Goal: Task Accomplishment & Management: Manage account settings

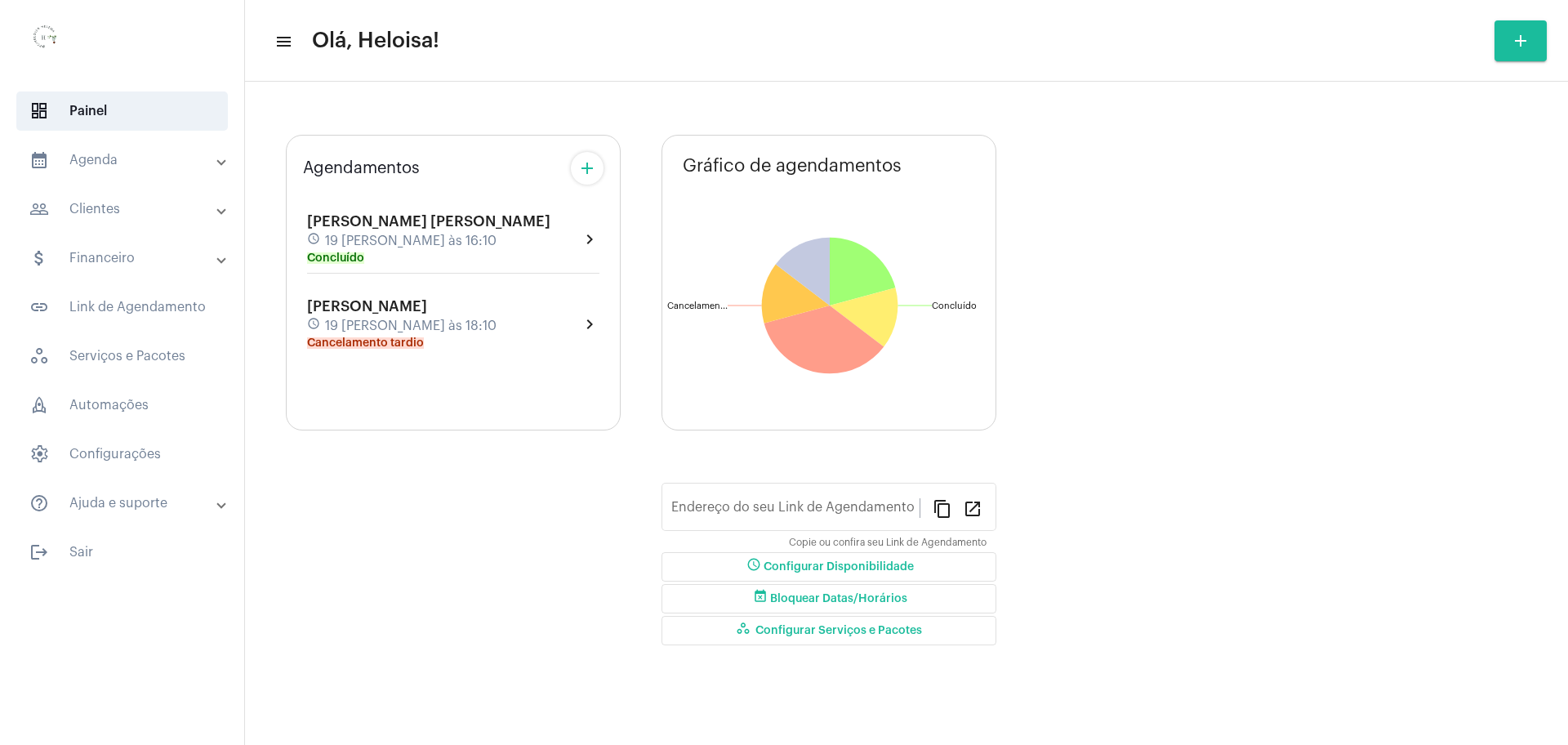
type input "[URL][DOMAIN_NAME][PERSON_NAME]"
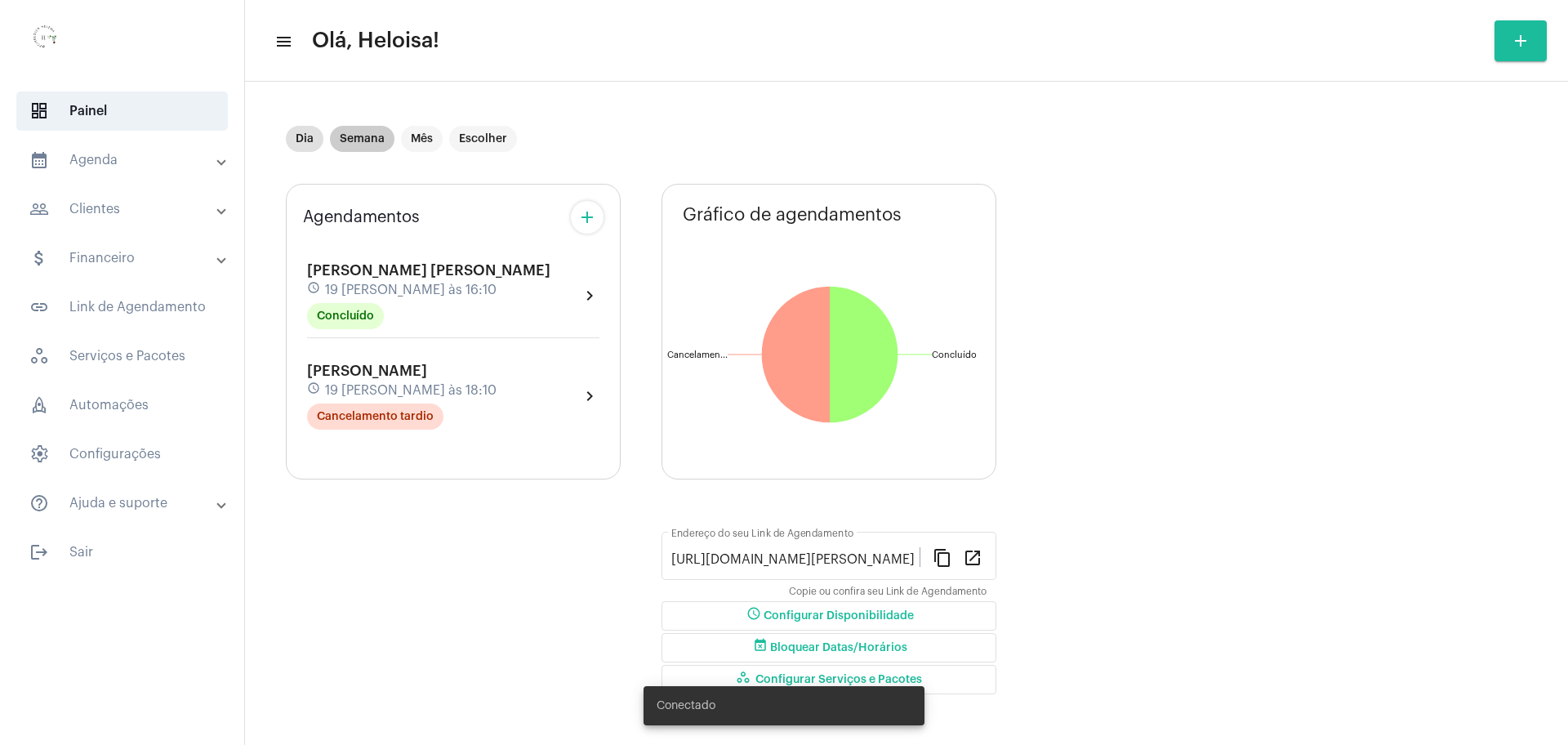
click at [358, 135] on mat-chip "Semana" at bounding box center [362, 139] width 65 height 26
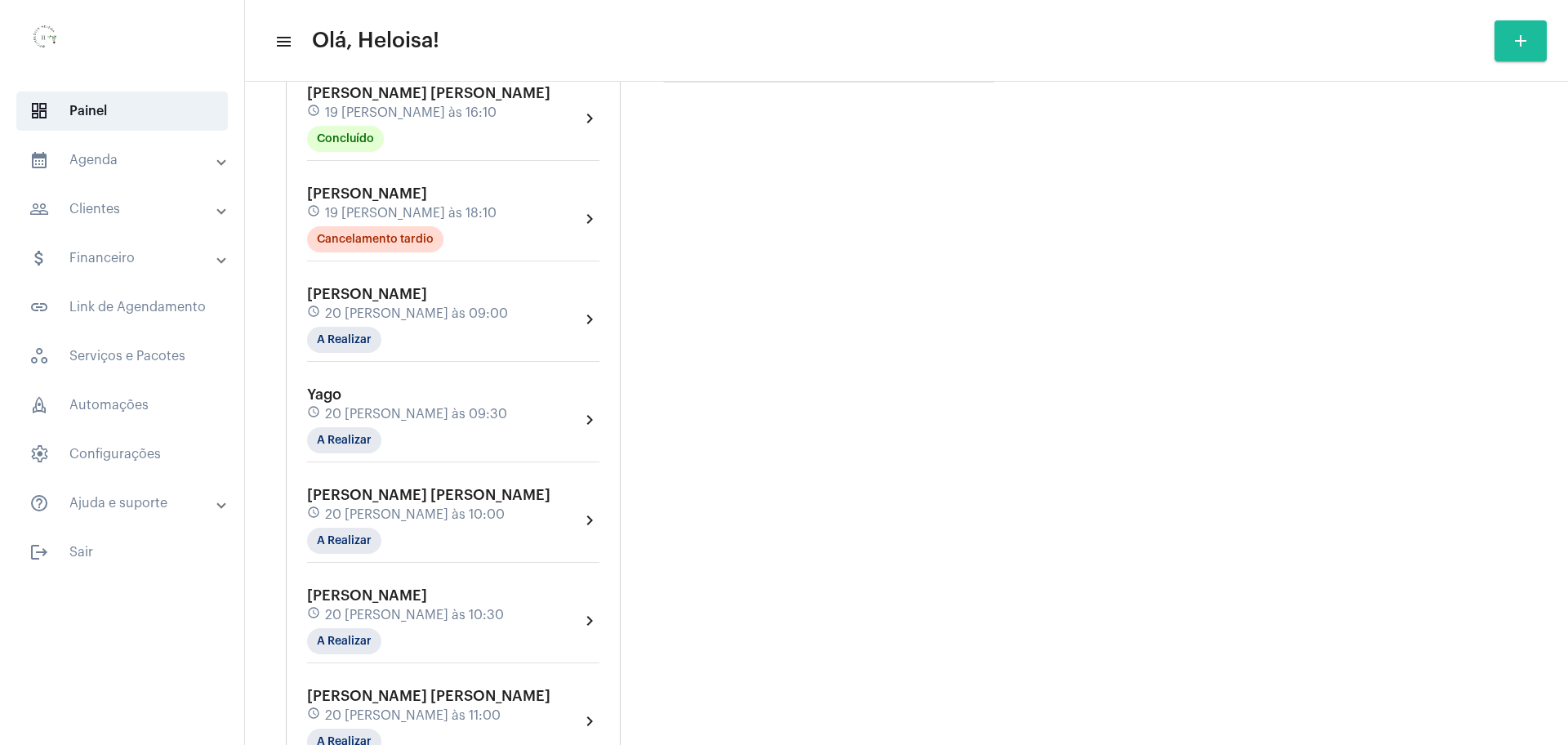
scroll to position [613, 0]
click at [344, 326] on mat-chip "A Realizar" at bounding box center [344, 339] width 74 height 26
click at [387, 344] on span "Ver Mais Informações" at bounding box center [411, 345] width 116 height 12
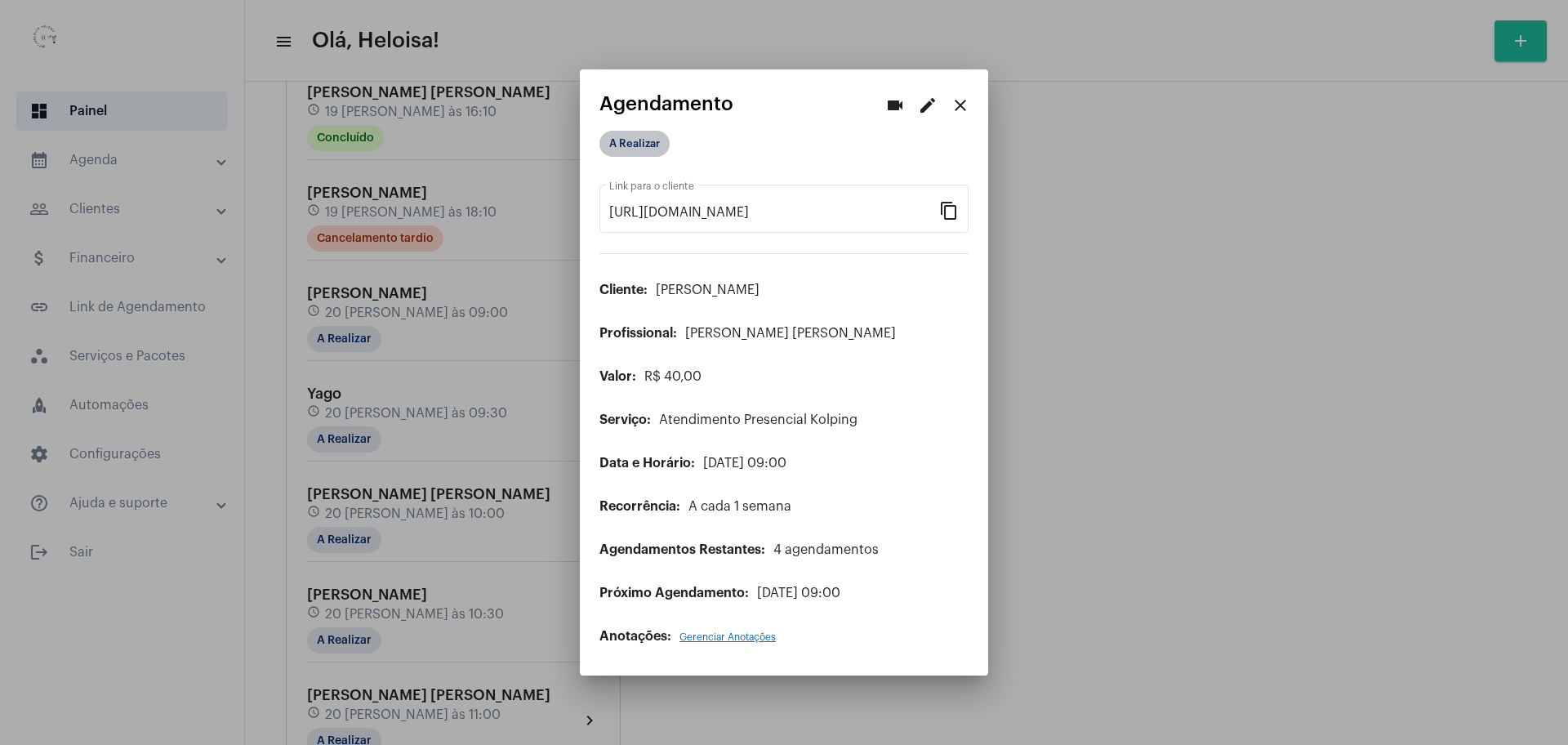
click at [651, 141] on mat-chip "A Realizar" at bounding box center [634, 143] width 70 height 26
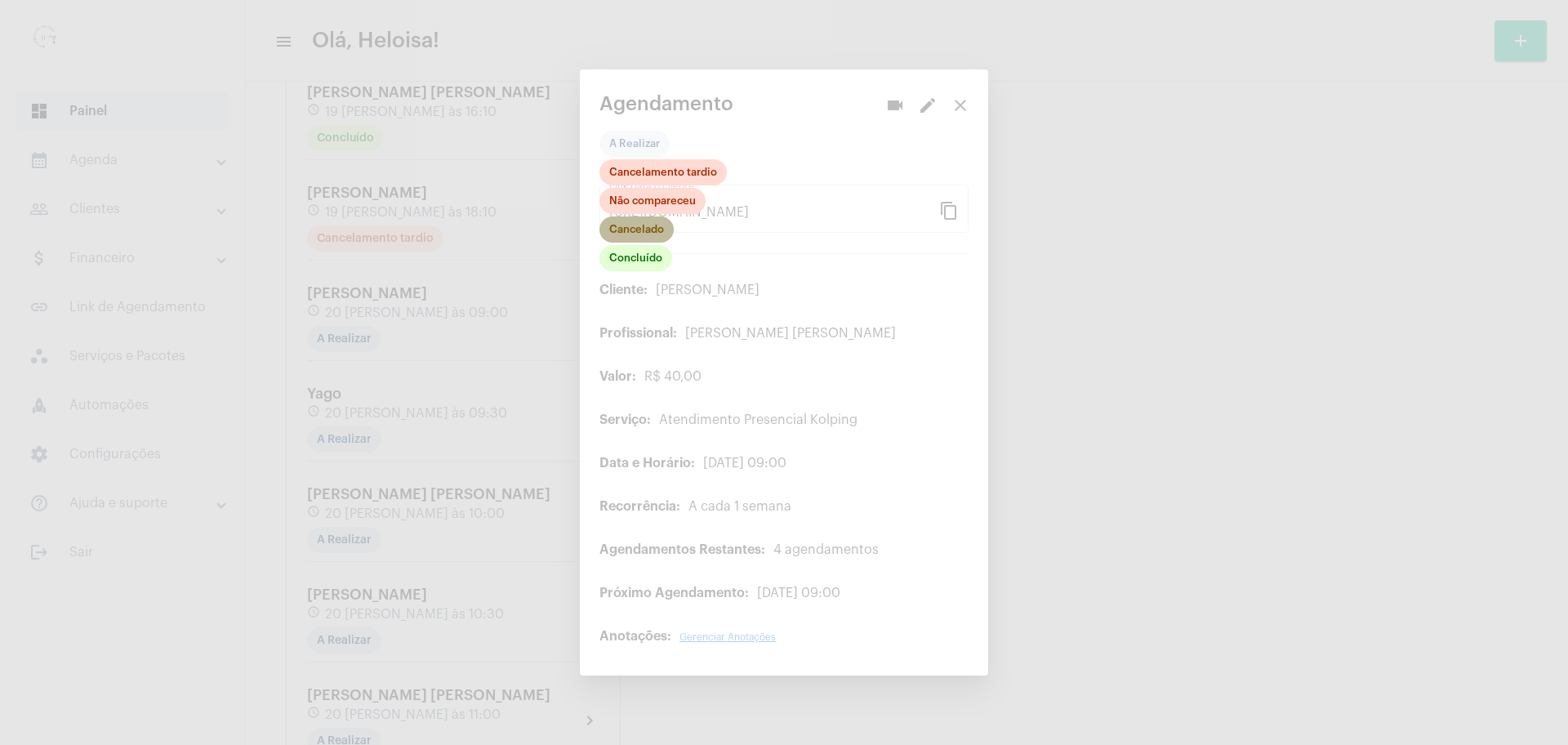
click at [642, 235] on mat-chip "Cancelado" at bounding box center [636, 229] width 74 height 26
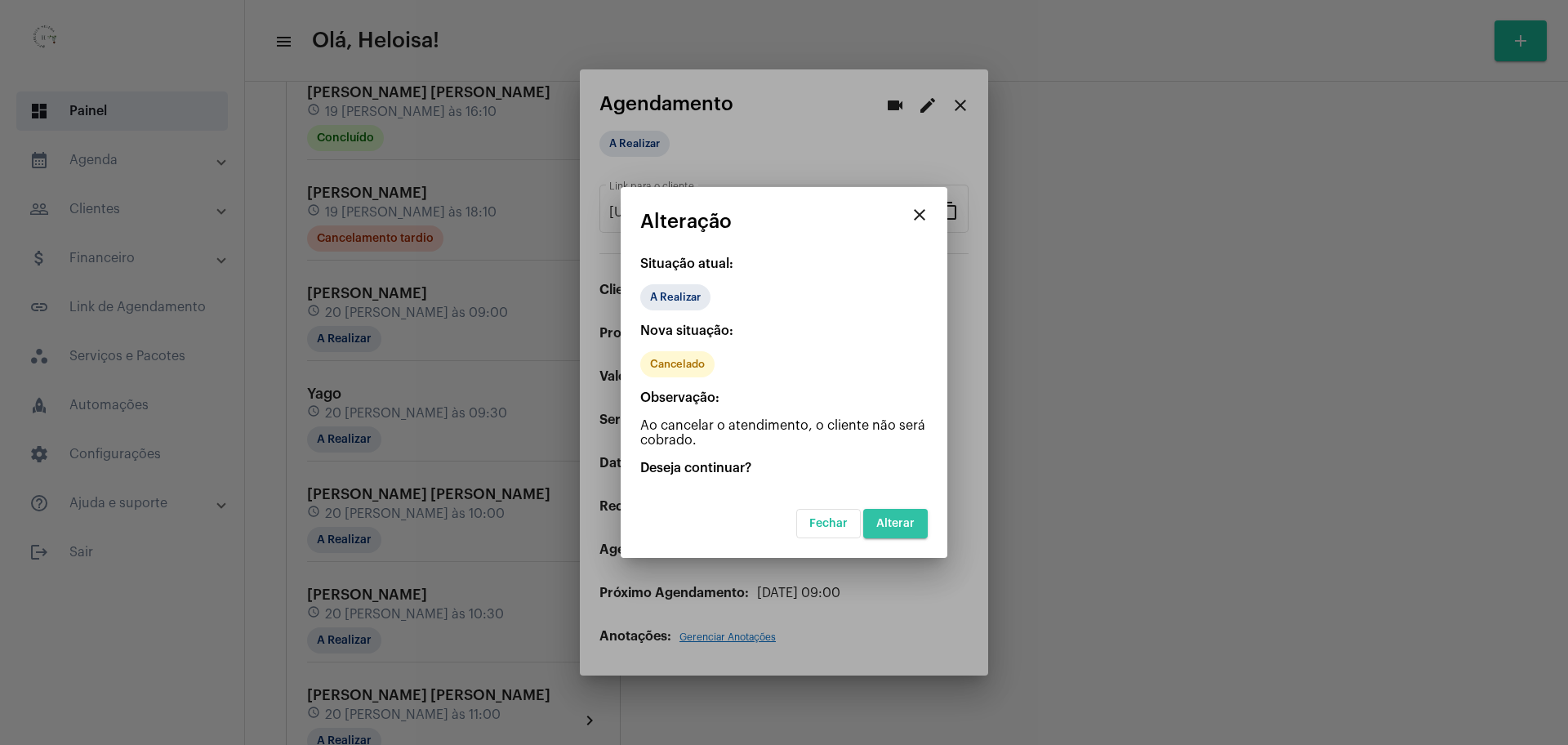
click at [898, 519] on span "Alterar" at bounding box center [895, 523] width 39 height 12
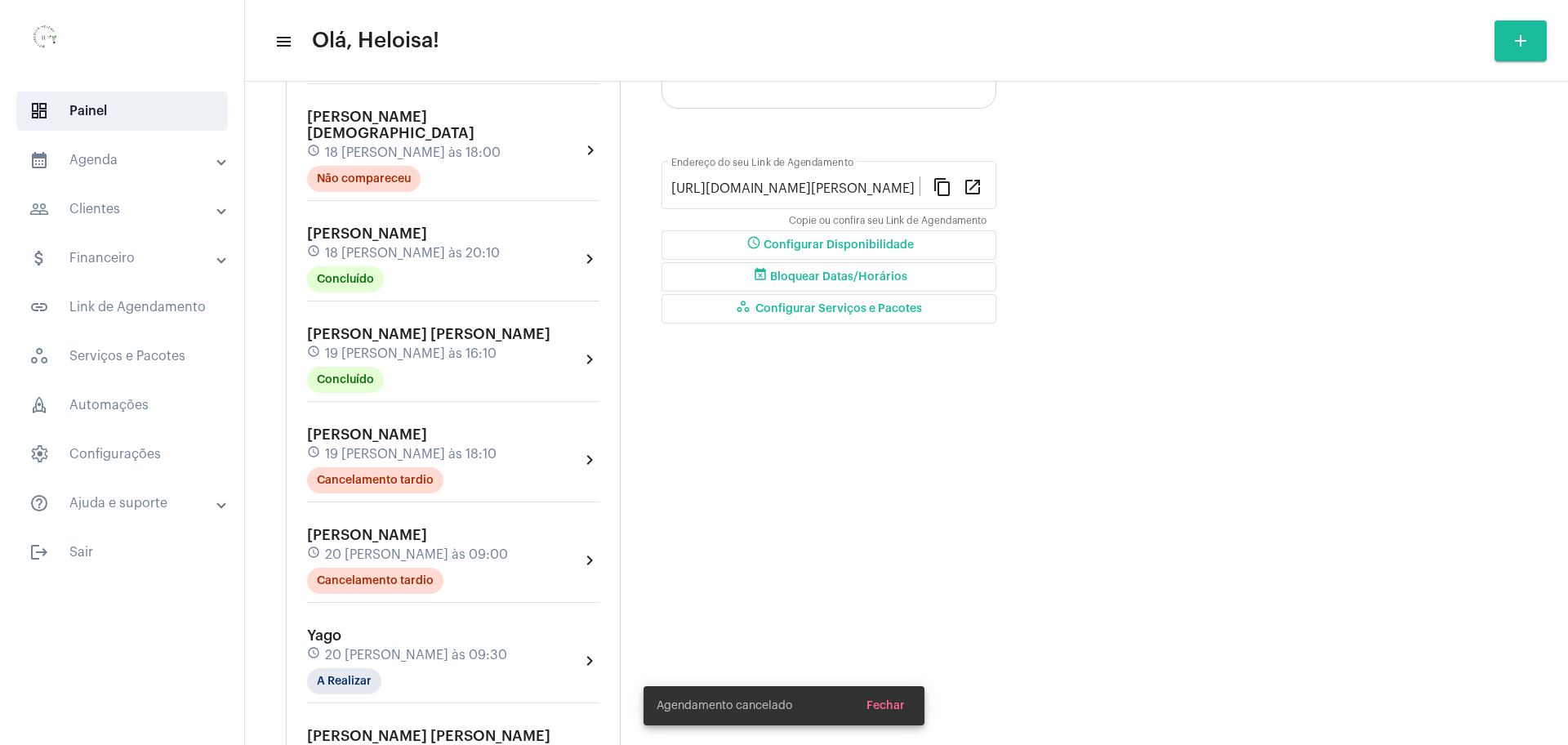
scroll to position [613, 0]
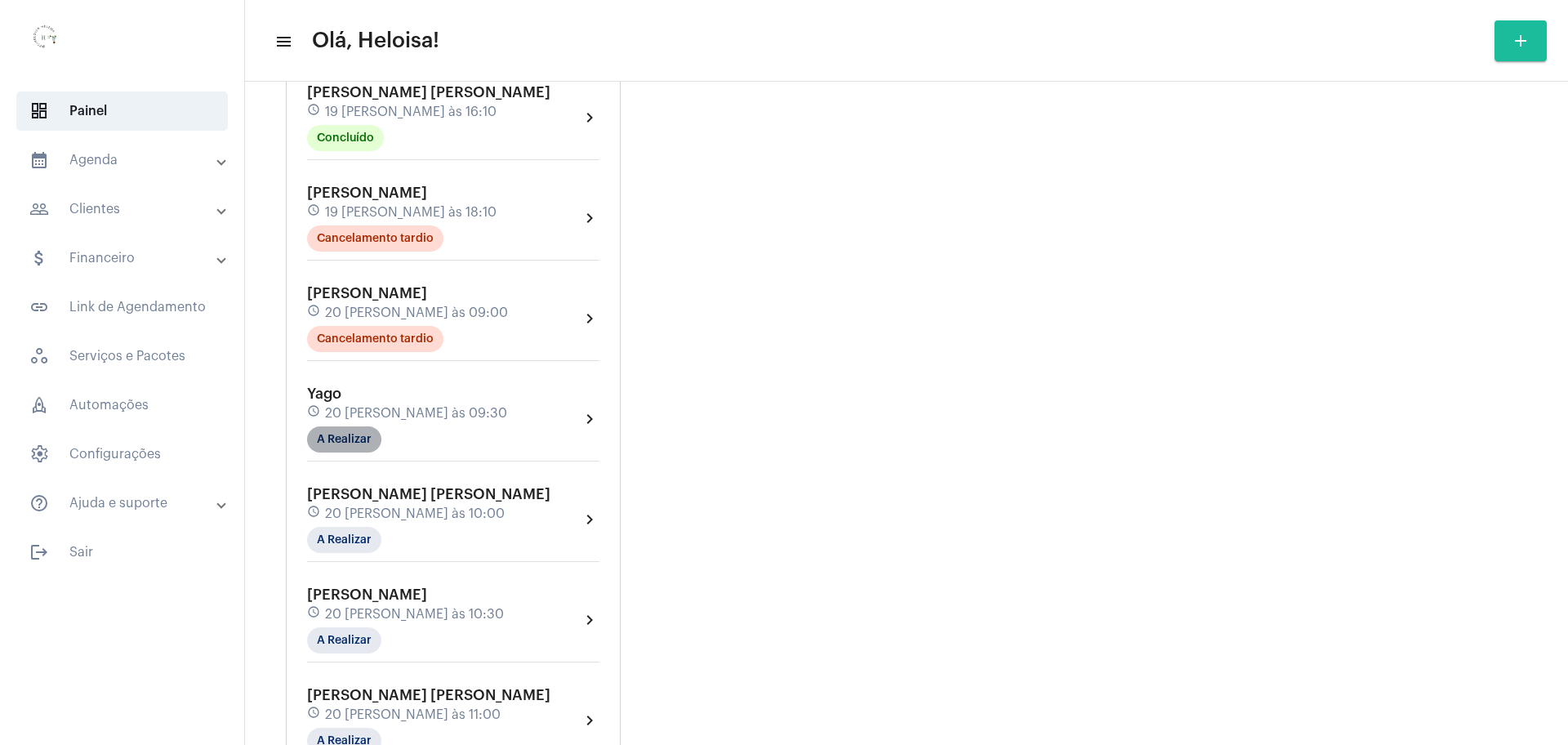
click at [339, 426] on mat-chip "A Realizar" at bounding box center [344, 439] width 74 height 26
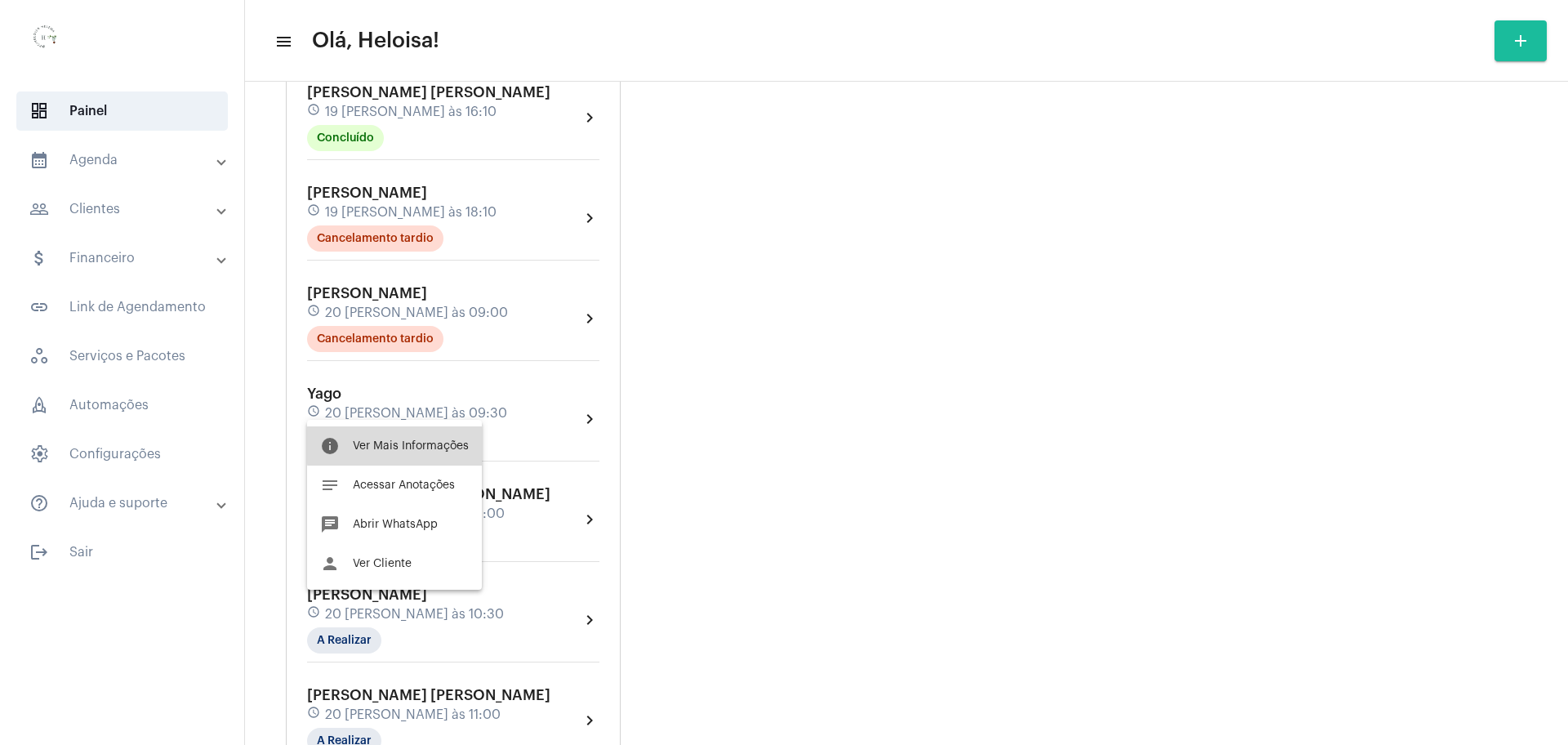
click at [418, 445] on span "Ver Mais Informações" at bounding box center [411, 445] width 116 height 12
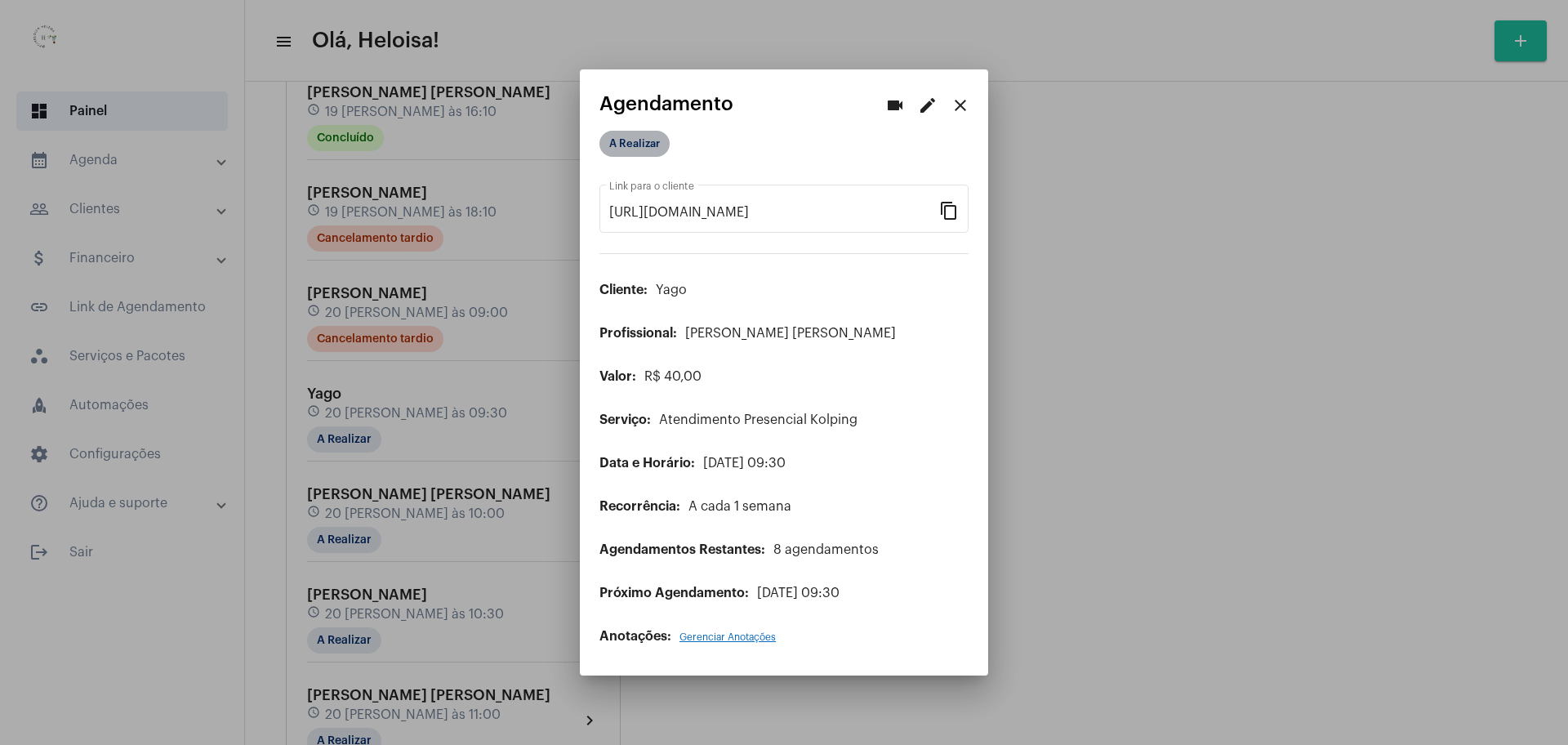
click at [630, 143] on mat-chip "A Realizar" at bounding box center [634, 143] width 70 height 26
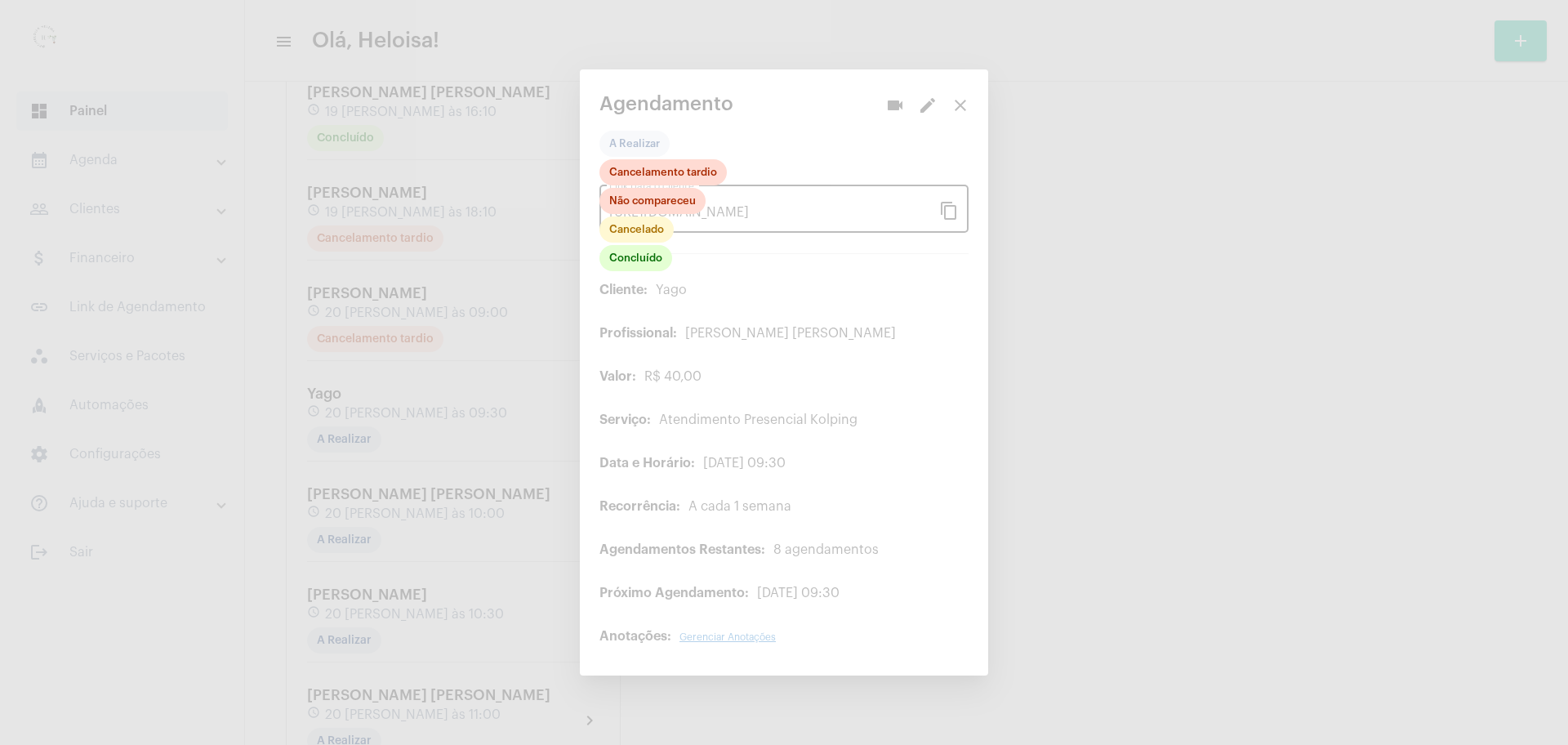
drag, startPoint x: 640, startPoint y: 271, endPoint x: 626, endPoint y: 229, distance: 44.3
click at [632, 232] on div "Concluído Cancelado Não compareceu Cancelamento tardio" at bounding box center [662, 216] width 127 height 114
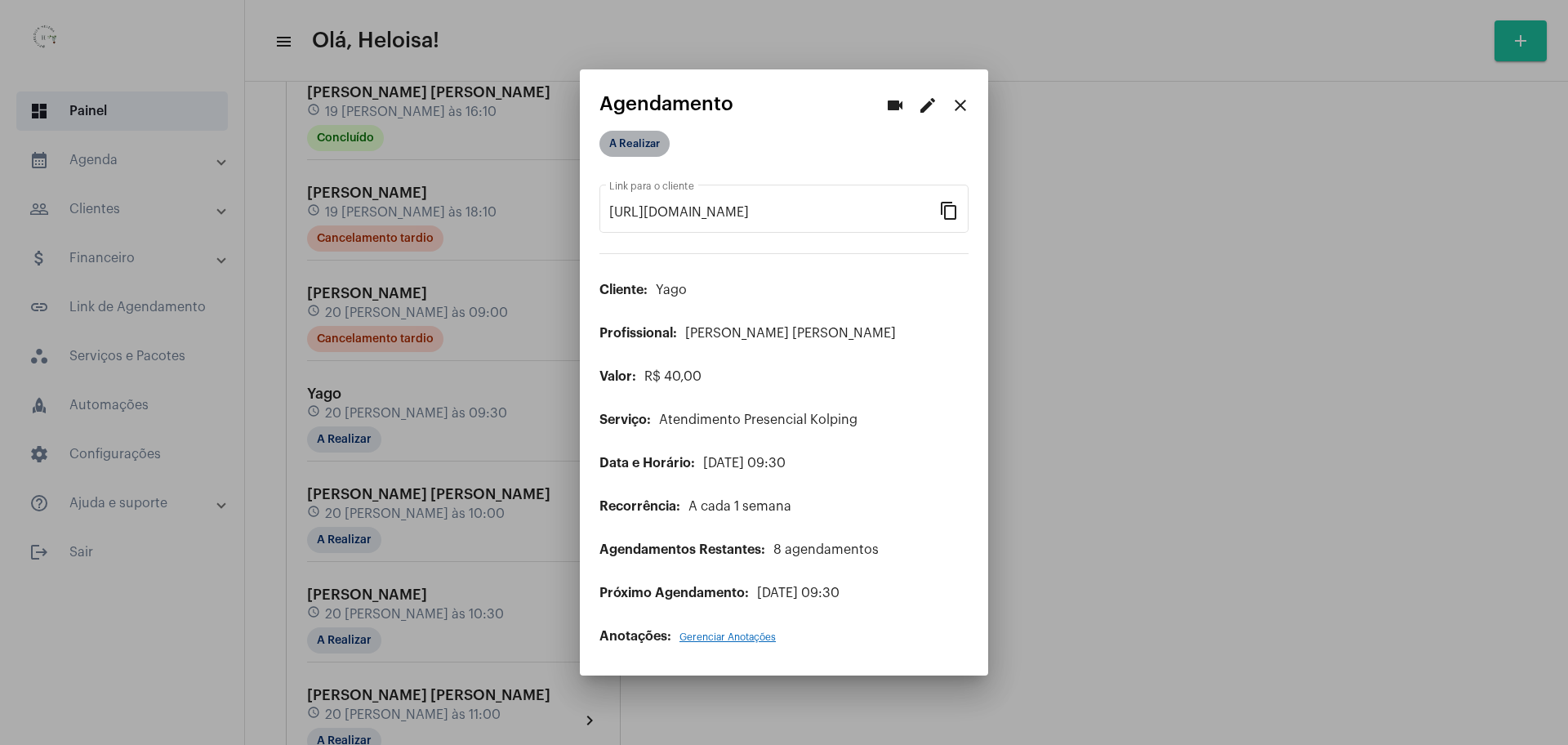
click at [624, 141] on mat-chip "A Realizar" at bounding box center [634, 143] width 70 height 26
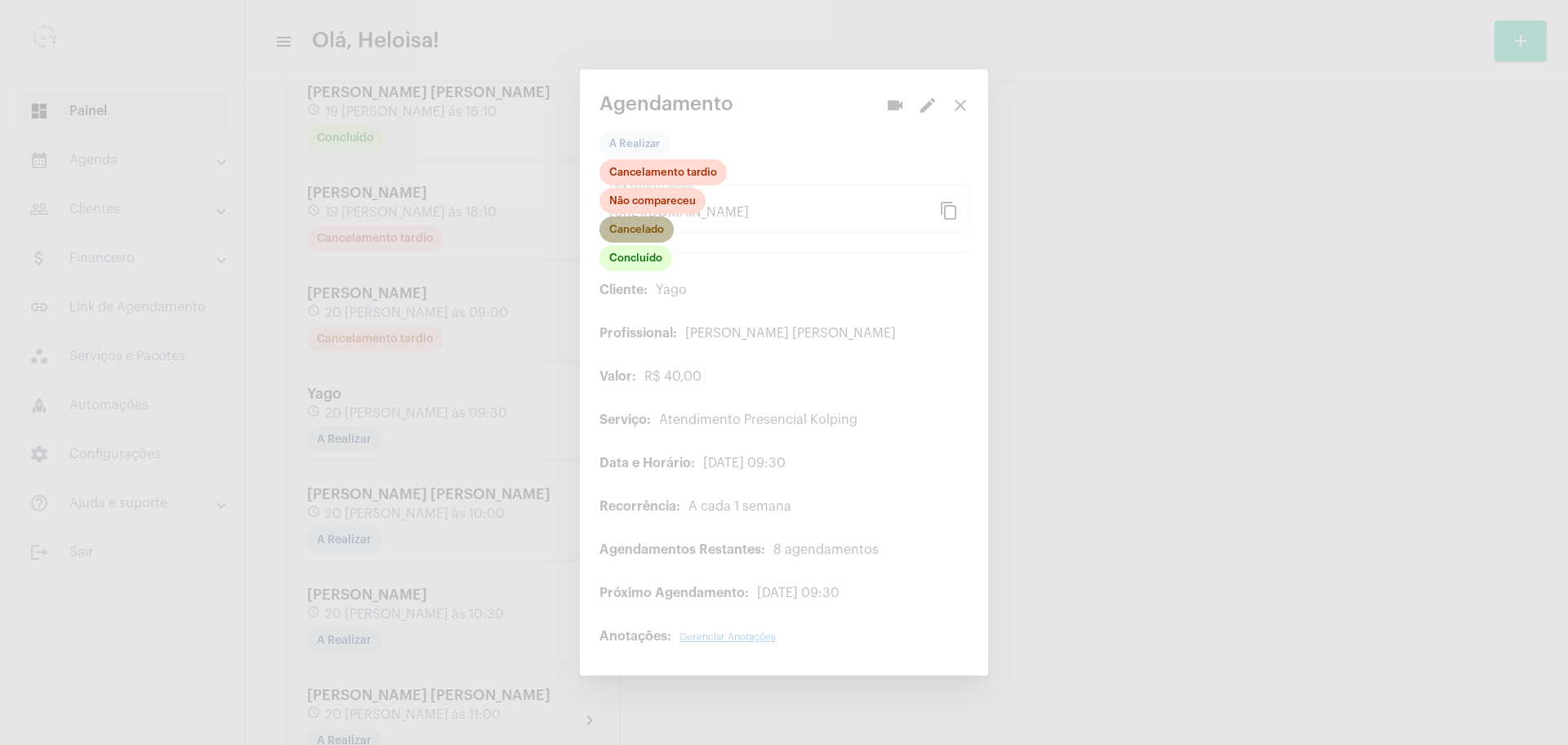
click at [631, 236] on mat-chip "Cancelado" at bounding box center [636, 229] width 74 height 26
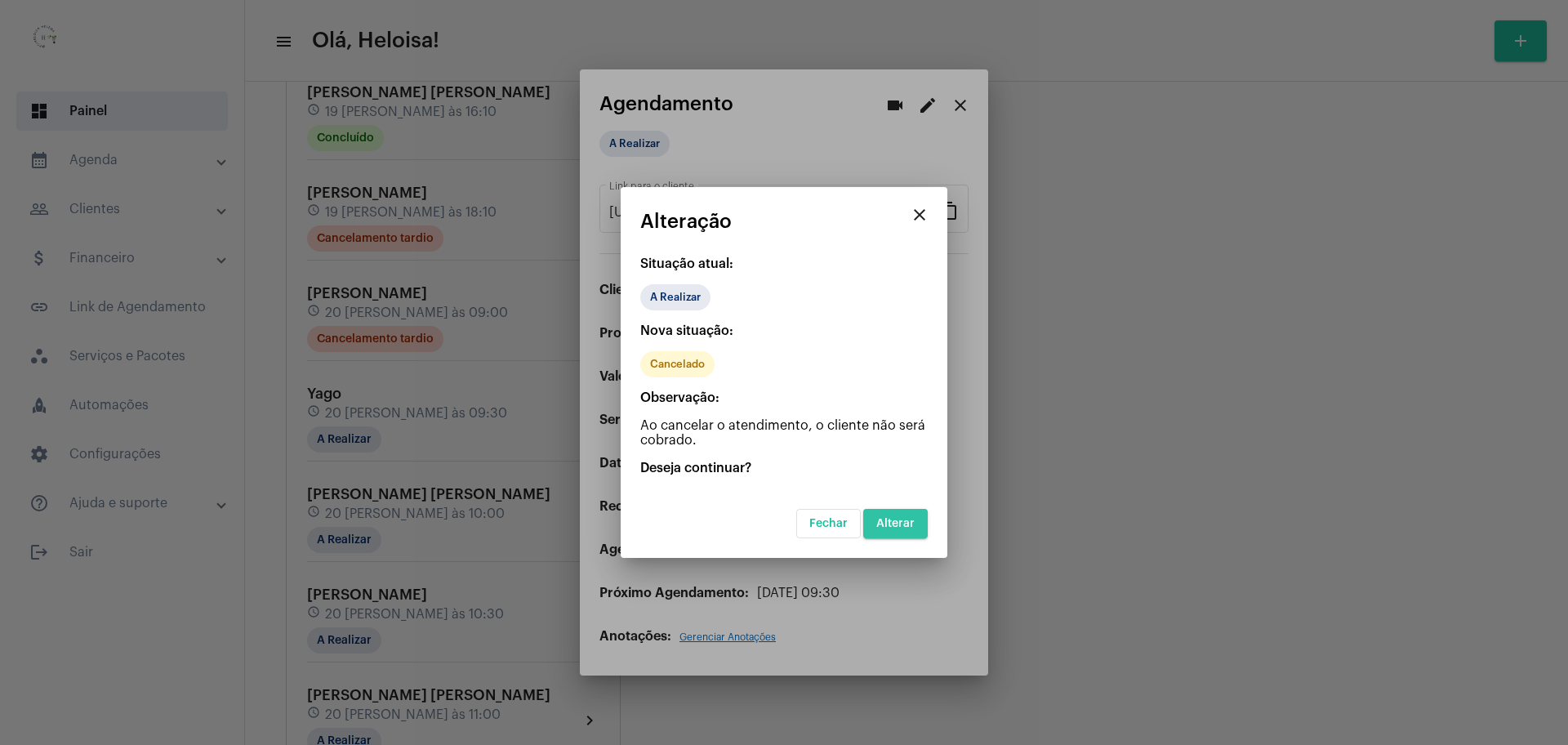
click at [898, 527] on span "Alterar" at bounding box center [895, 523] width 39 height 12
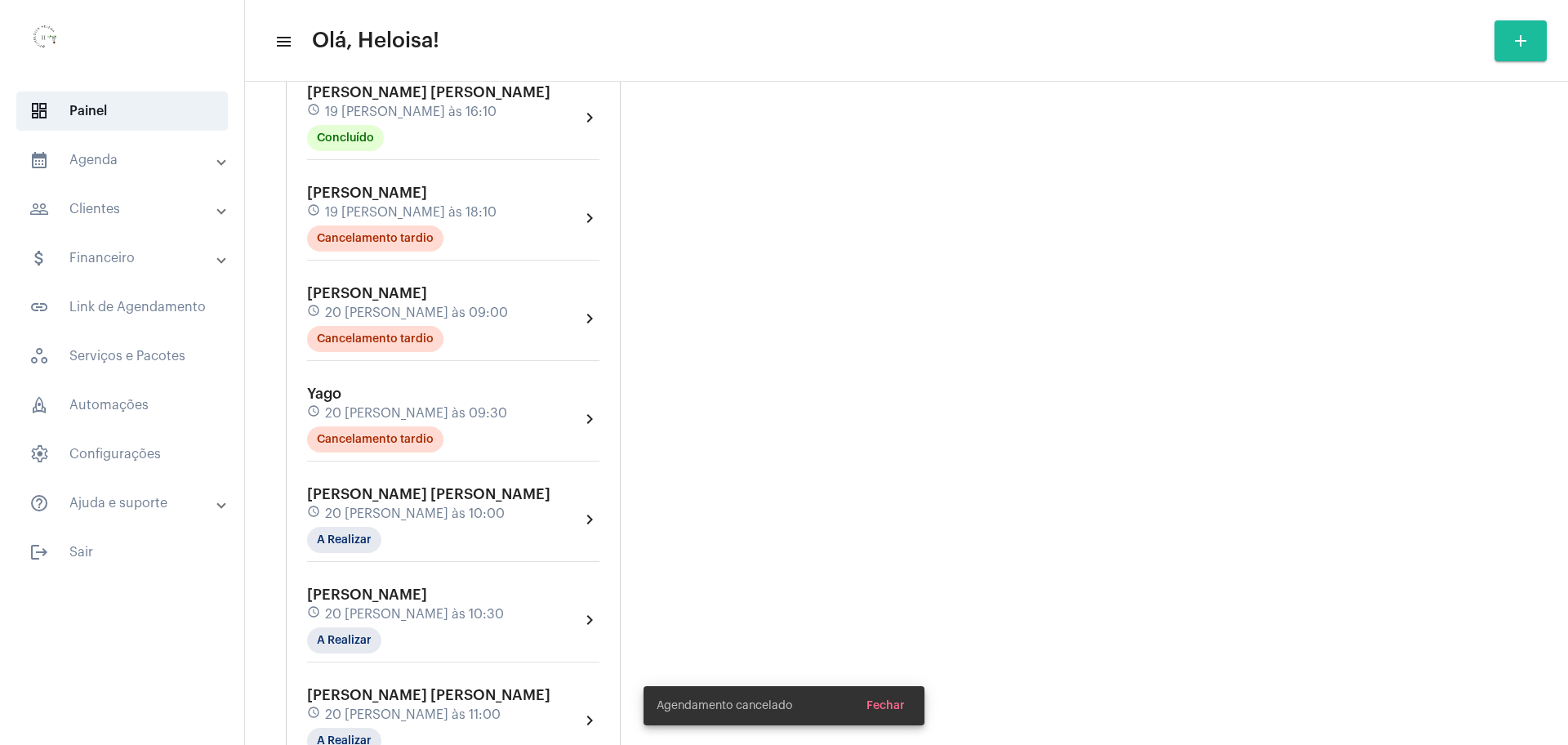
scroll to position [816, 0]
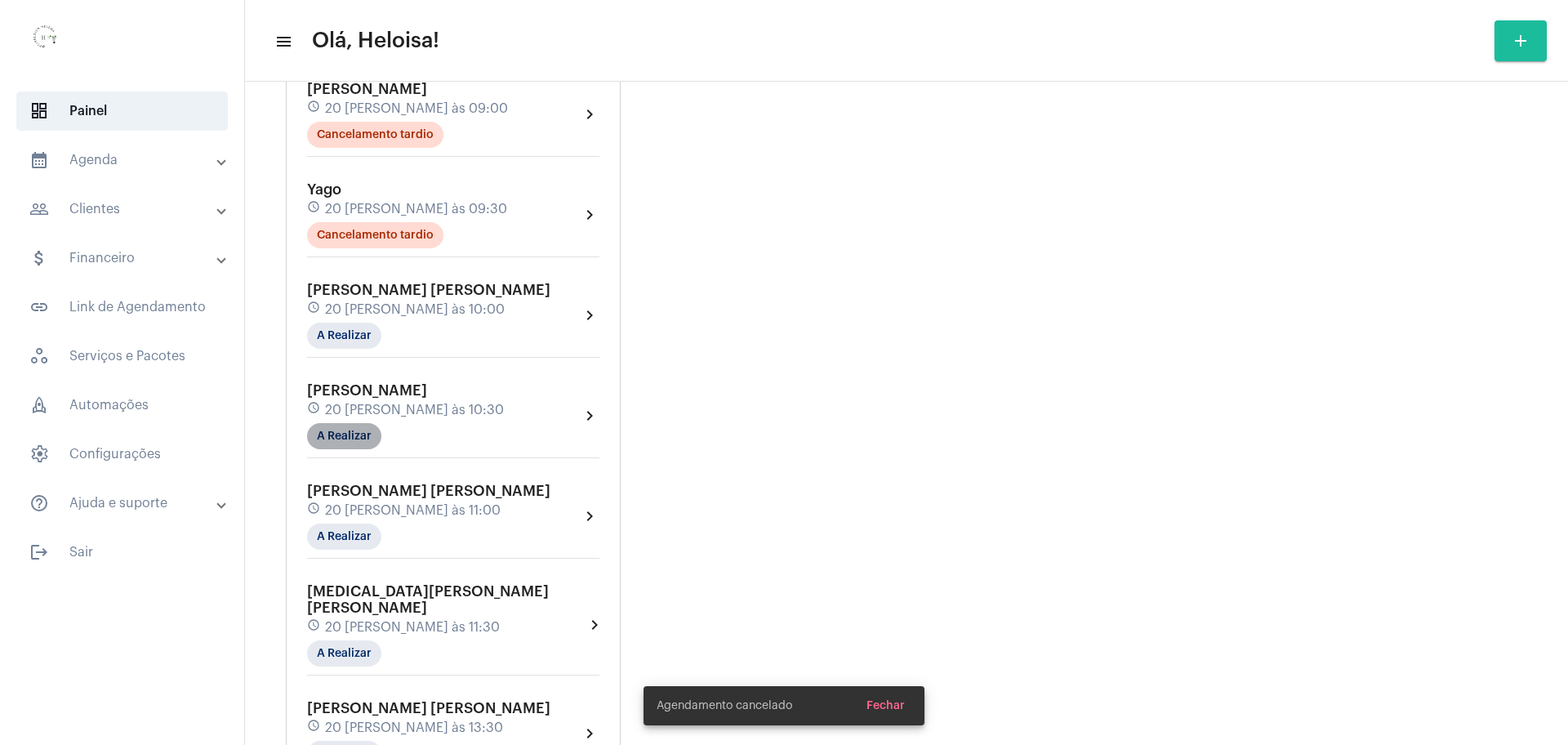
click at [353, 422] on mat-chip "A Realizar" at bounding box center [344, 435] width 74 height 26
click at [440, 449] on button "info Ver Mais Informações" at bounding box center [395, 442] width 175 height 40
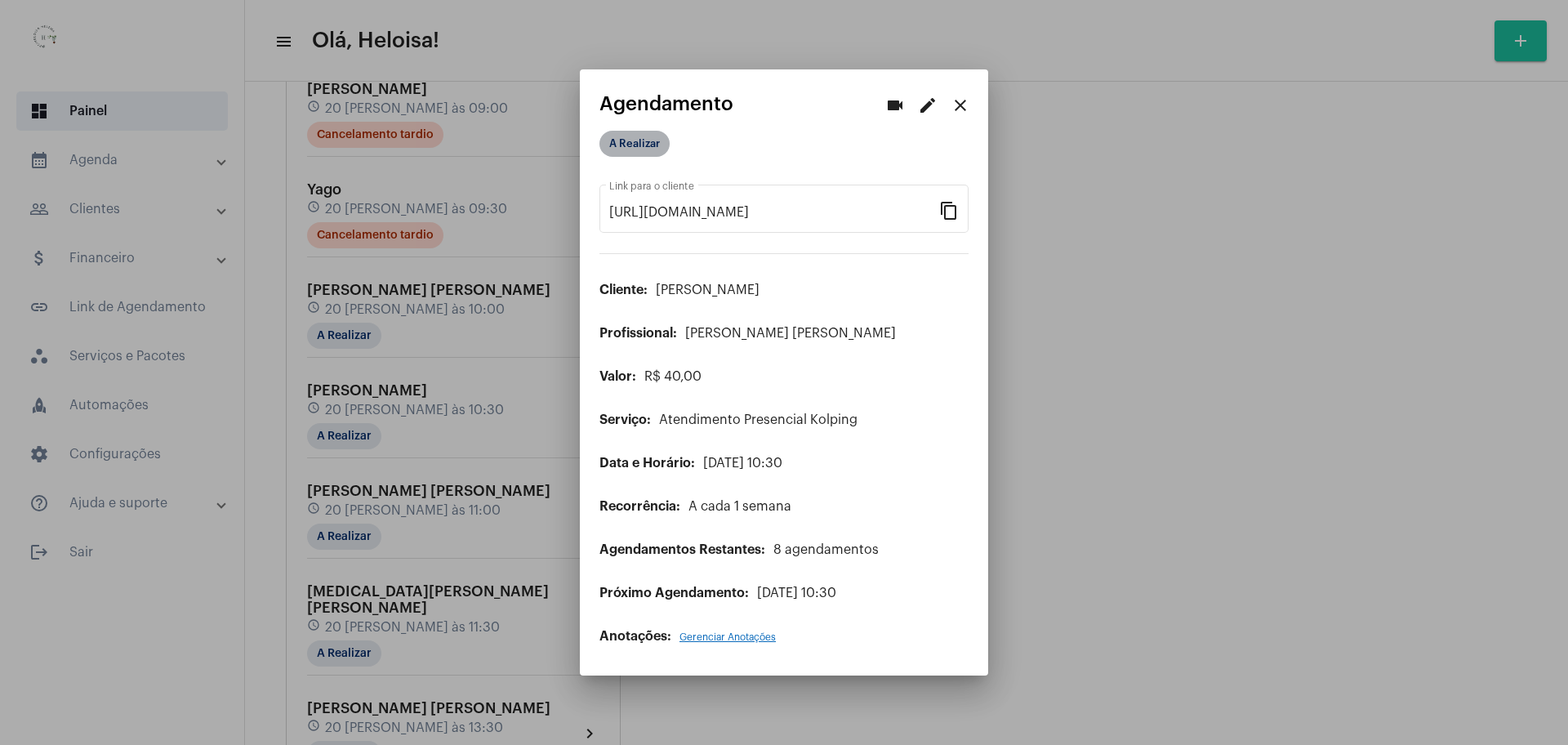
click at [633, 146] on mat-chip "A Realizar" at bounding box center [634, 143] width 70 height 26
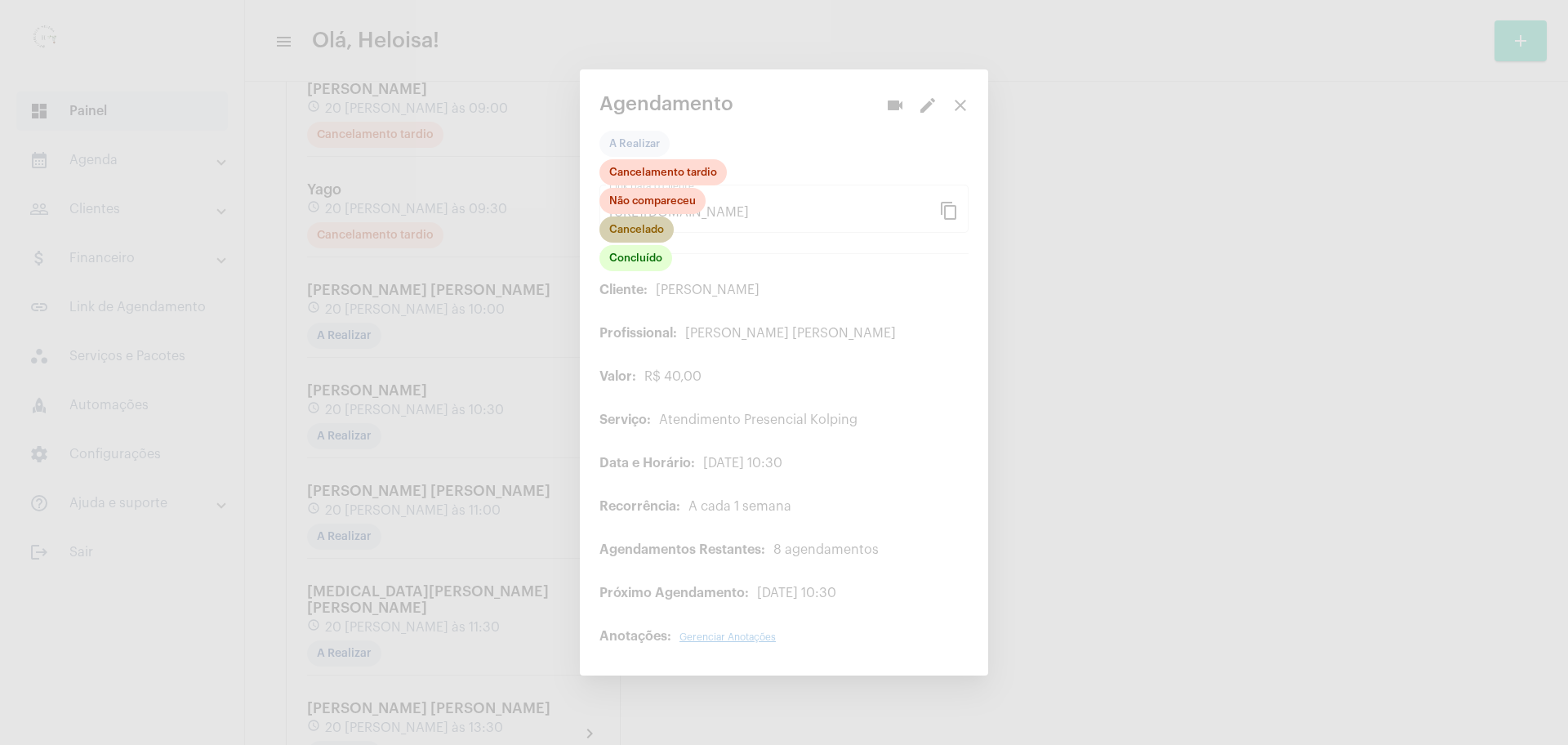
click at [652, 230] on mat-chip "Cancelado" at bounding box center [636, 229] width 74 height 26
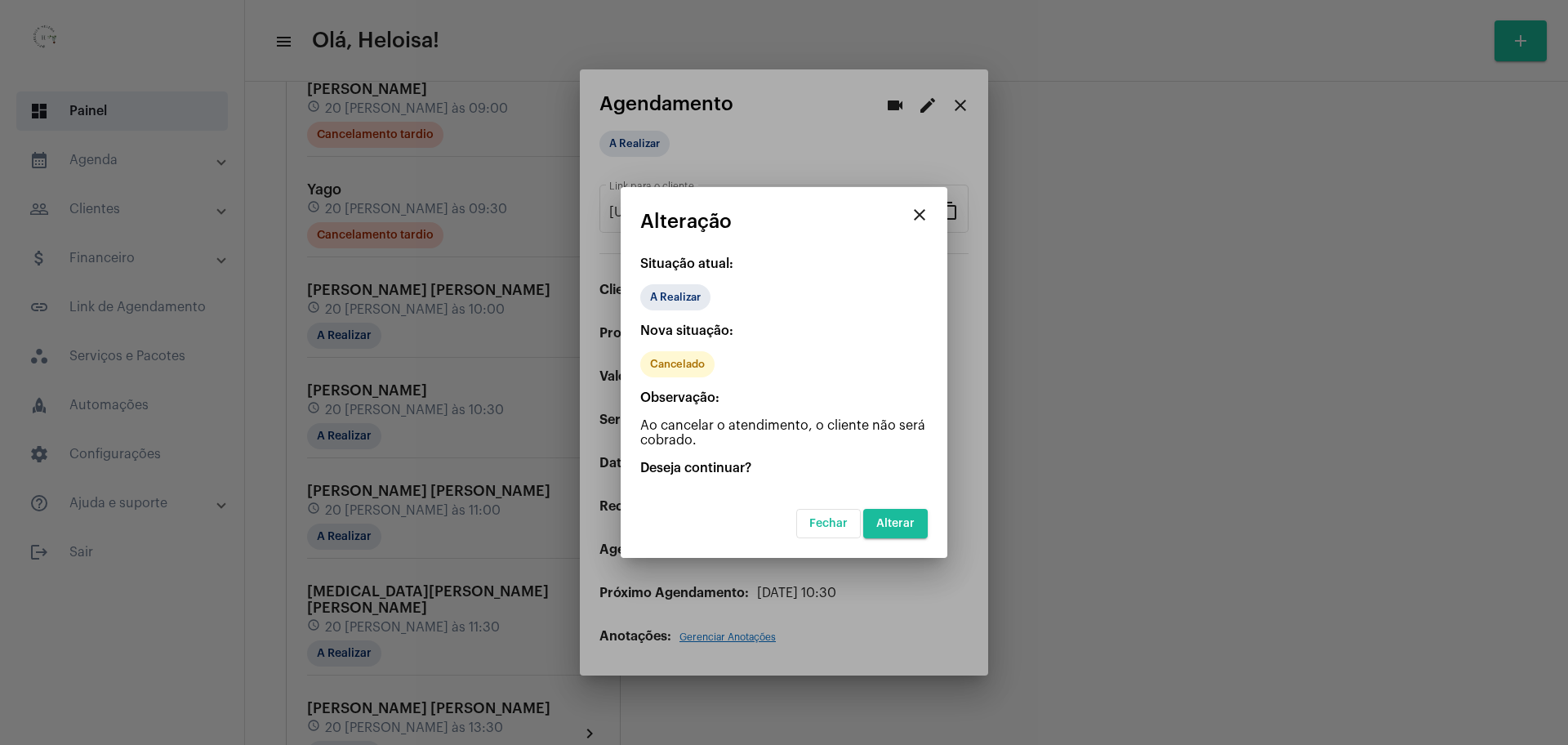
click at [895, 523] on span "Alterar" at bounding box center [895, 523] width 39 height 12
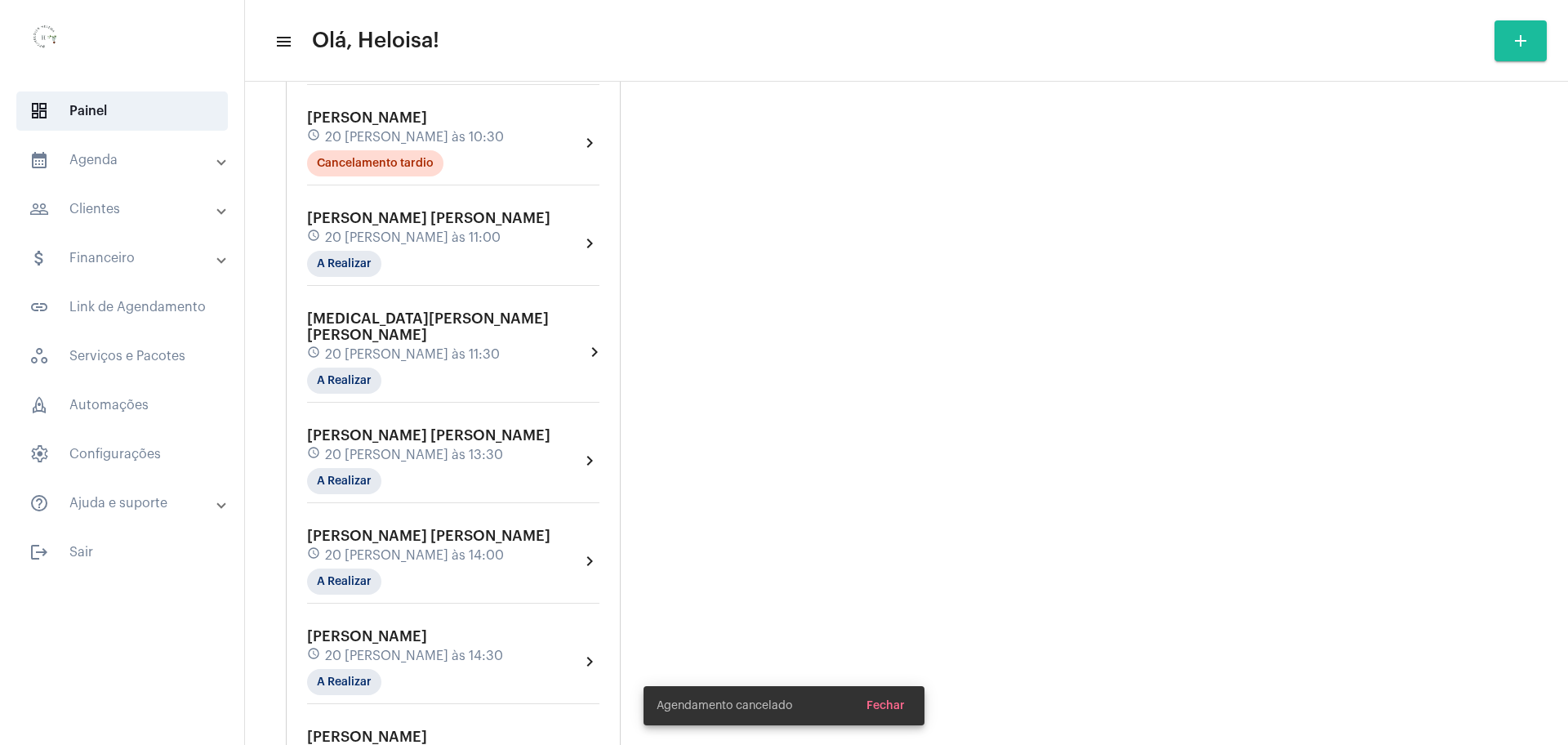
scroll to position [1122, 0]
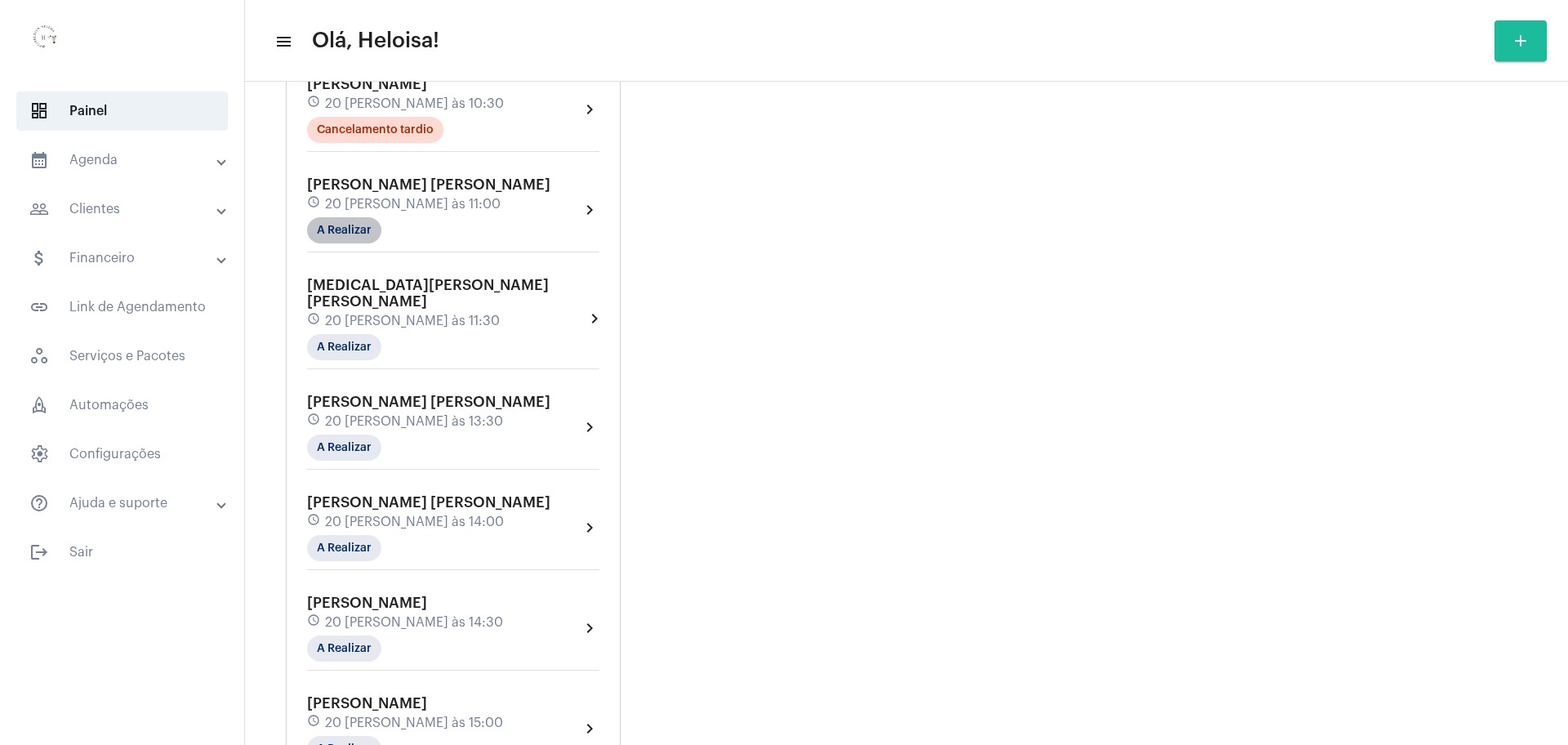
click at [337, 217] on mat-chip "A Realizar" at bounding box center [344, 230] width 74 height 26
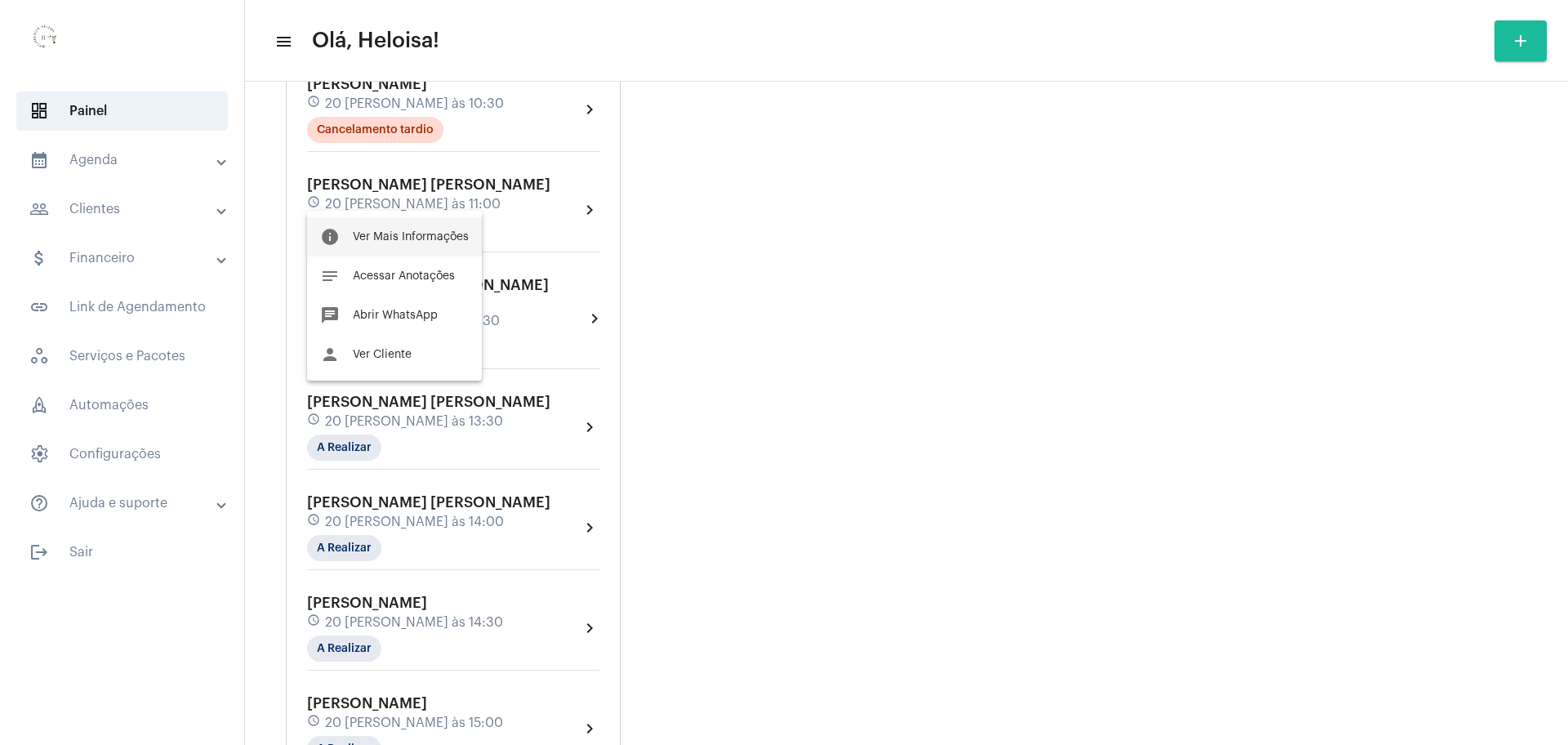
click at [377, 239] on span "Ver Mais Informações" at bounding box center [411, 236] width 116 height 12
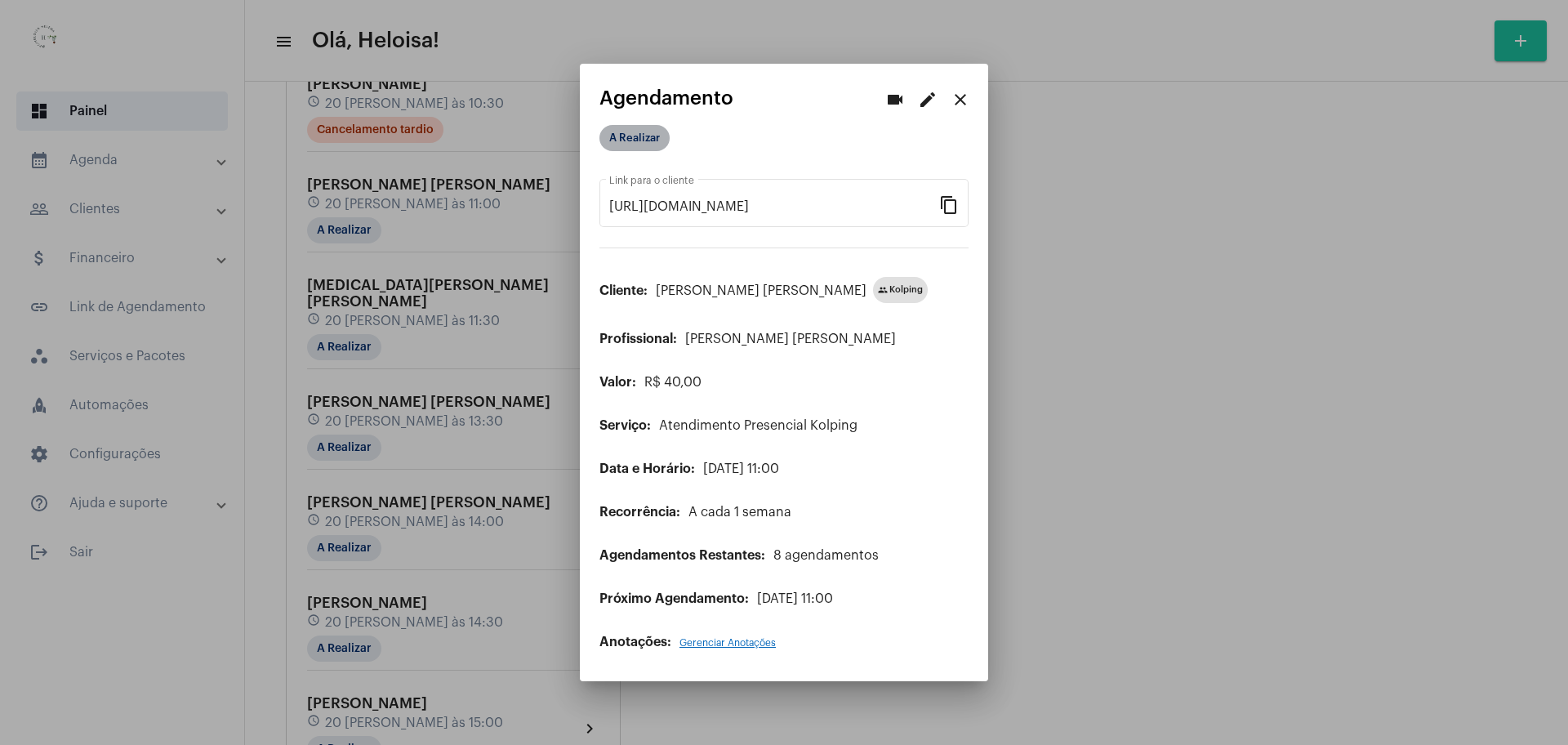
click at [629, 137] on mat-chip "A Realizar" at bounding box center [634, 138] width 70 height 26
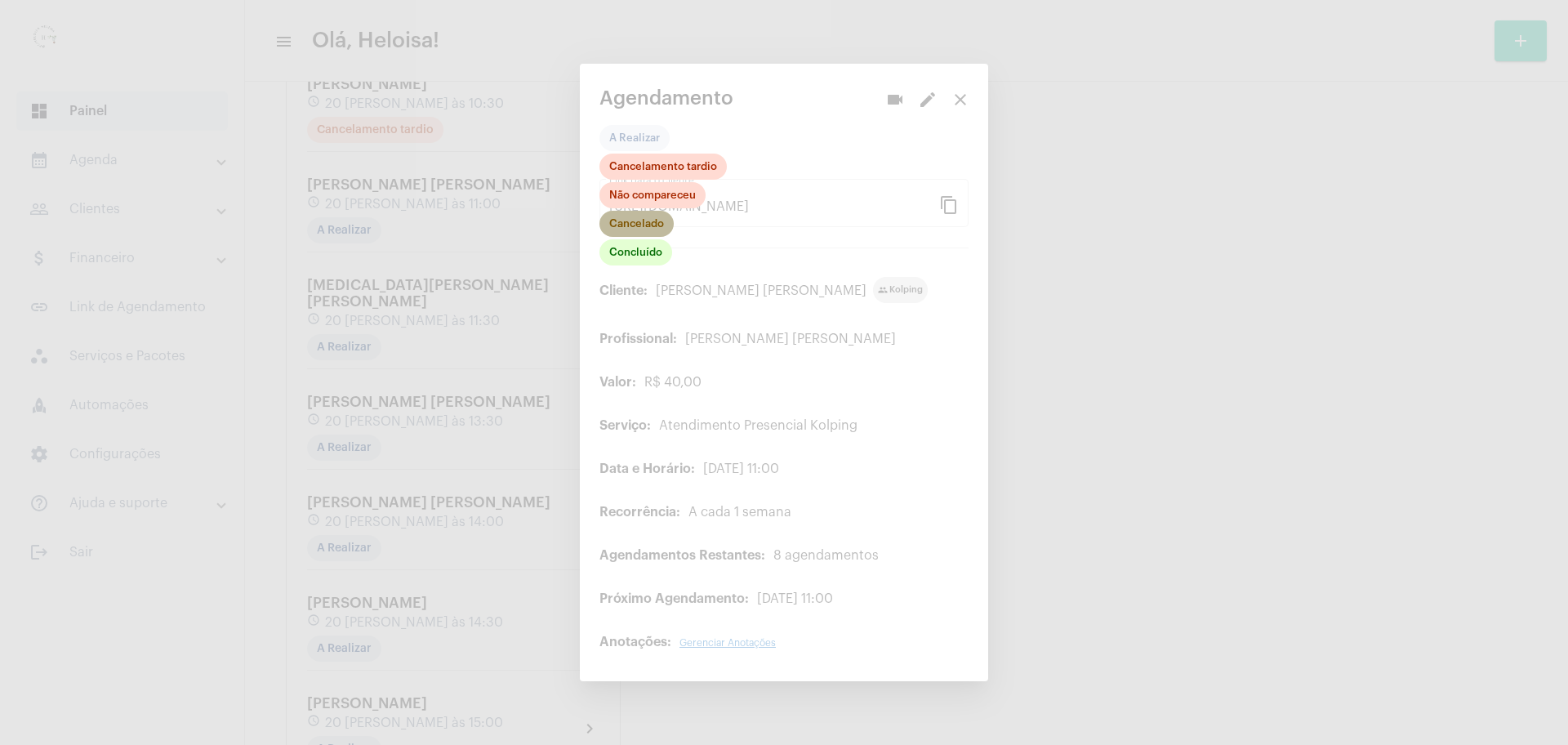
click at [649, 225] on mat-chip "Cancelado" at bounding box center [636, 223] width 74 height 26
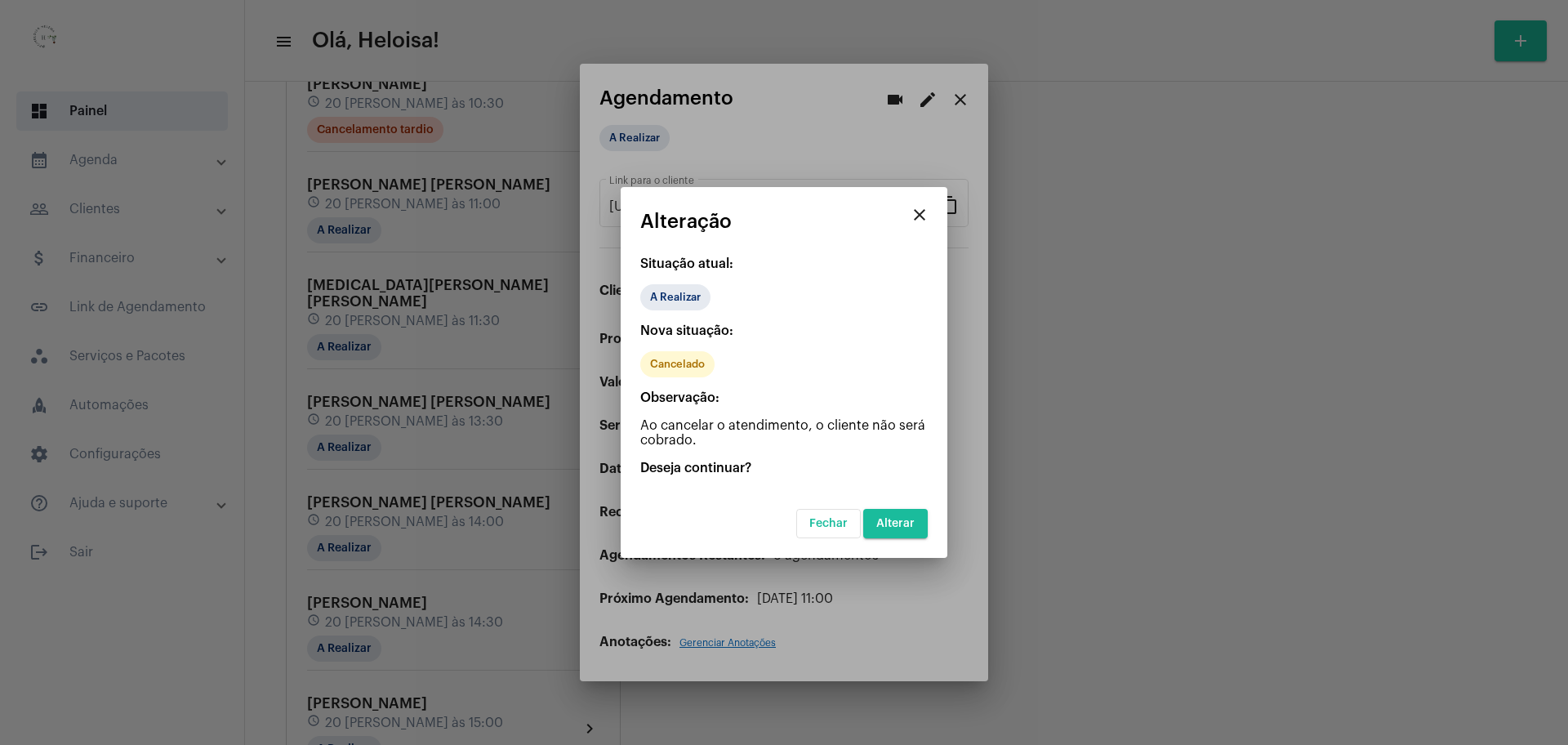
click at [906, 521] on span "Alterar" at bounding box center [895, 523] width 39 height 12
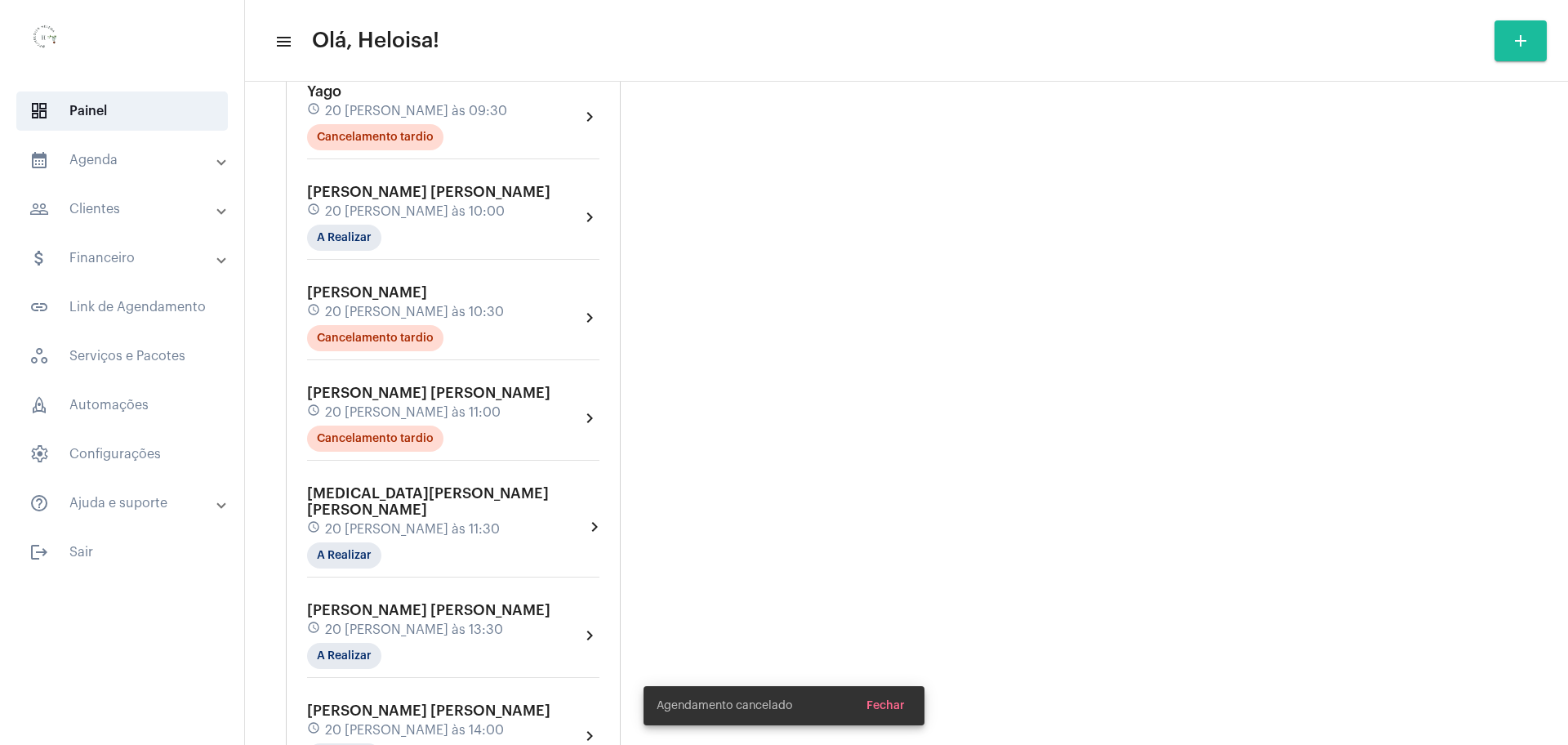
scroll to position [1122, 0]
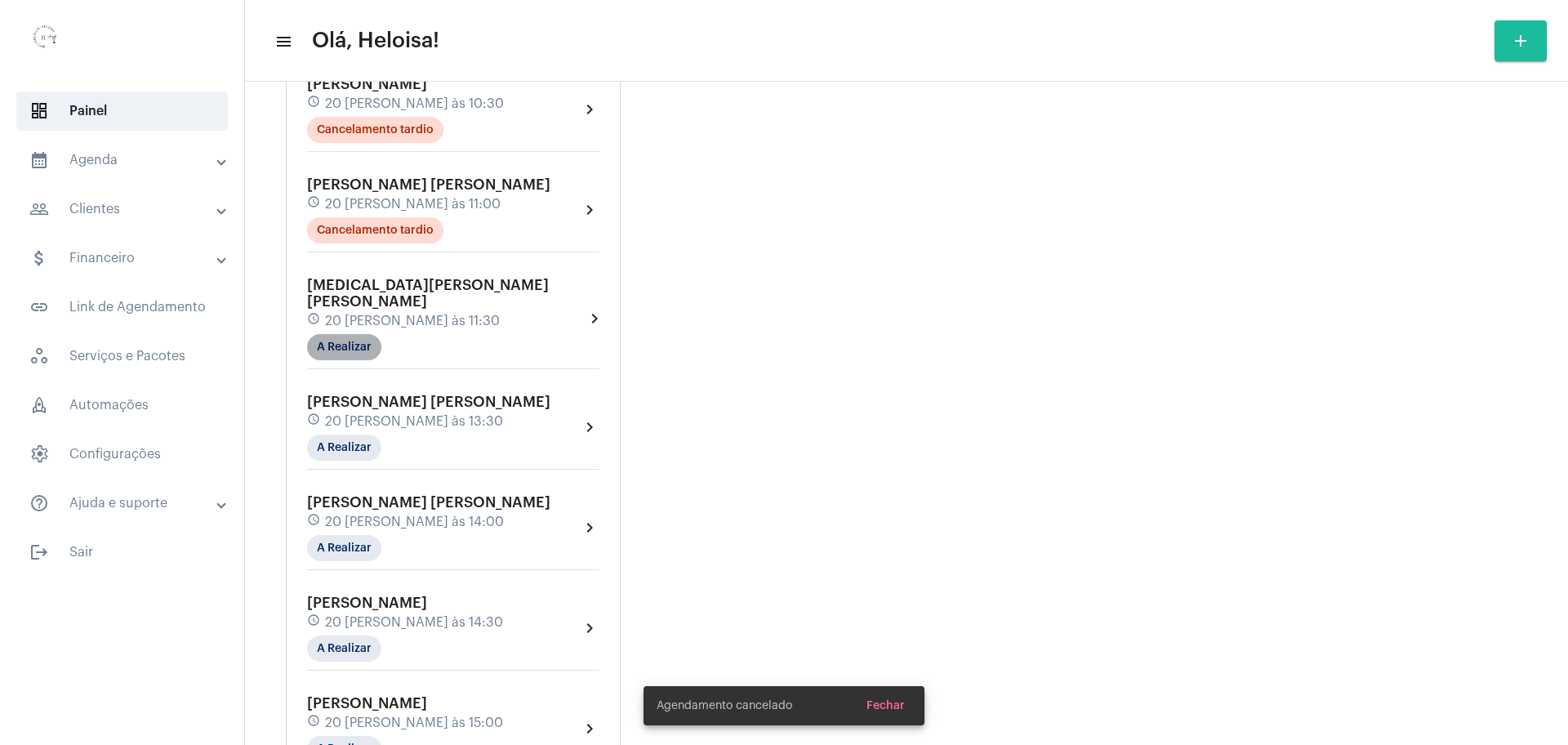
click at [344, 334] on mat-chip "A Realizar" at bounding box center [344, 347] width 74 height 26
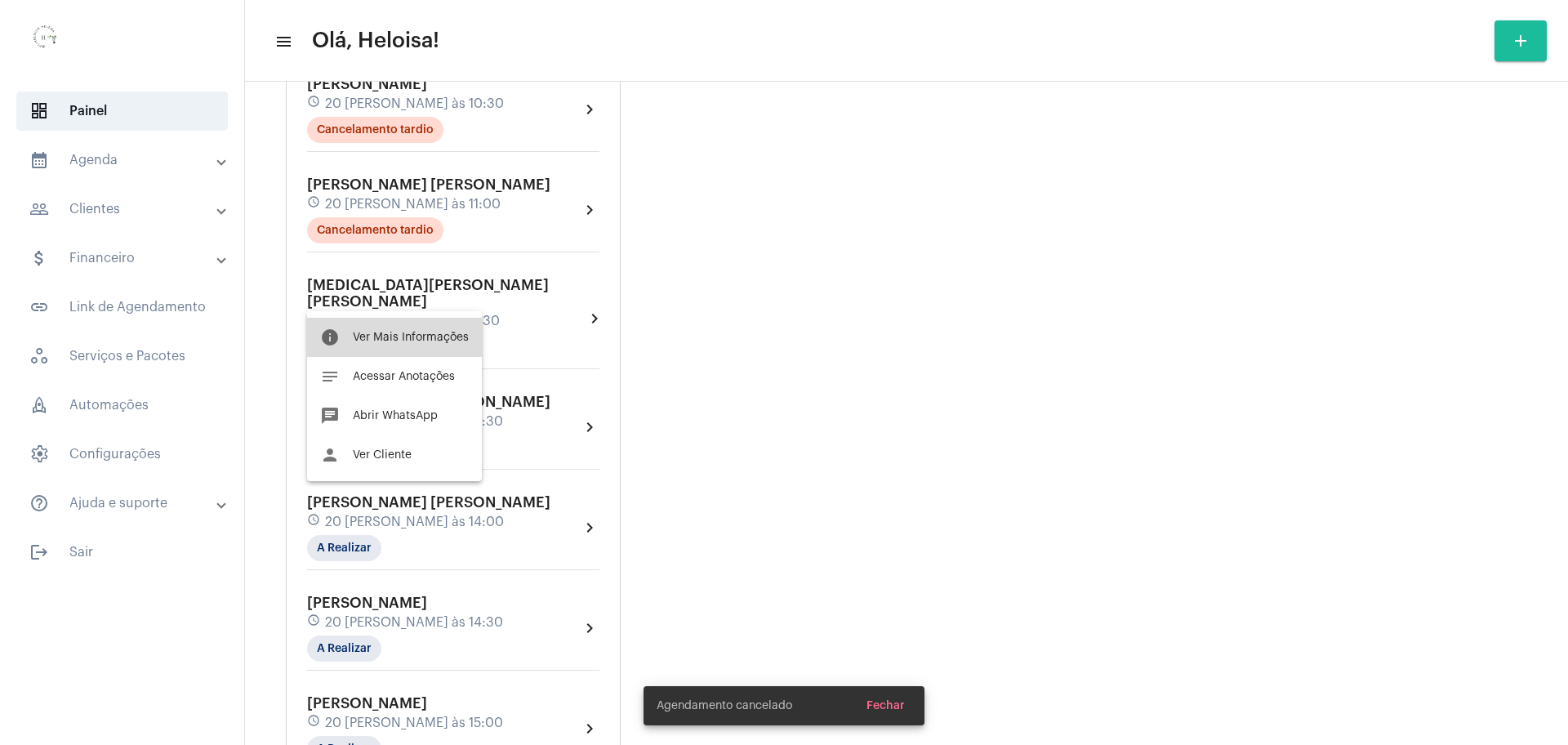
click at [414, 335] on span "Ver Mais Informações" at bounding box center [411, 337] width 116 height 12
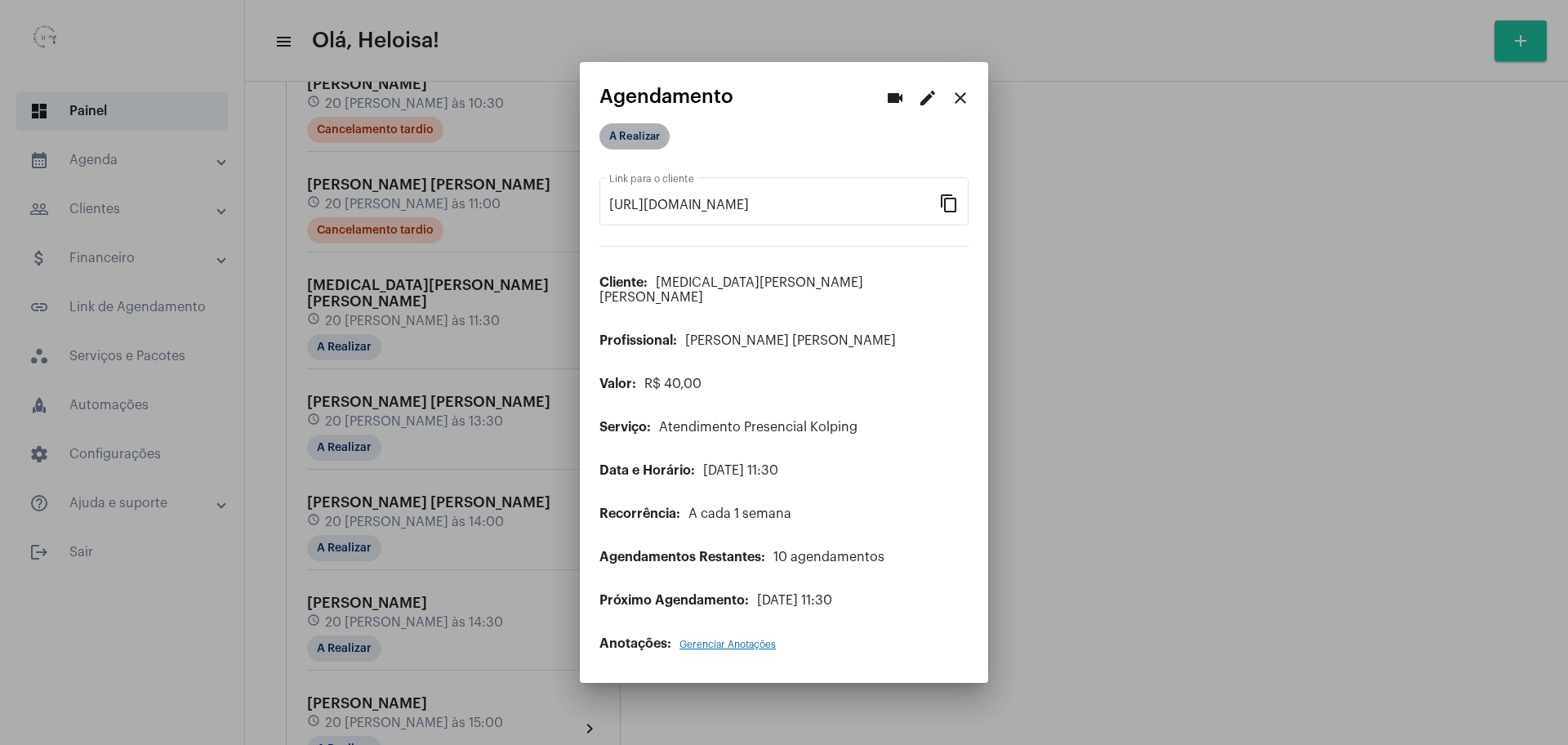
click at [629, 143] on mat-chip "A Realizar" at bounding box center [634, 136] width 70 height 26
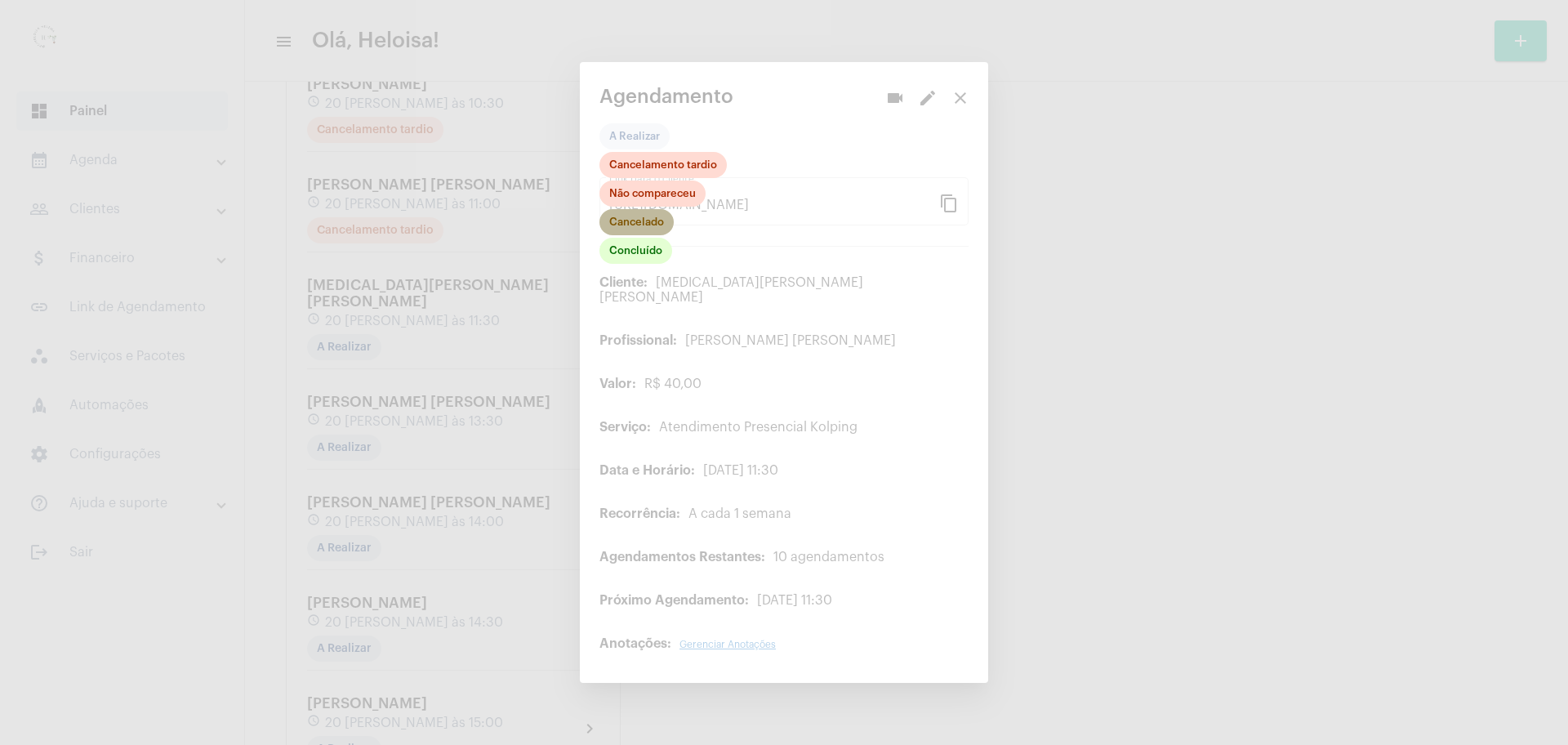
click at [647, 232] on mat-chip "Cancelado" at bounding box center [636, 222] width 74 height 26
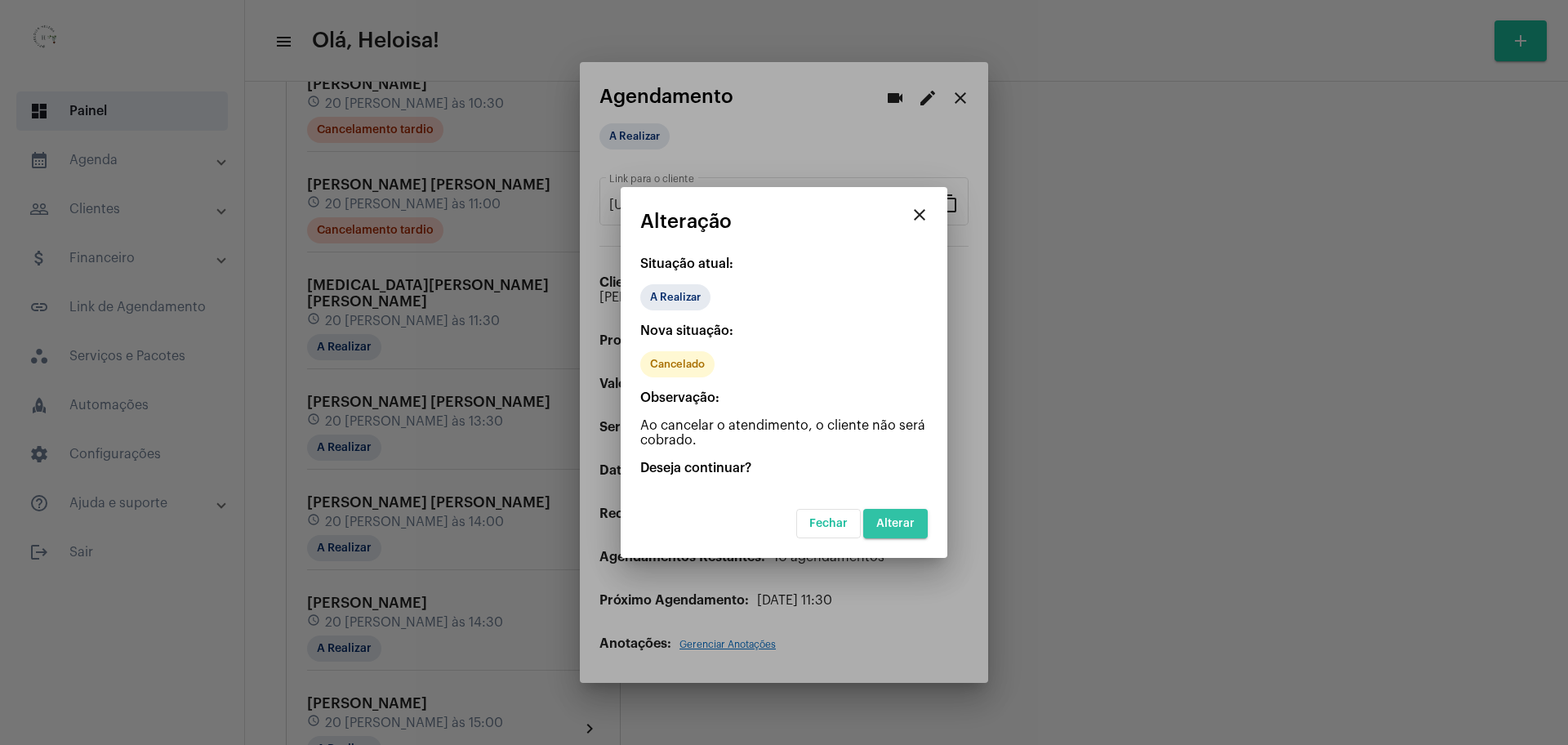
click at [907, 519] on span "Alterar" at bounding box center [895, 523] width 39 height 12
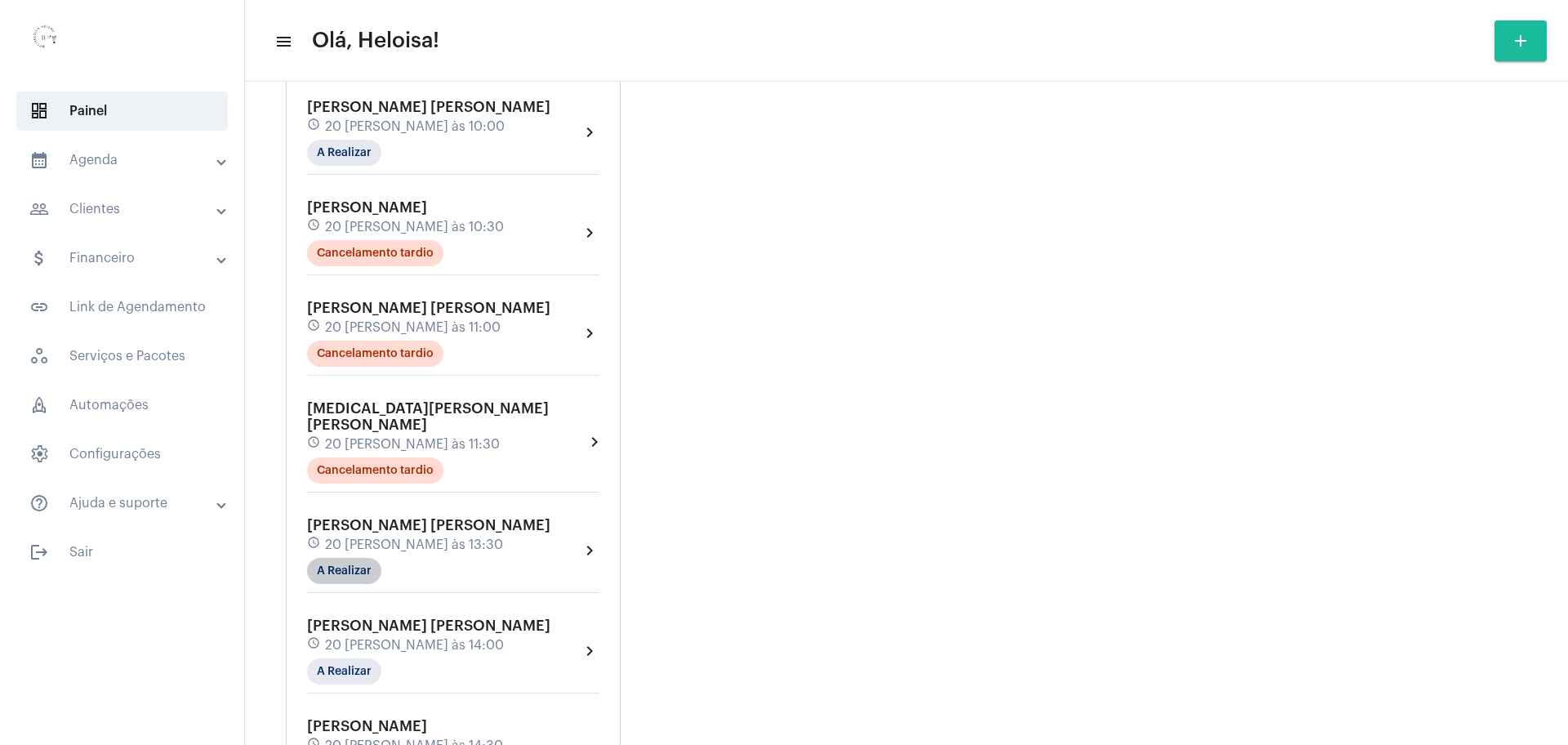
scroll to position [1122, 0]
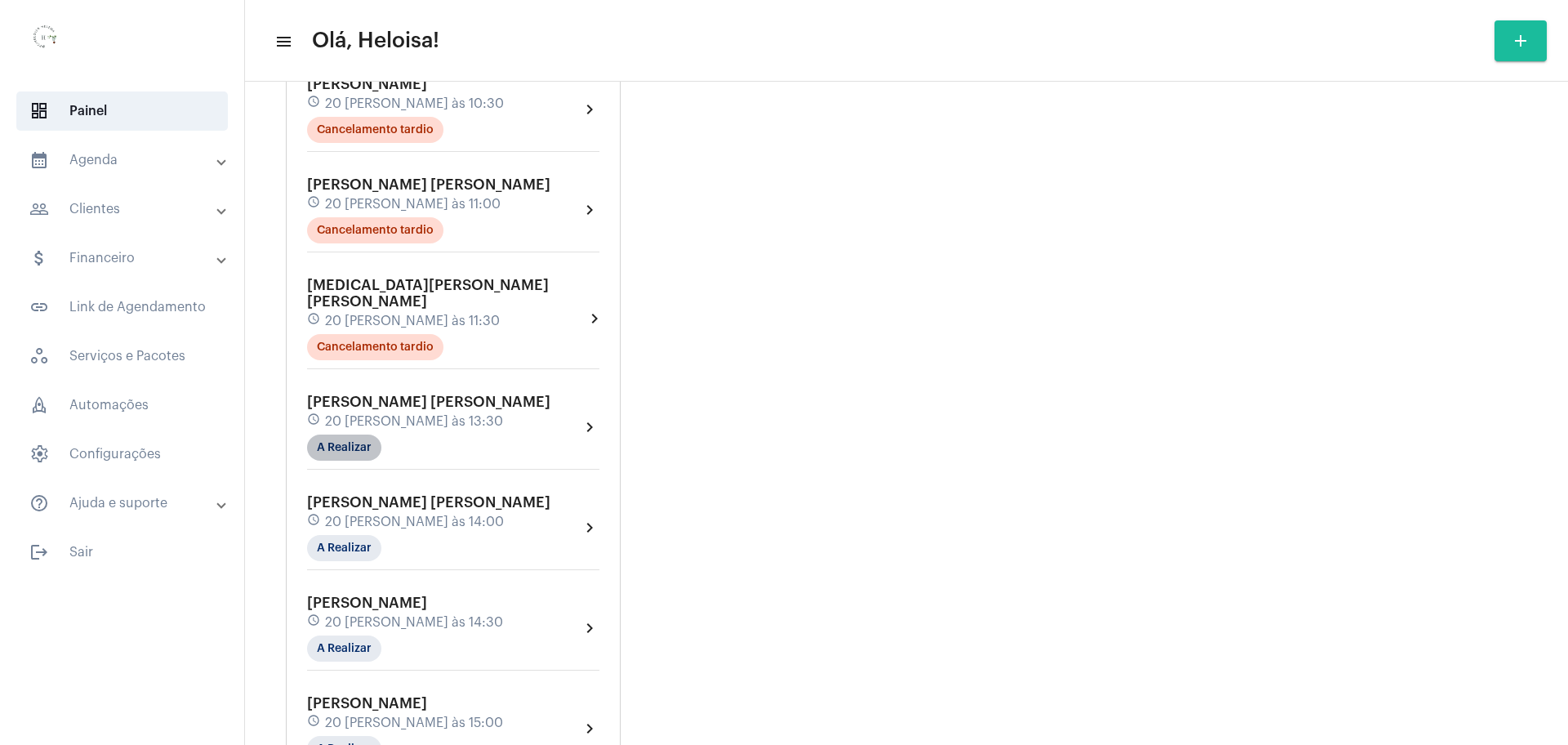
click at [338, 434] on mat-chip "A Realizar" at bounding box center [344, 447] width 74 height 26
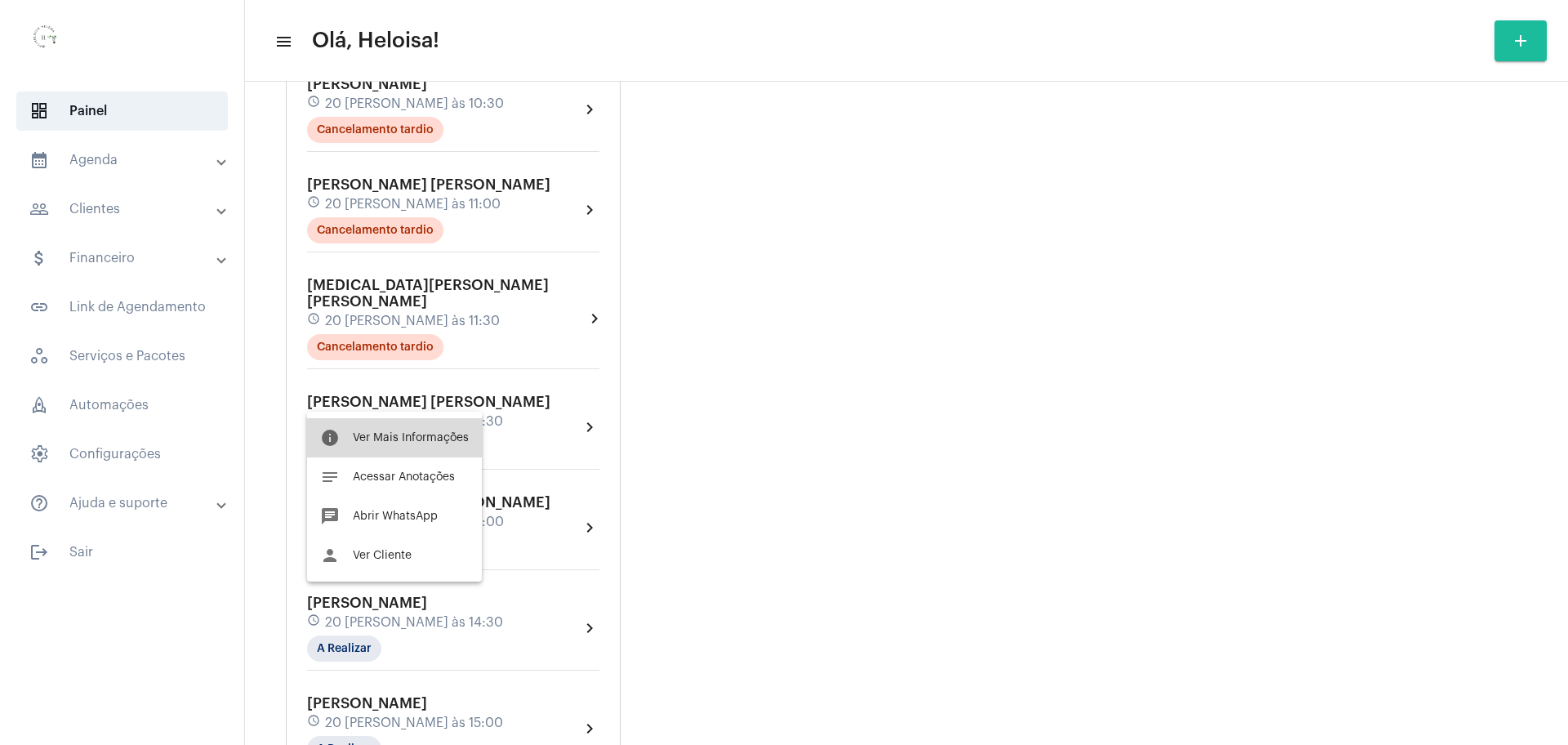
click at [407, 428] on button "info Ver Mais Informações" at bounding box center [395, 438] width 175 height 40
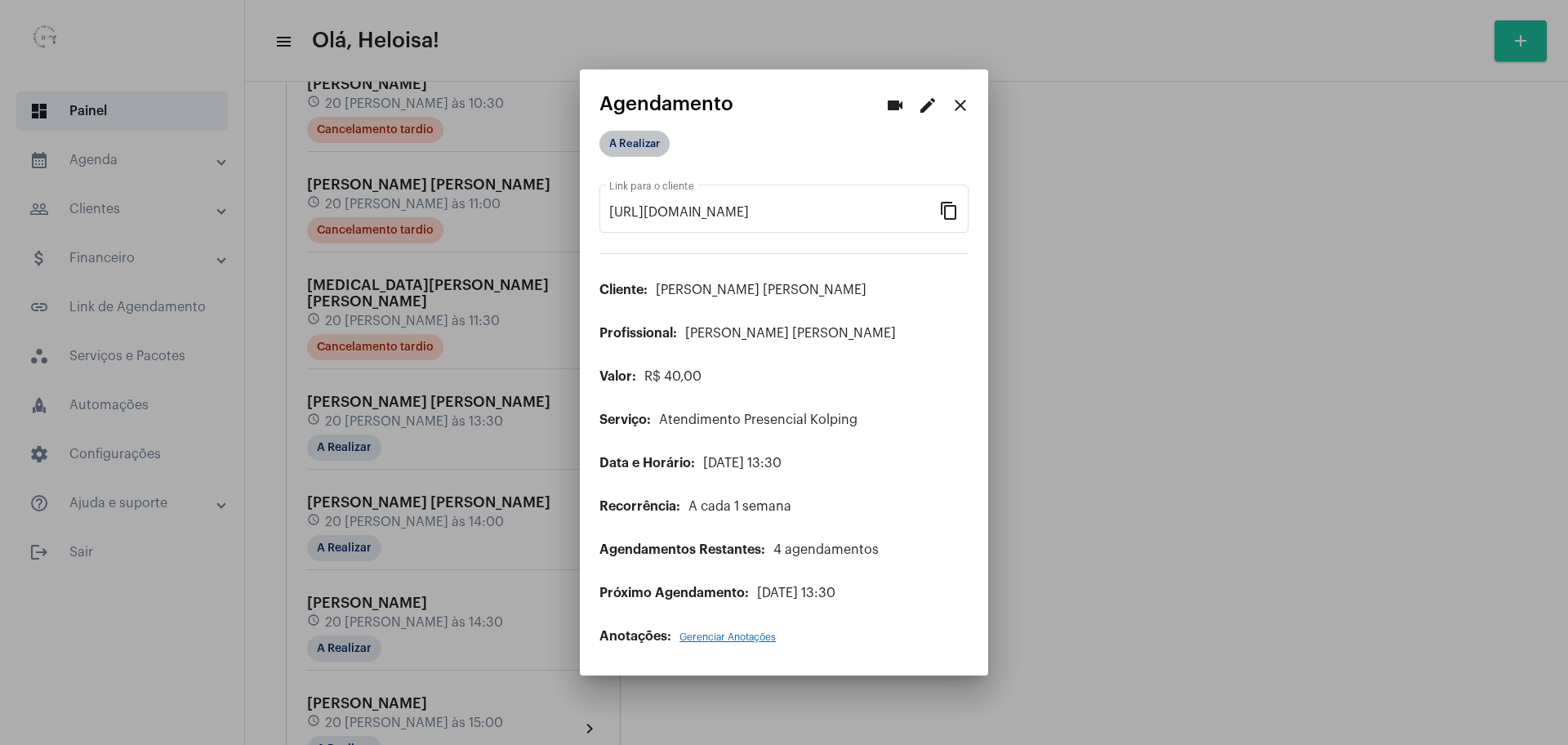
click at [634, 133] on mat-chip "A Realizar" at bounding box center [634, 143] width 70 height 26
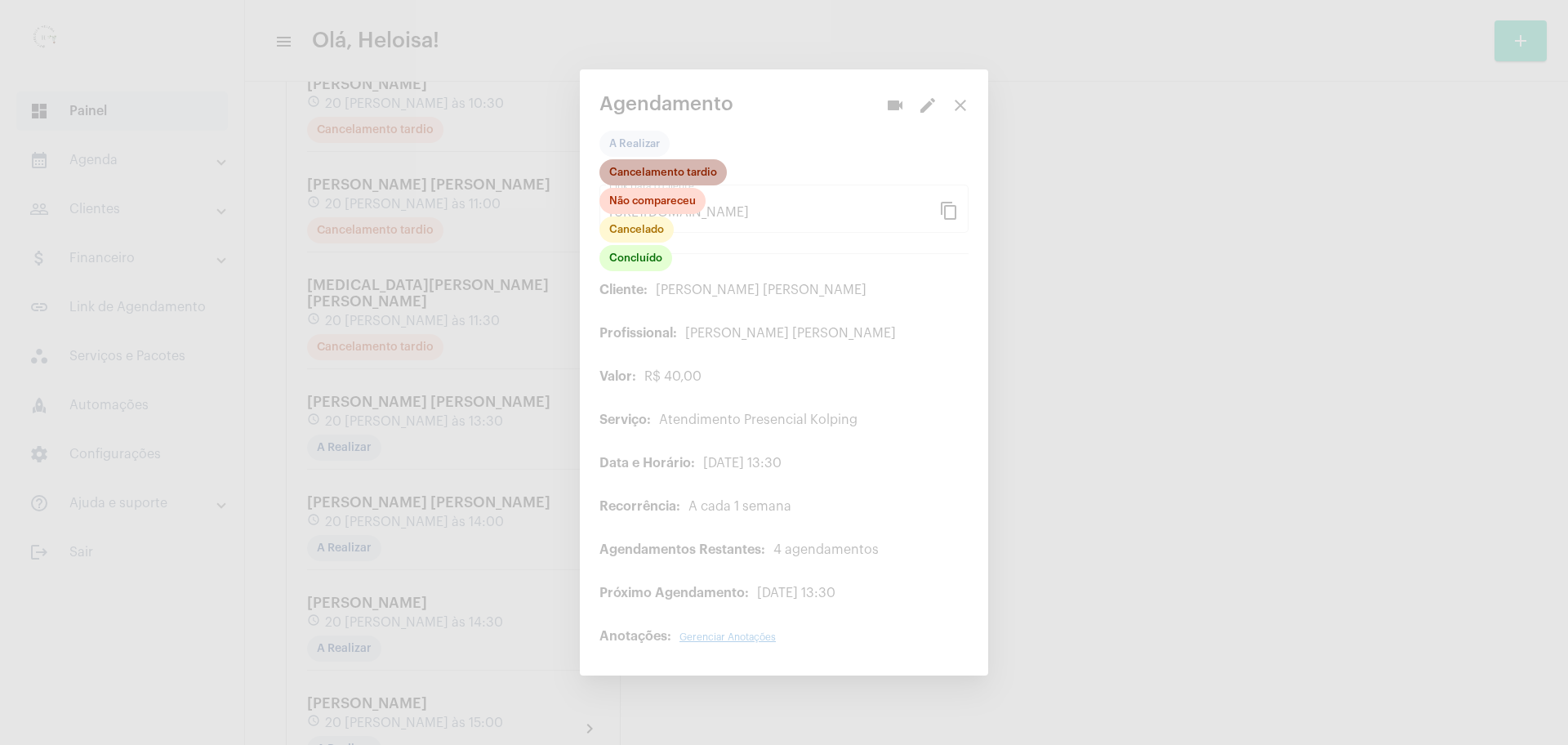
click at [653, 174] on mat-chip "Cancelamento tardio" at bounding box center [662, 172] width 127 height 26
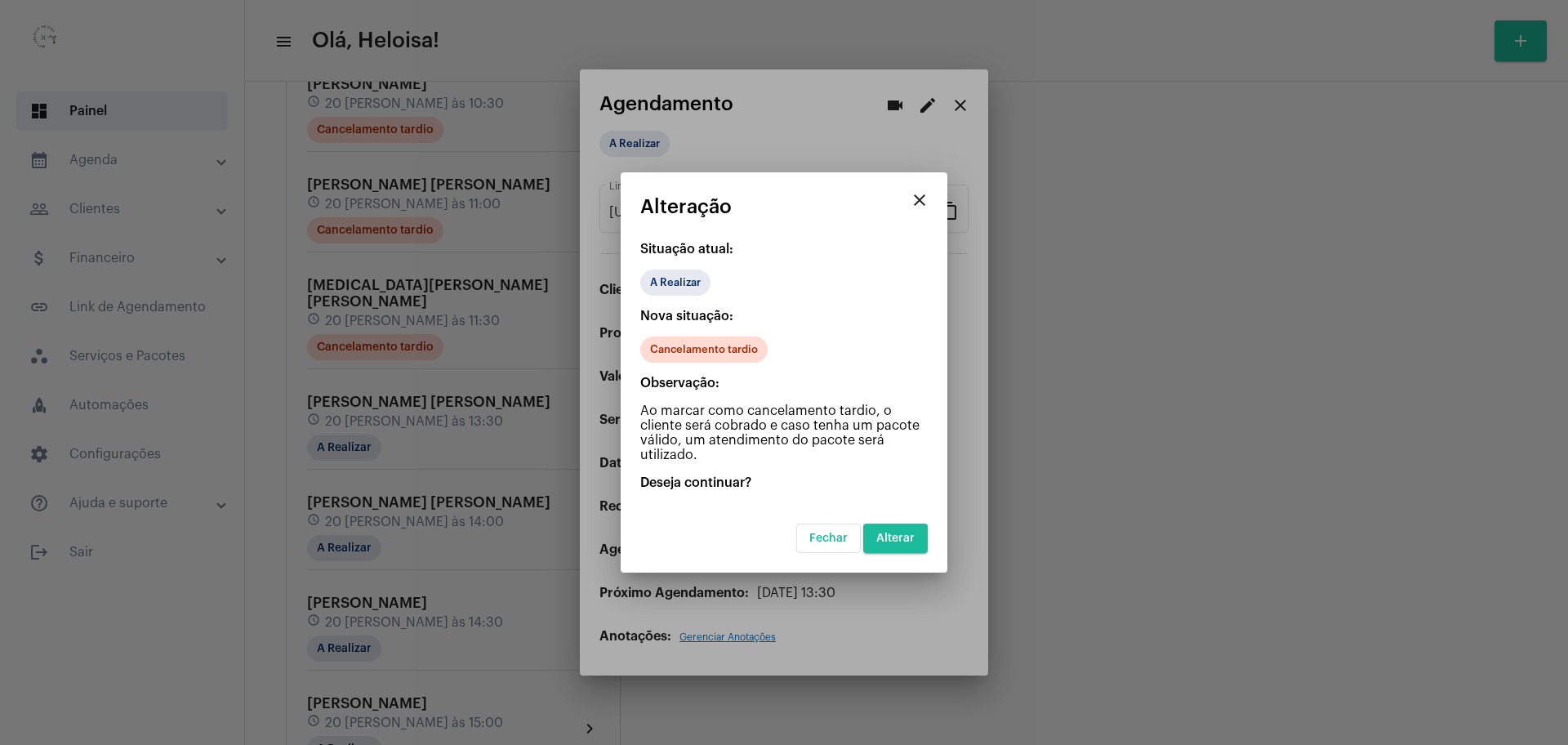
click at [924, 203] on mat-icon "close" at bounding box center [920, 200] width 20 height 20
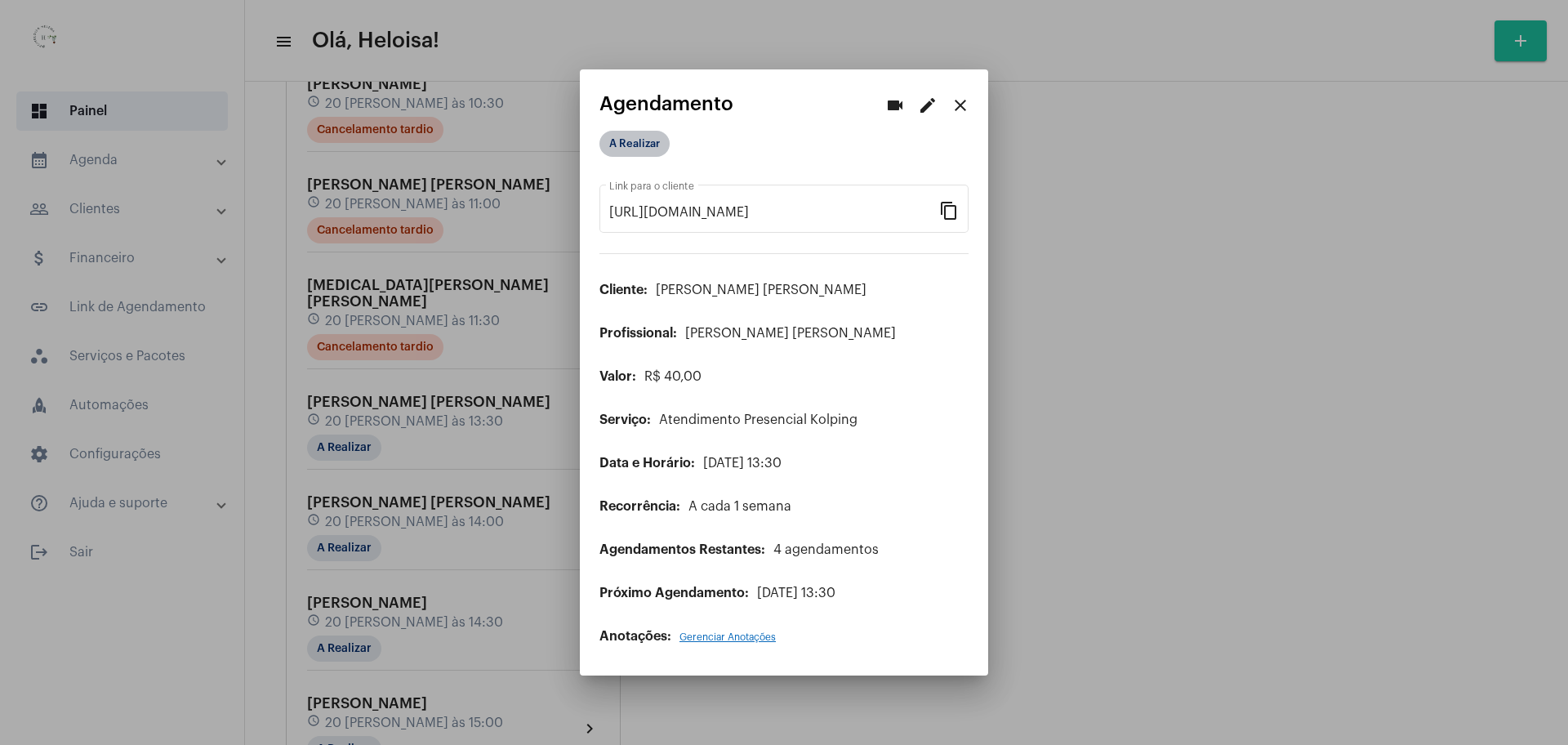
click at [638, 138] on mat-chip "A Realizar" at bounding box center [634, 143] width 70 height 26
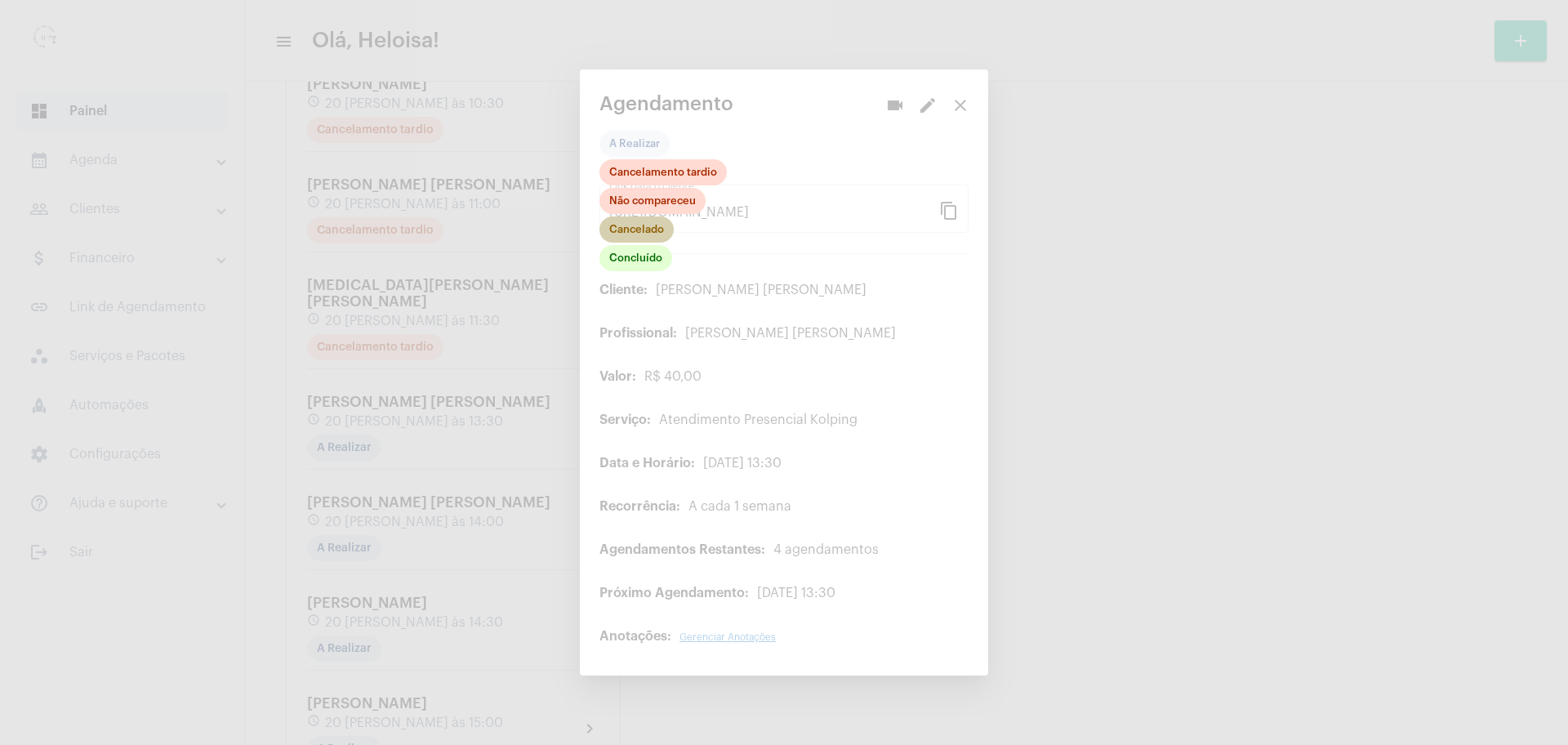
click at [635, 233] on mat-chip "Cancelado" at bounding box center [636, 229] width 74 height 26
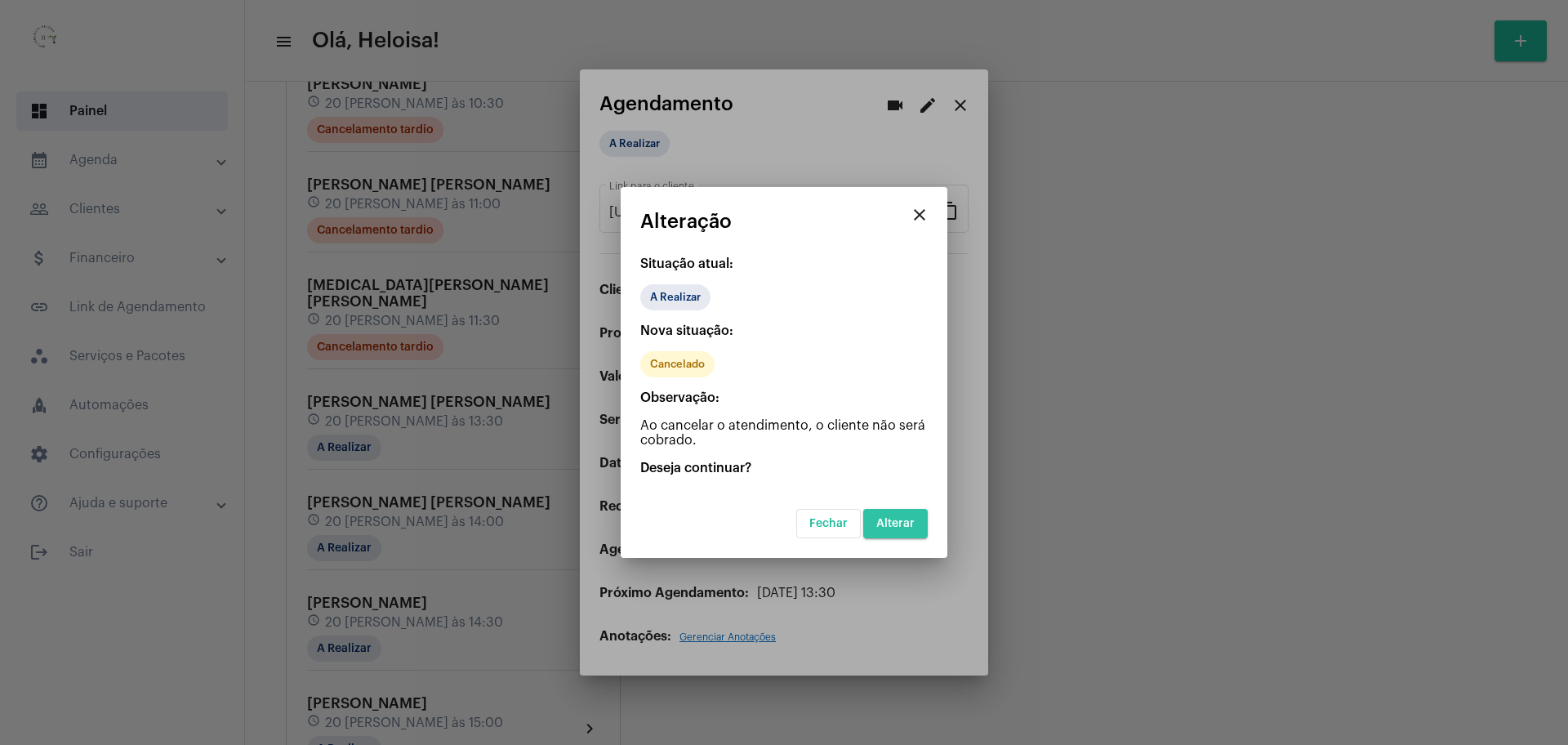
click at [895, 521] on span "Alterar" at bounding box center [895, 523] width 39 height 12
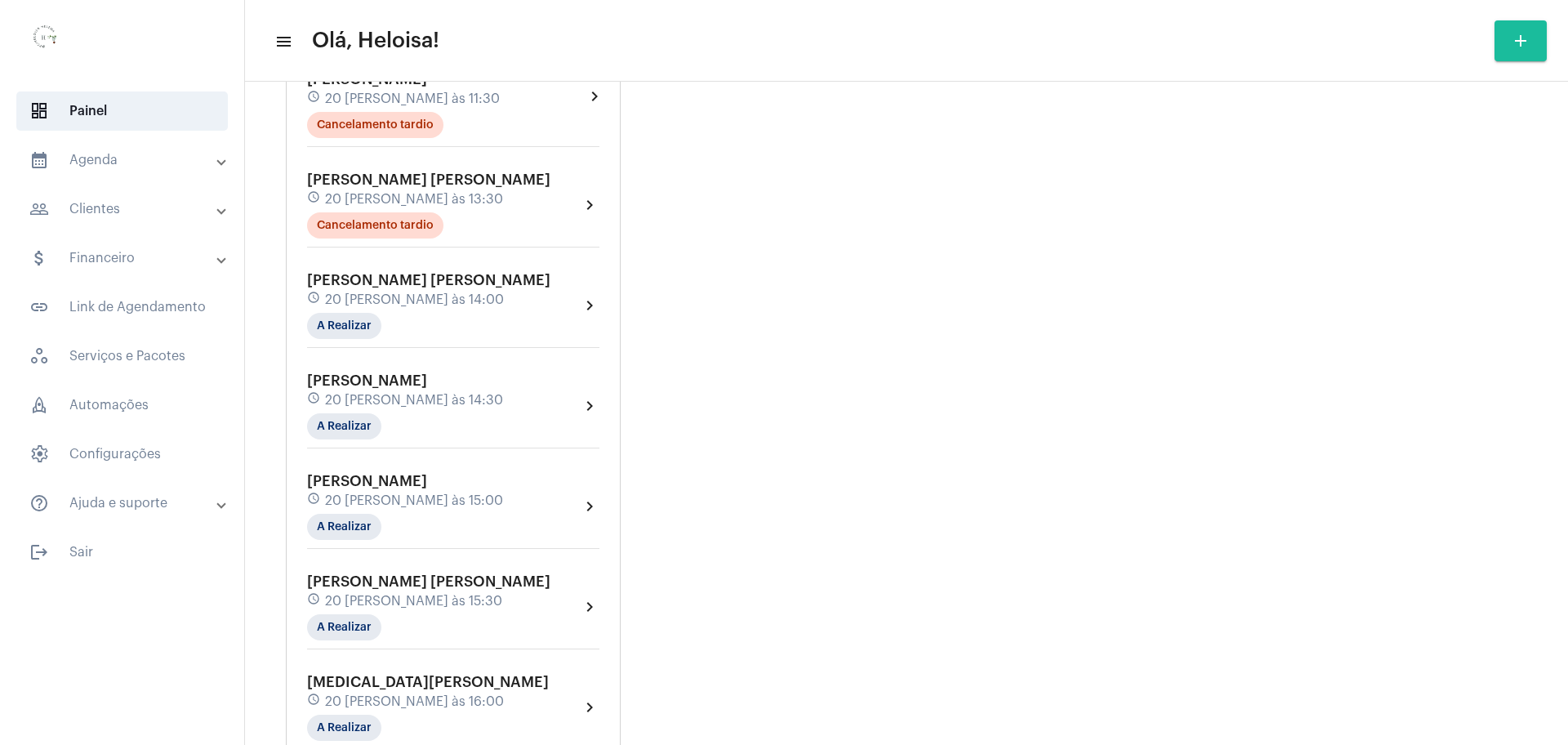
scroll to position [1327, 0]
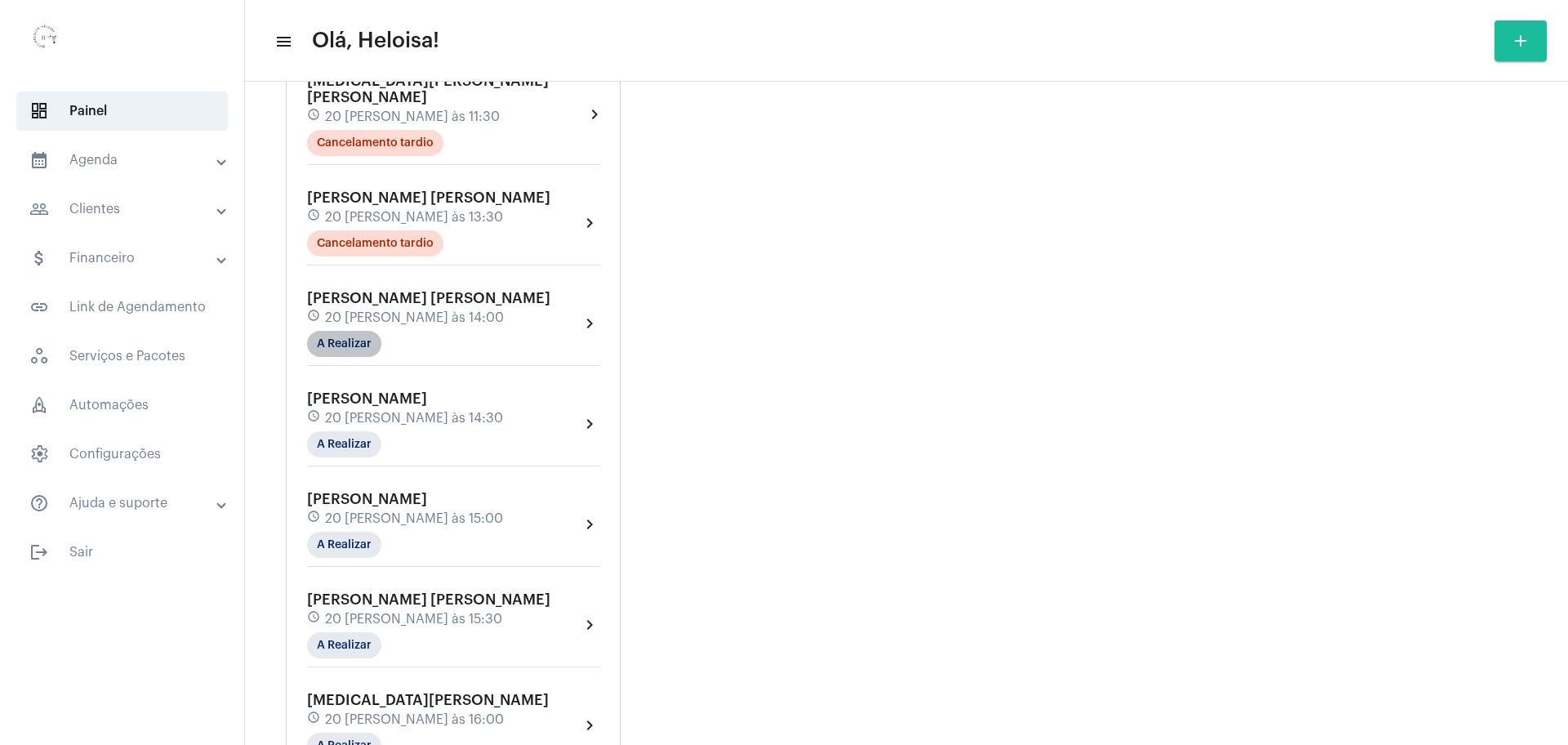
click at [329, 331] on mat-chip "A Realizar" at bounding box center [344, 343] width 74 height 26
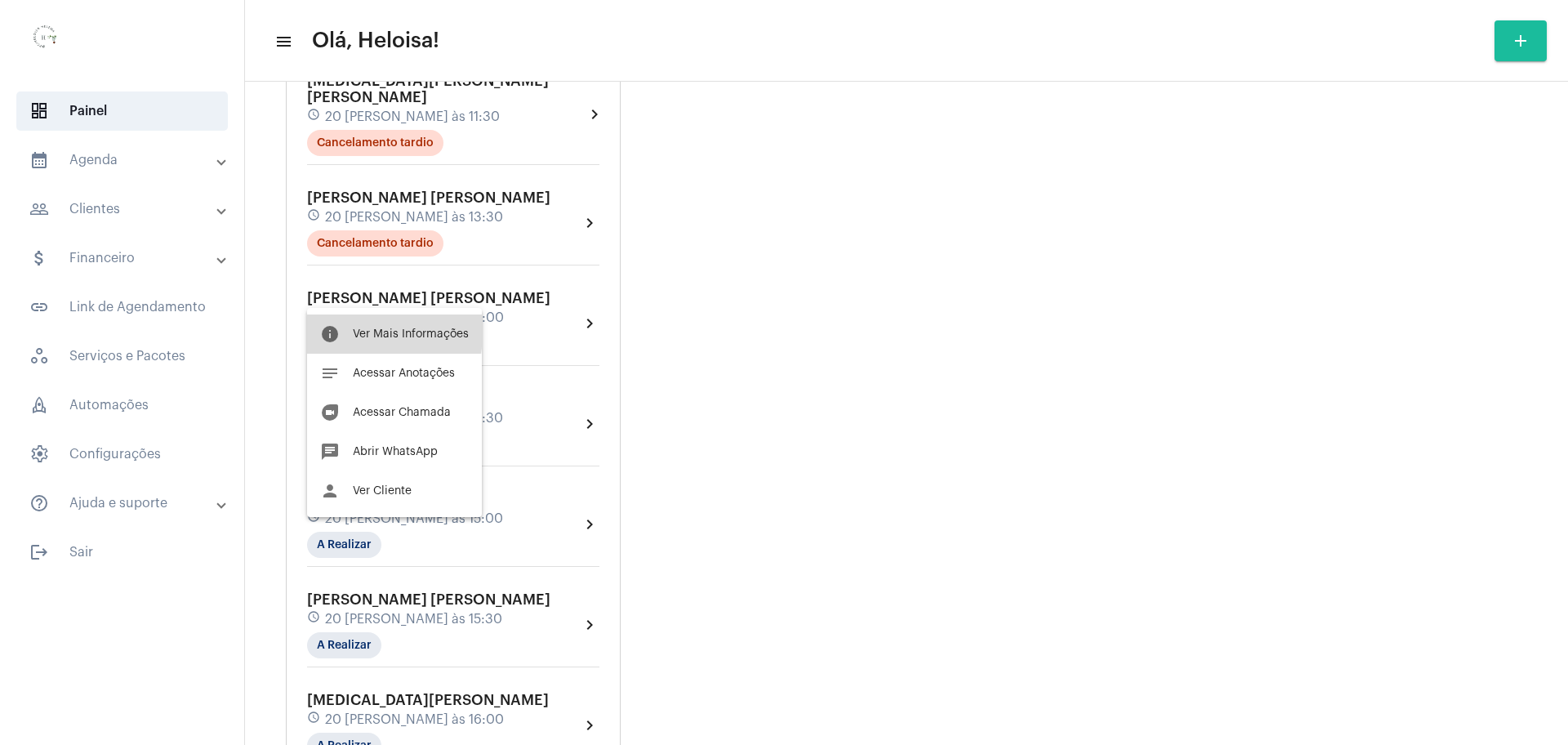
click at [361, 328] on span "Ver Mais Informações" at bounding box center [411, 333] width 116 height 12
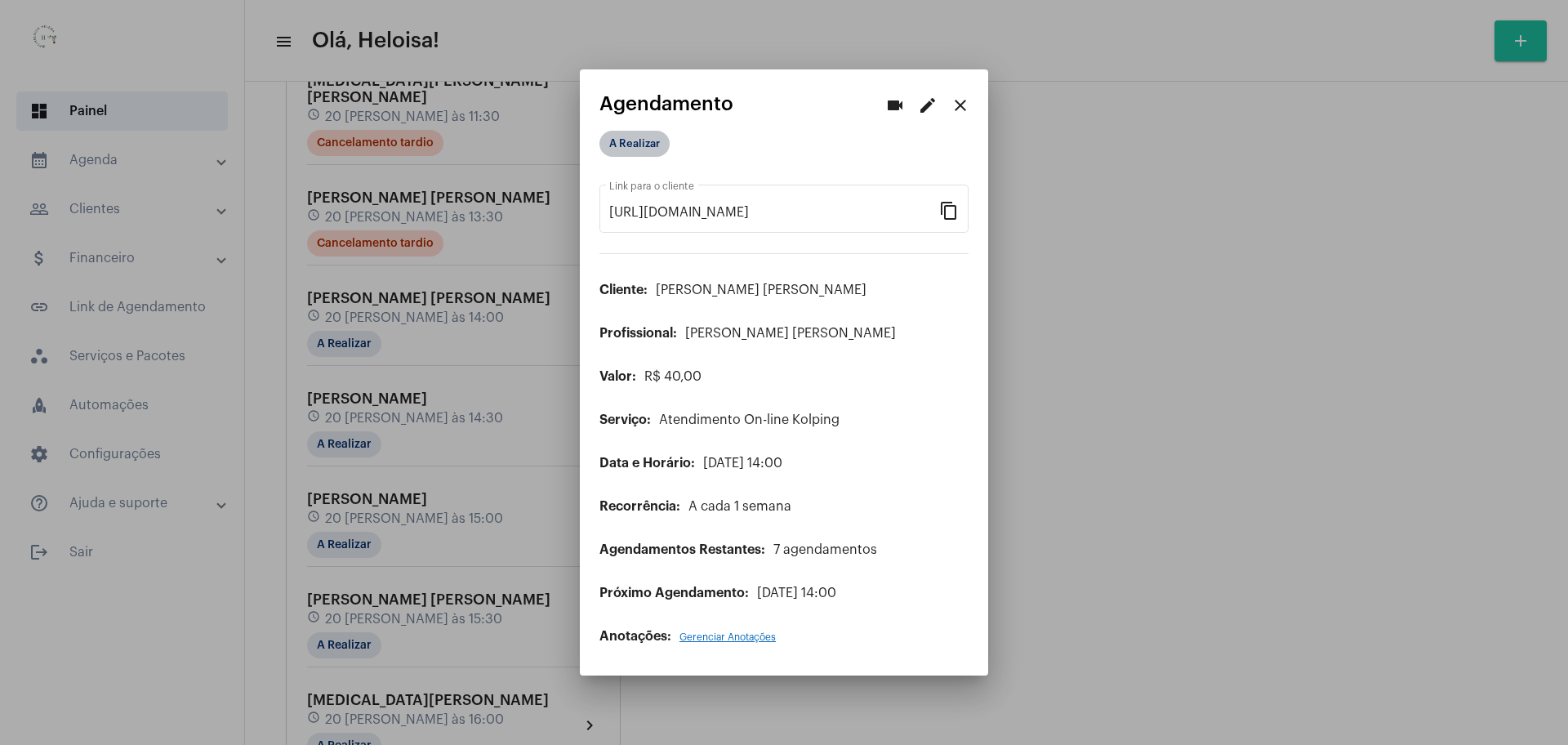
click at [615, 152] on mat-chip "A Realizar" at bounding box center [634, 143] width 70 height 26
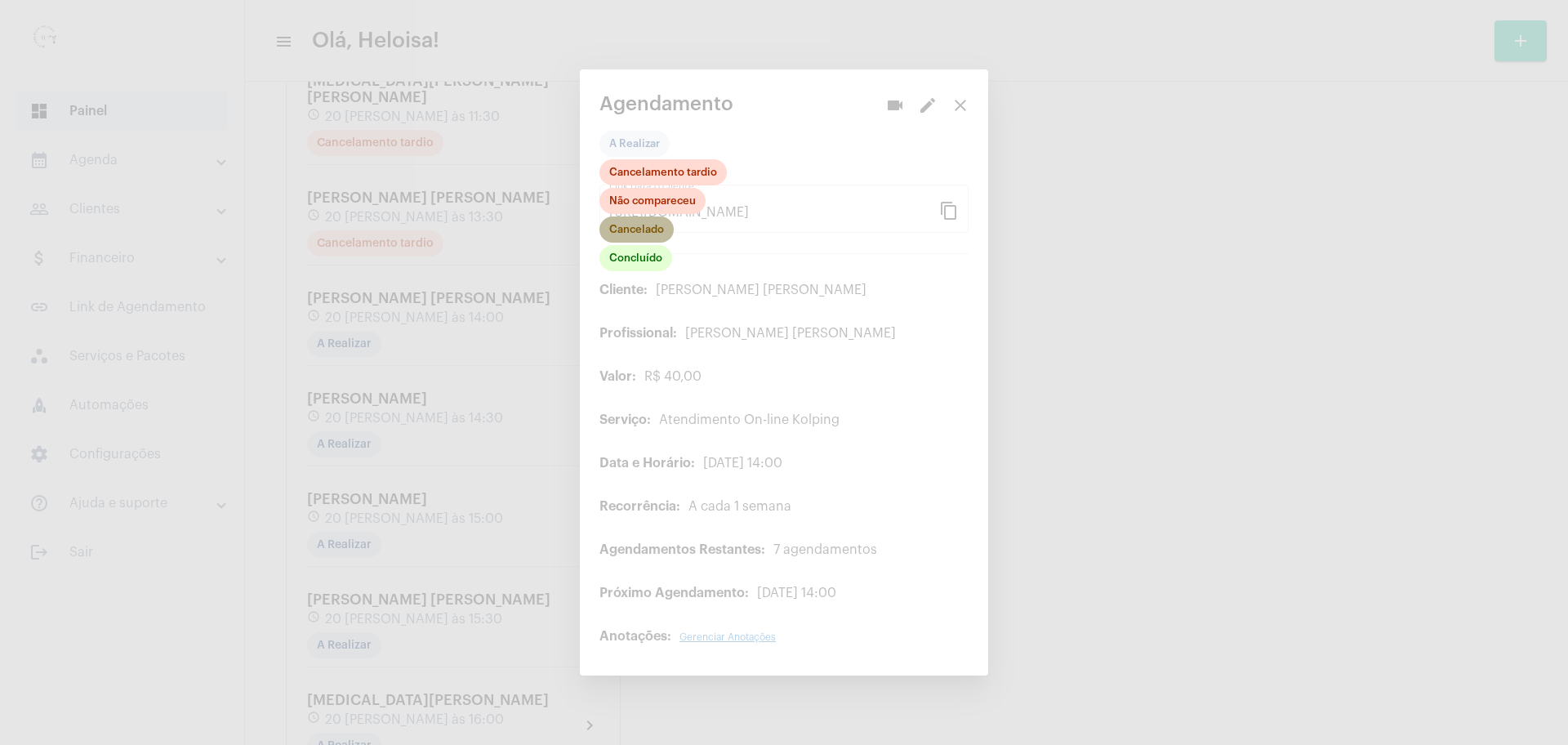
click at [634, 236] on mat-chip "Cancelado" at bounding box center [636, 229] width 74 height 26
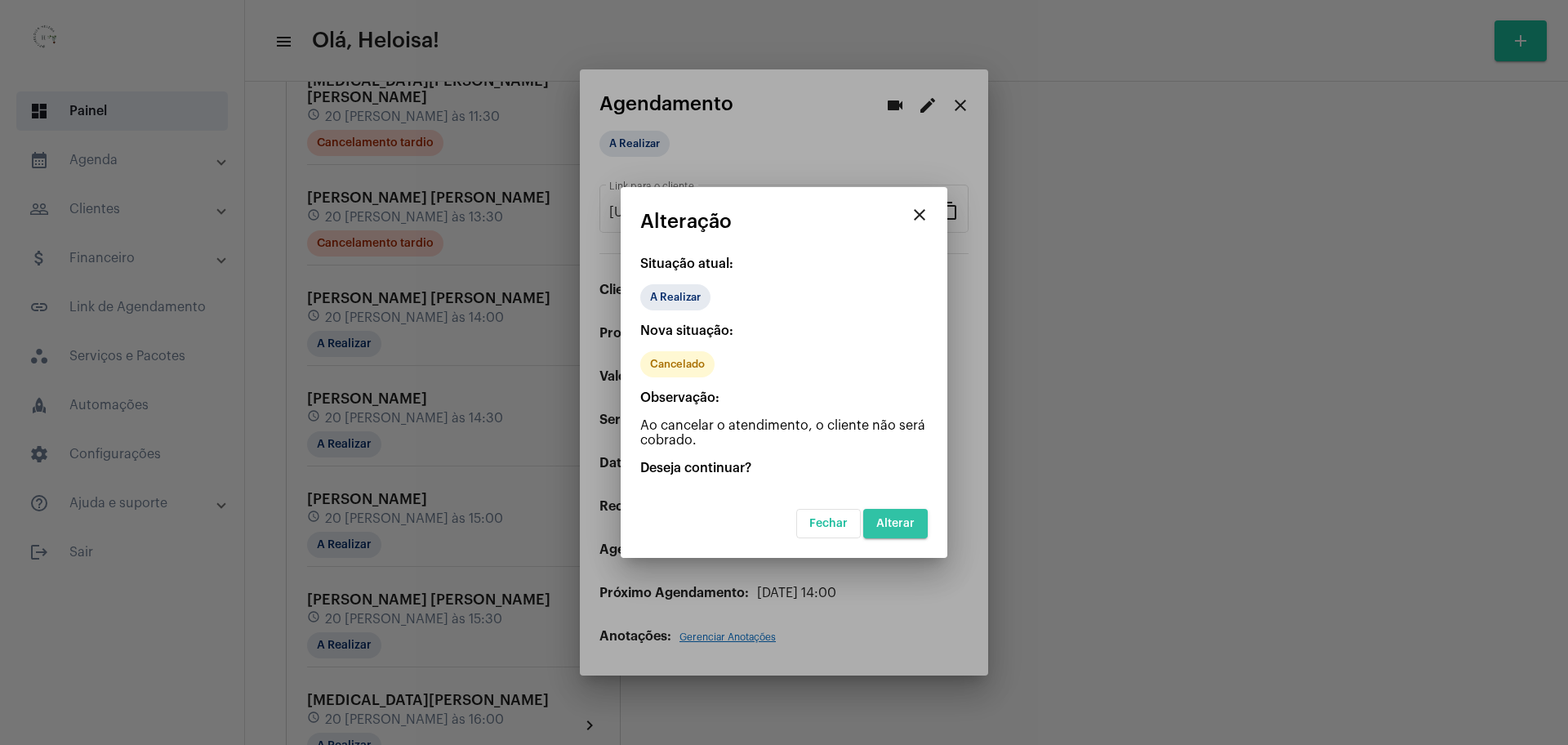
drag, startPoint x: 889, startPoint y: 517, endPoint x: 881, endPoint y: 523, distance: 10.0
click at [881, 523] on span "Alterar" at bounding box center [895, 523] width 39 height 12
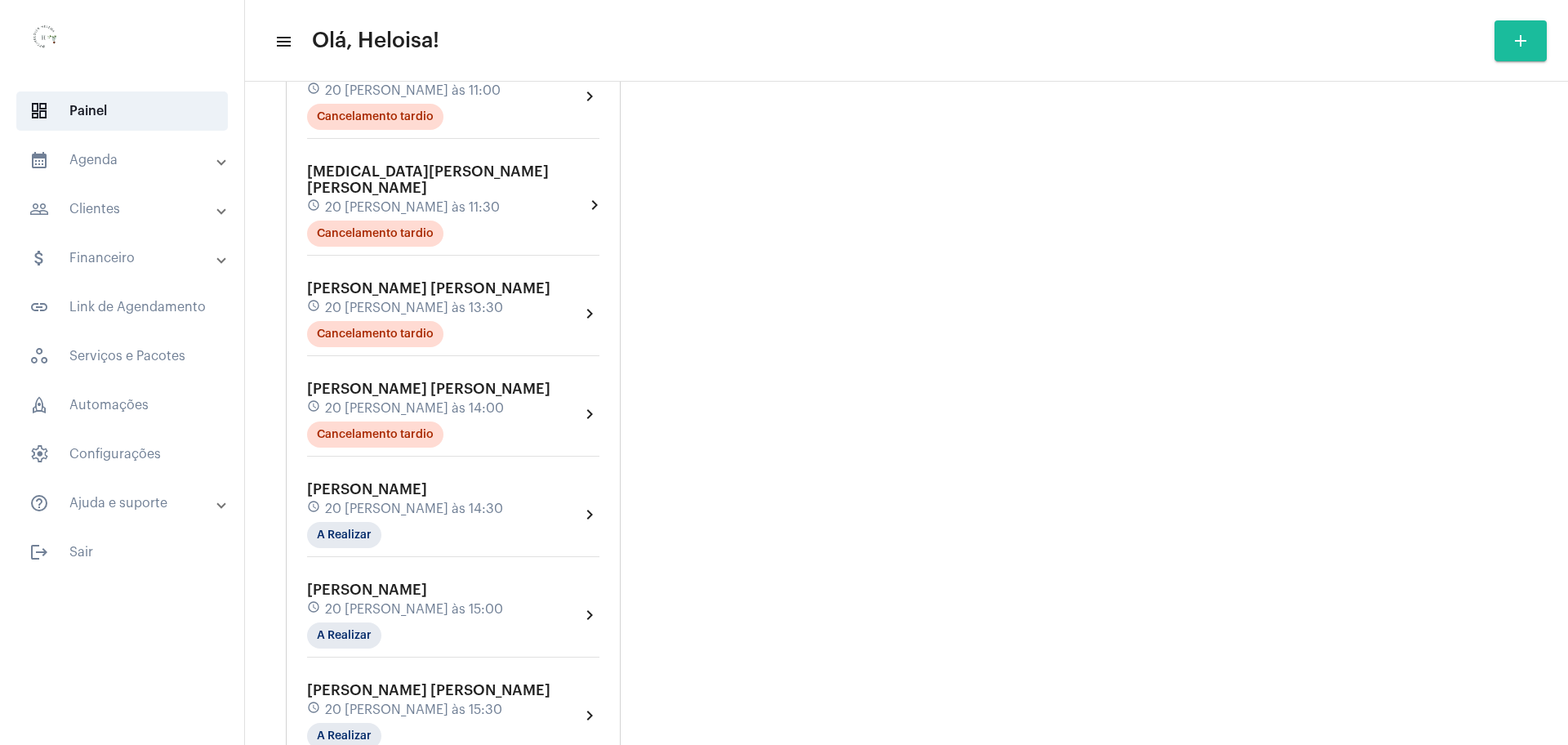
scroll to position [1327, 0]
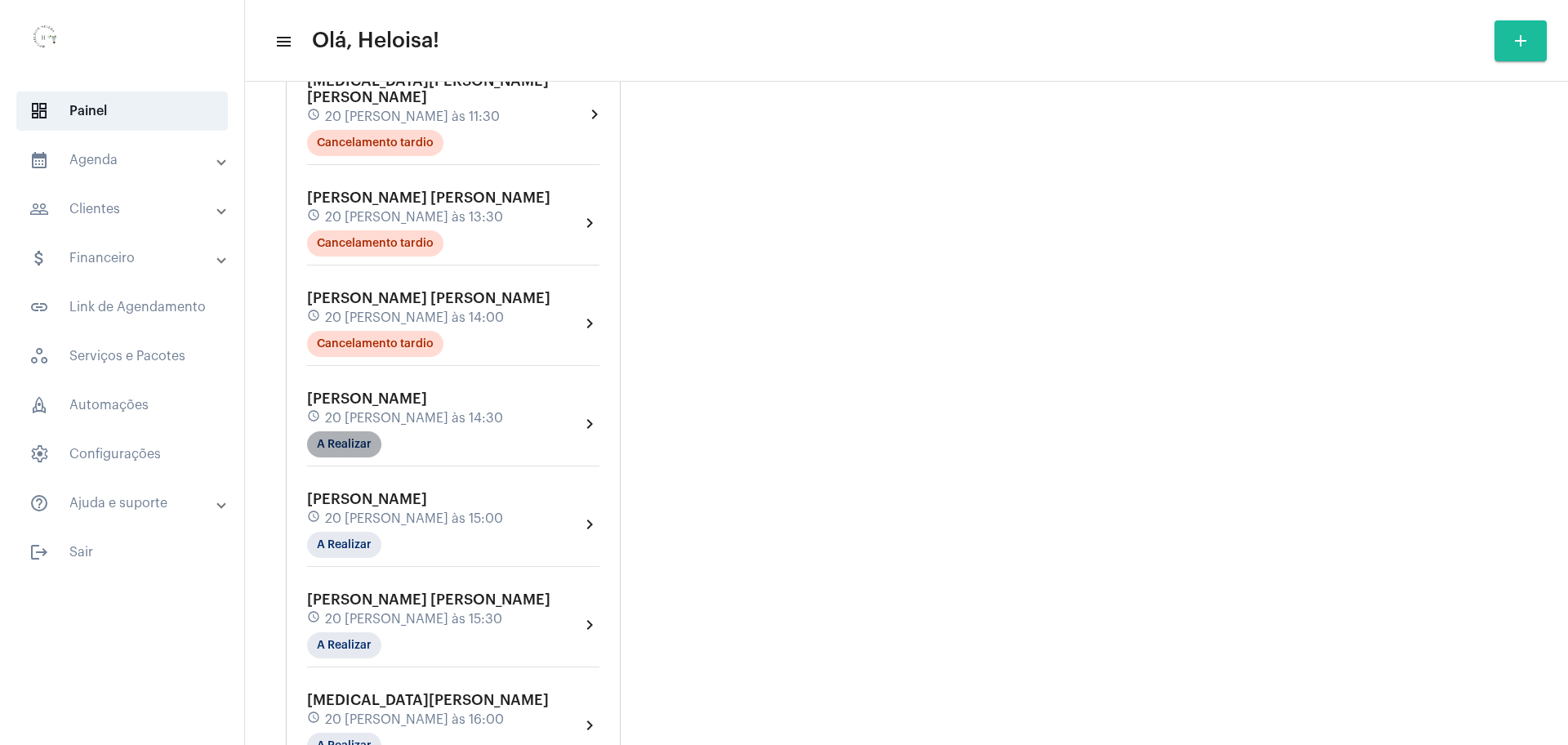
click at [353, 432] on mat-chip "A Realizar" at bounding box center [344, 444] width 74 height 26
click at [414, 424] on button "info Ver Mais Informações" at bounding box center [395, 434] width 175 height 40
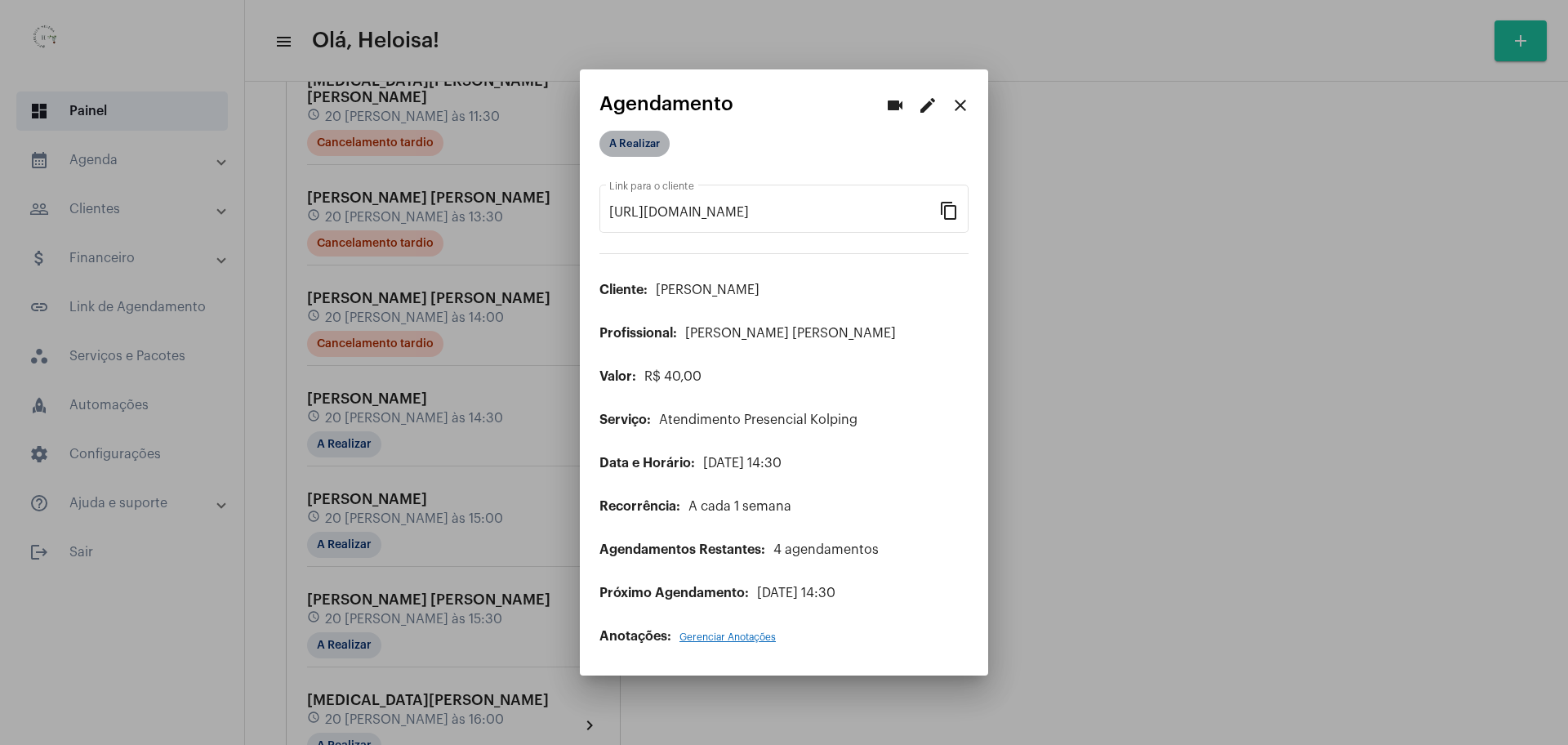
click at [640, 151] on mat-chip "A Realizar" at bounding box center [634, 143] width 70 height 26
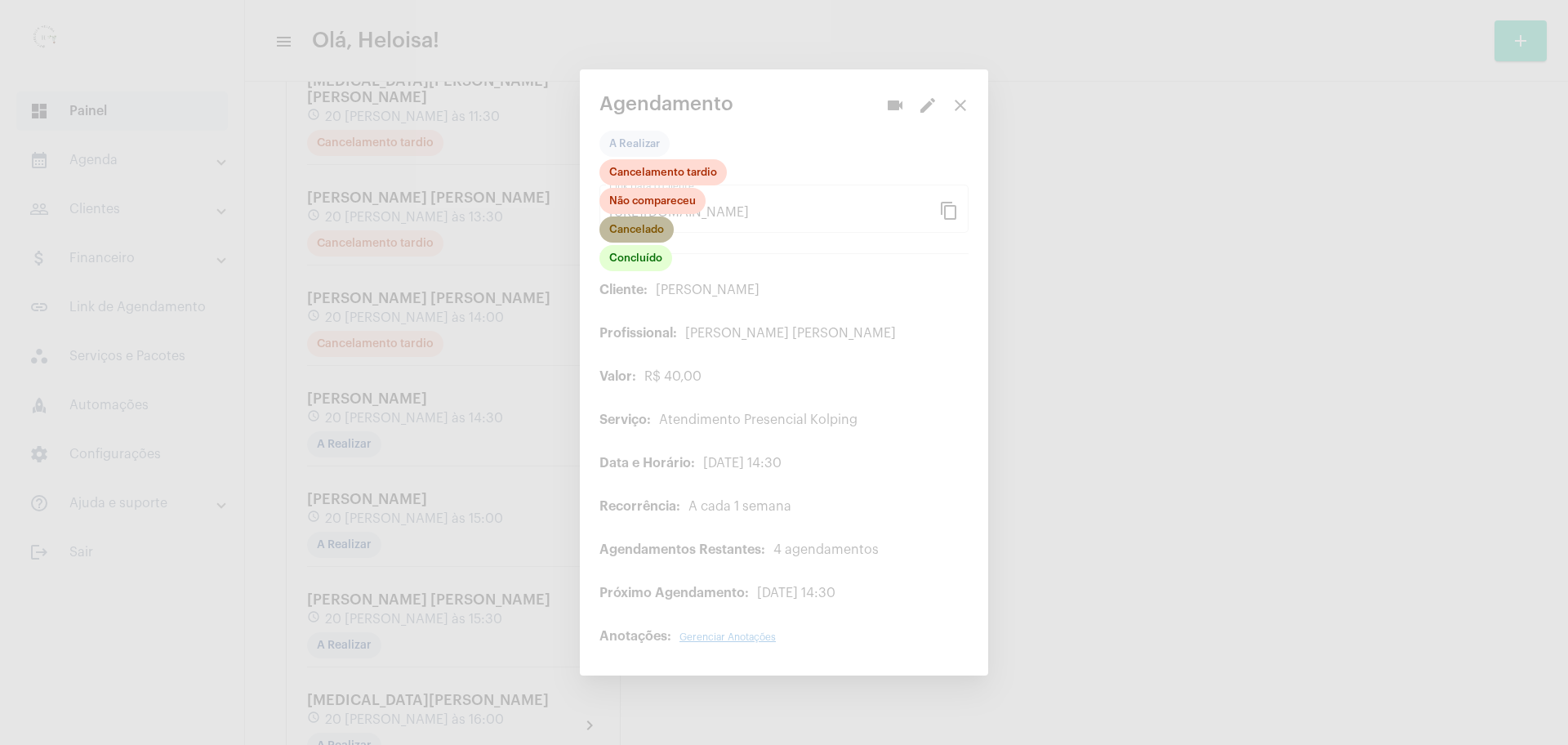
click at [646, 231] on mat-chip "Cancelado" at bounding box center [636, 229] width 74 height 26
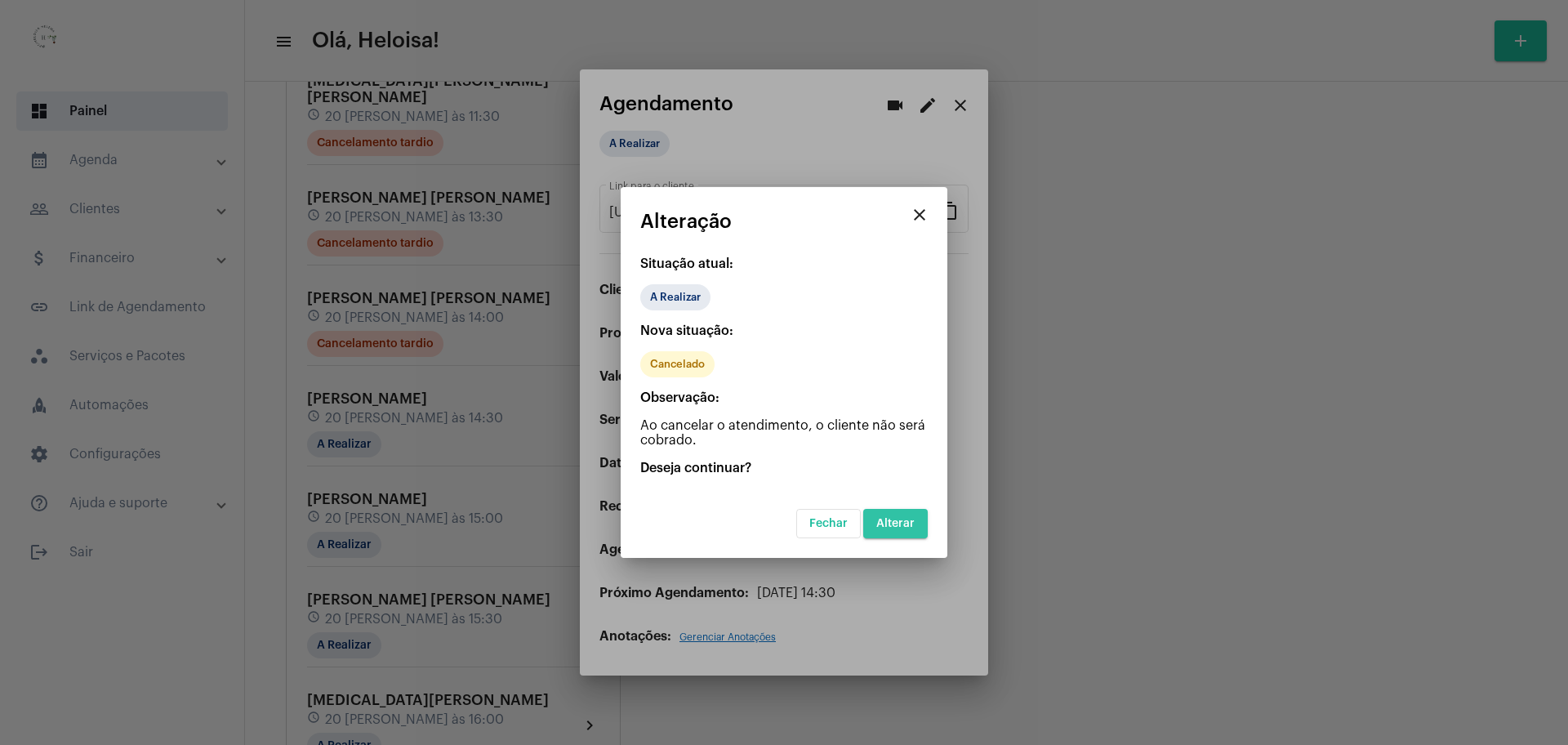
click at [903, 512] on button "Alterar" at bounding box center [896, 523] width 65 height 30
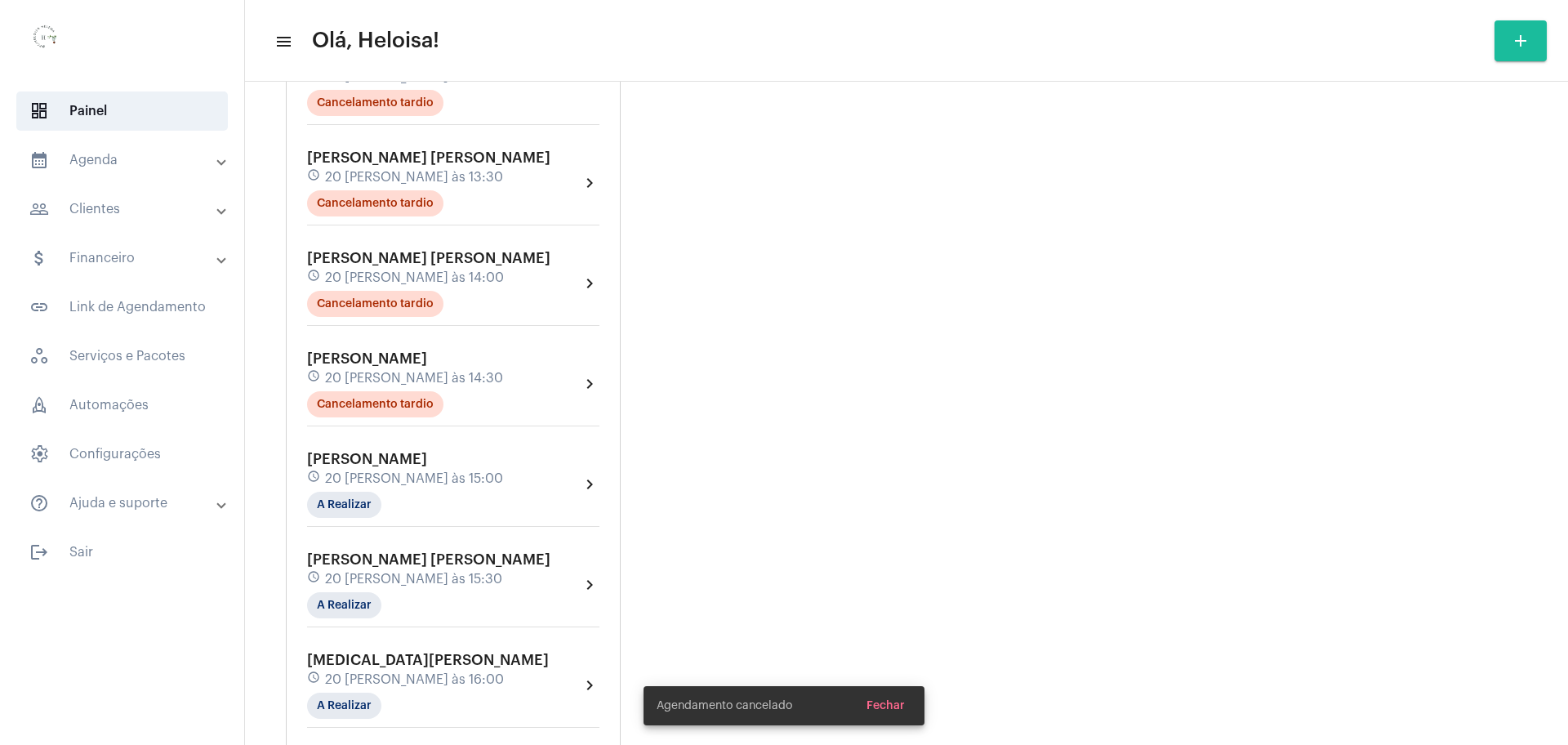
scroll to position [1429, 0]
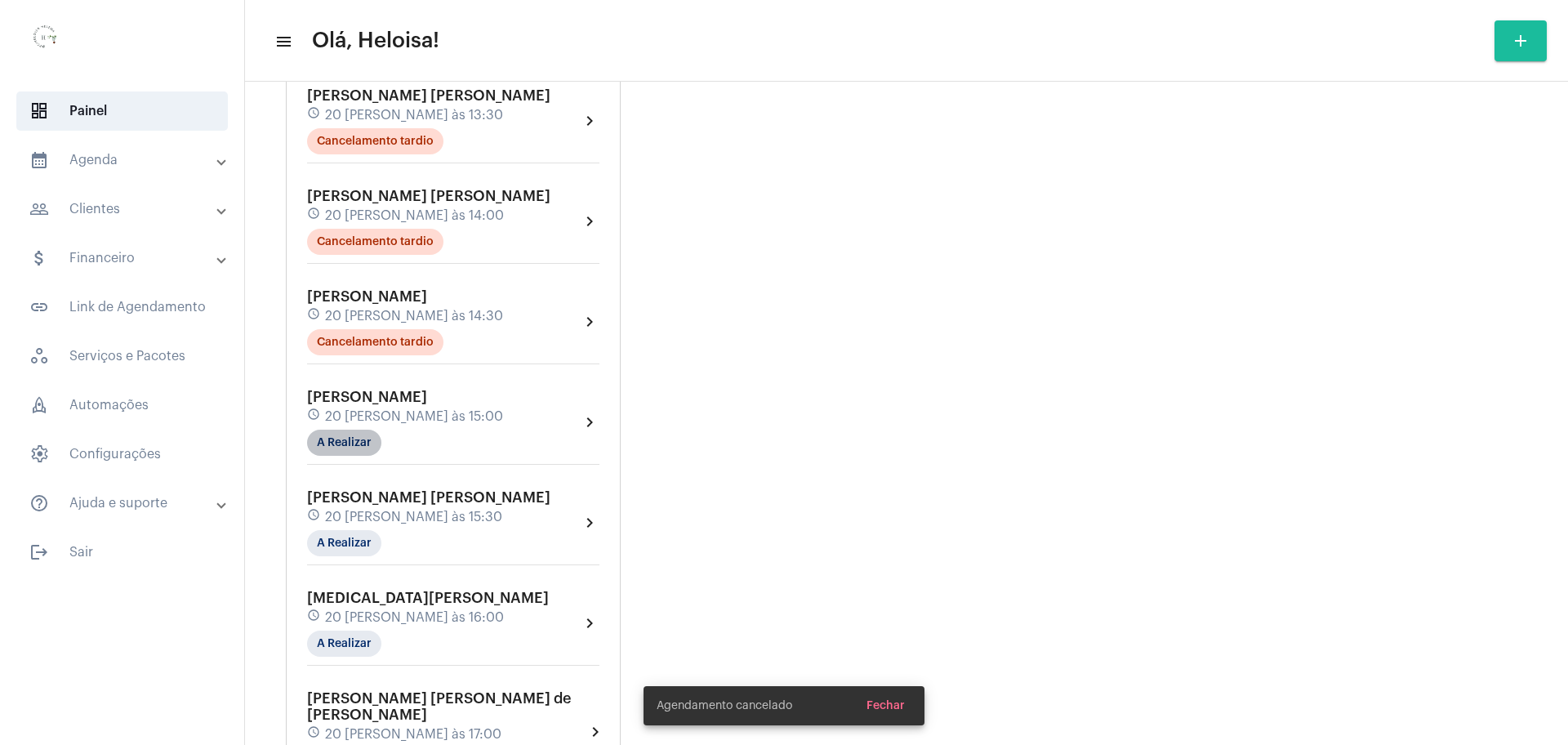
click at [336, 430] on mat-chip "A Realizar" at bounding box center [344, 442] width 74 height 26
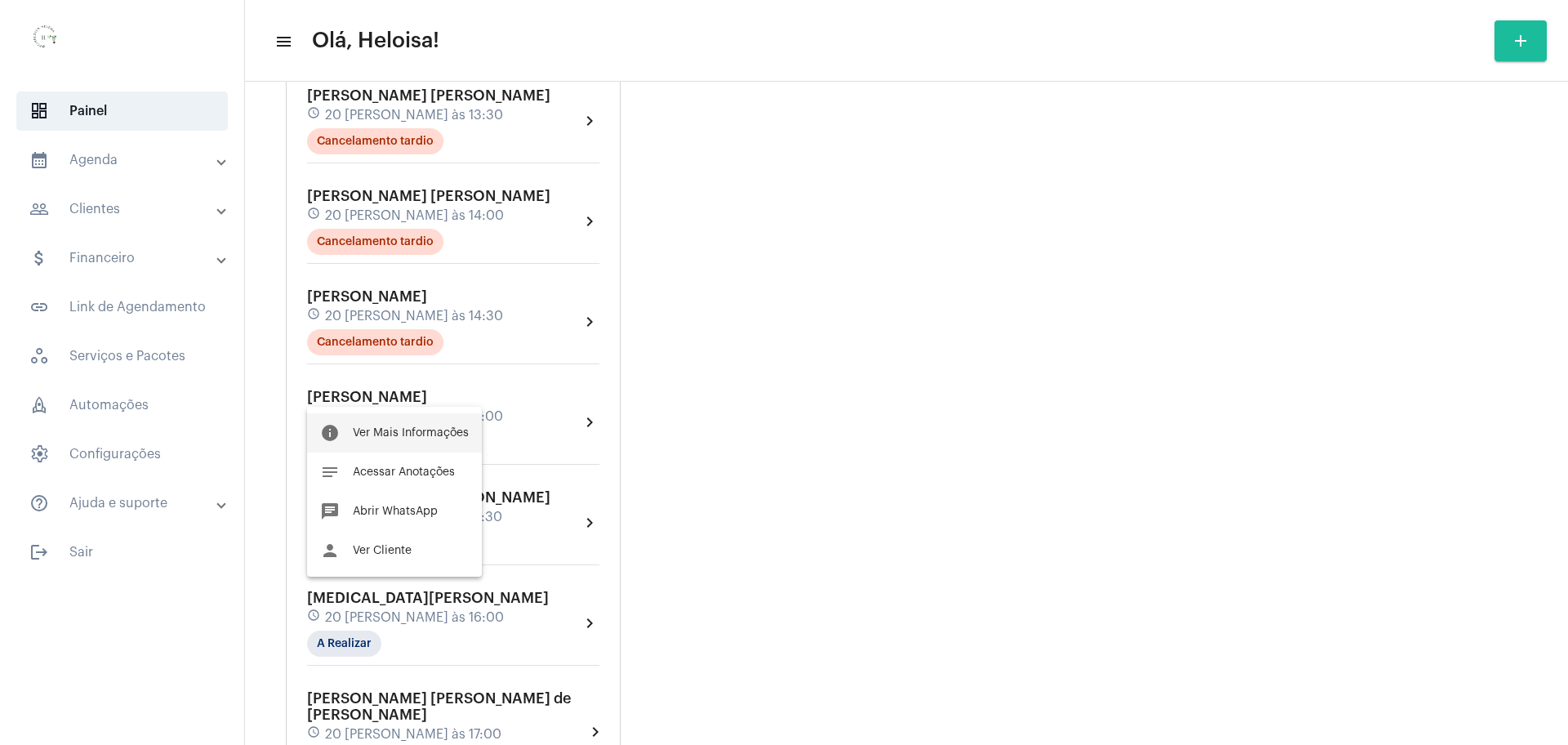
click at [419, 432] on span "Ver Mais Informações" at bounding box center [411, 432] width 116 height 12
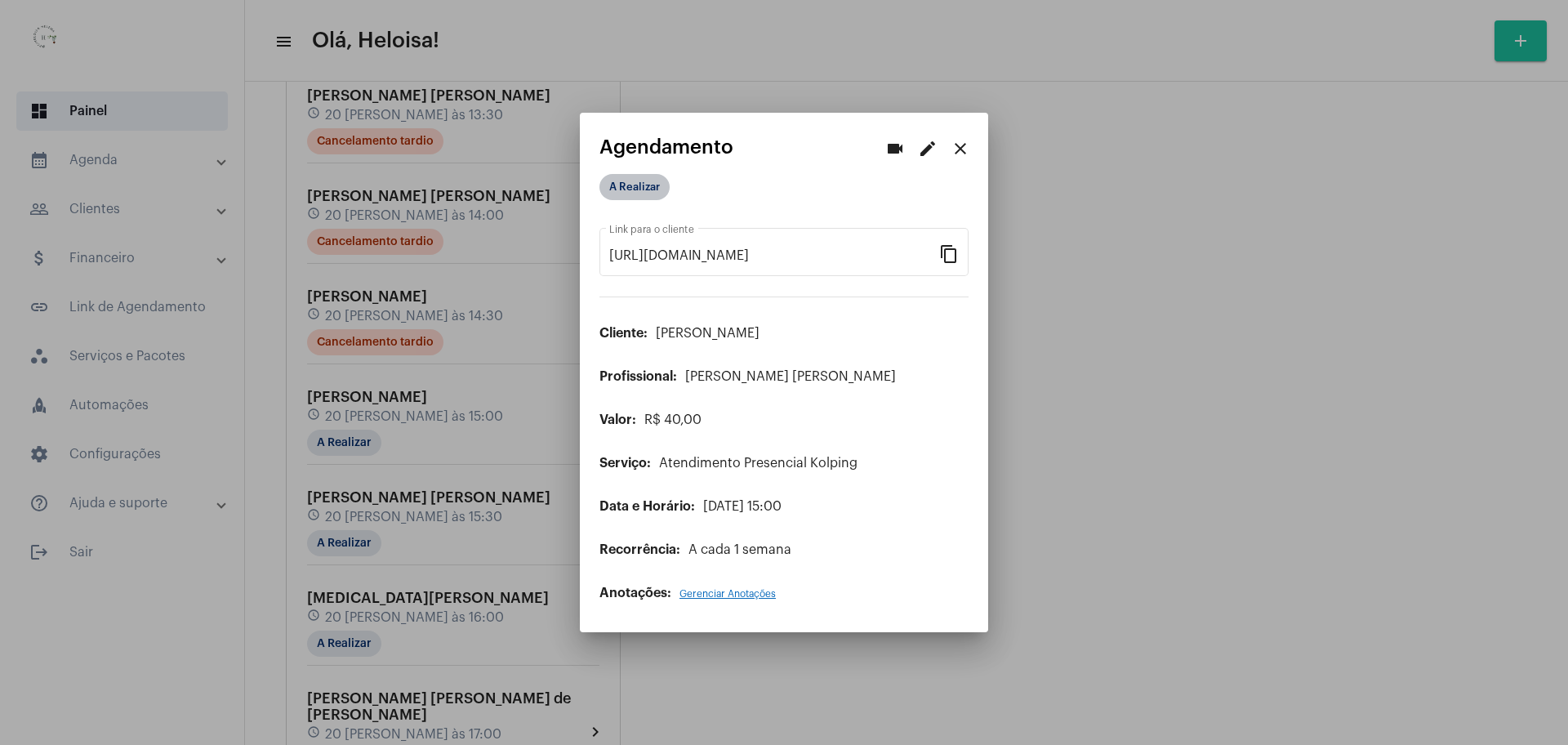
click at [642, 189] on mat-chip "A Realizar" at bounding box center [634, 186] width 70 height 26
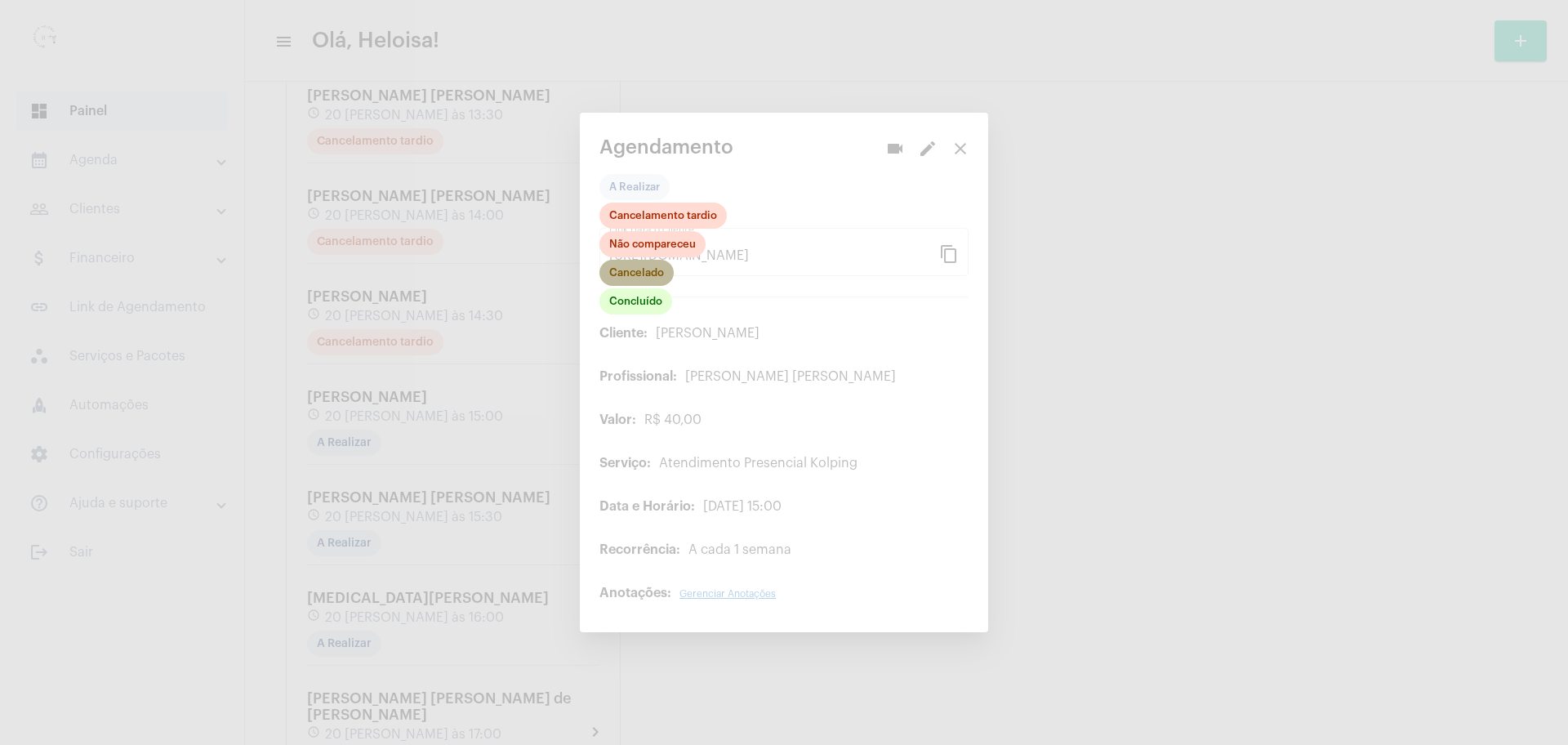
click at [649, 275] on mat-chip "Cancelado" at bounding box center [636, 272] width 74 height 26
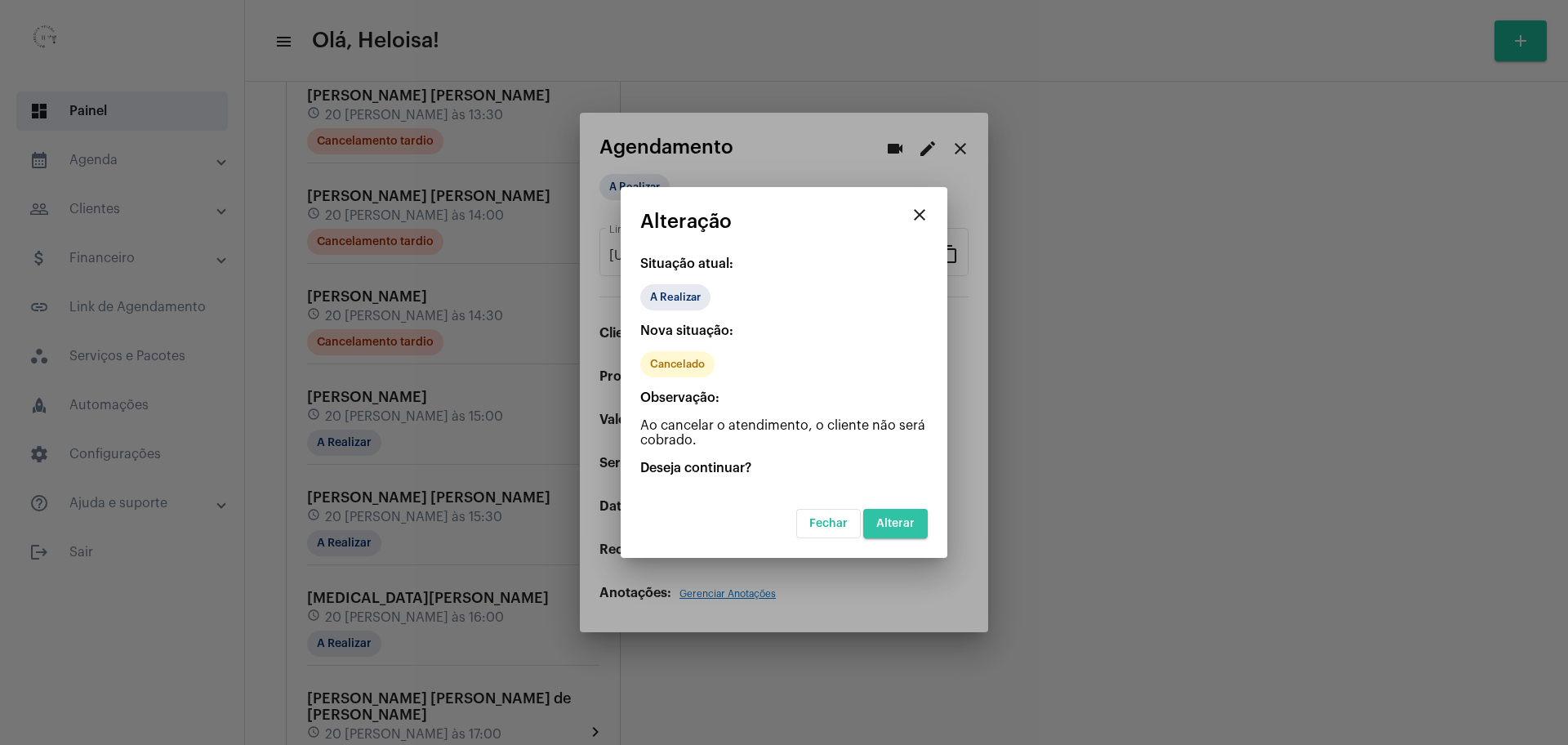
click at [902, 522] on span "Alterar" at bounding box center [895, 523] width 39 height 12
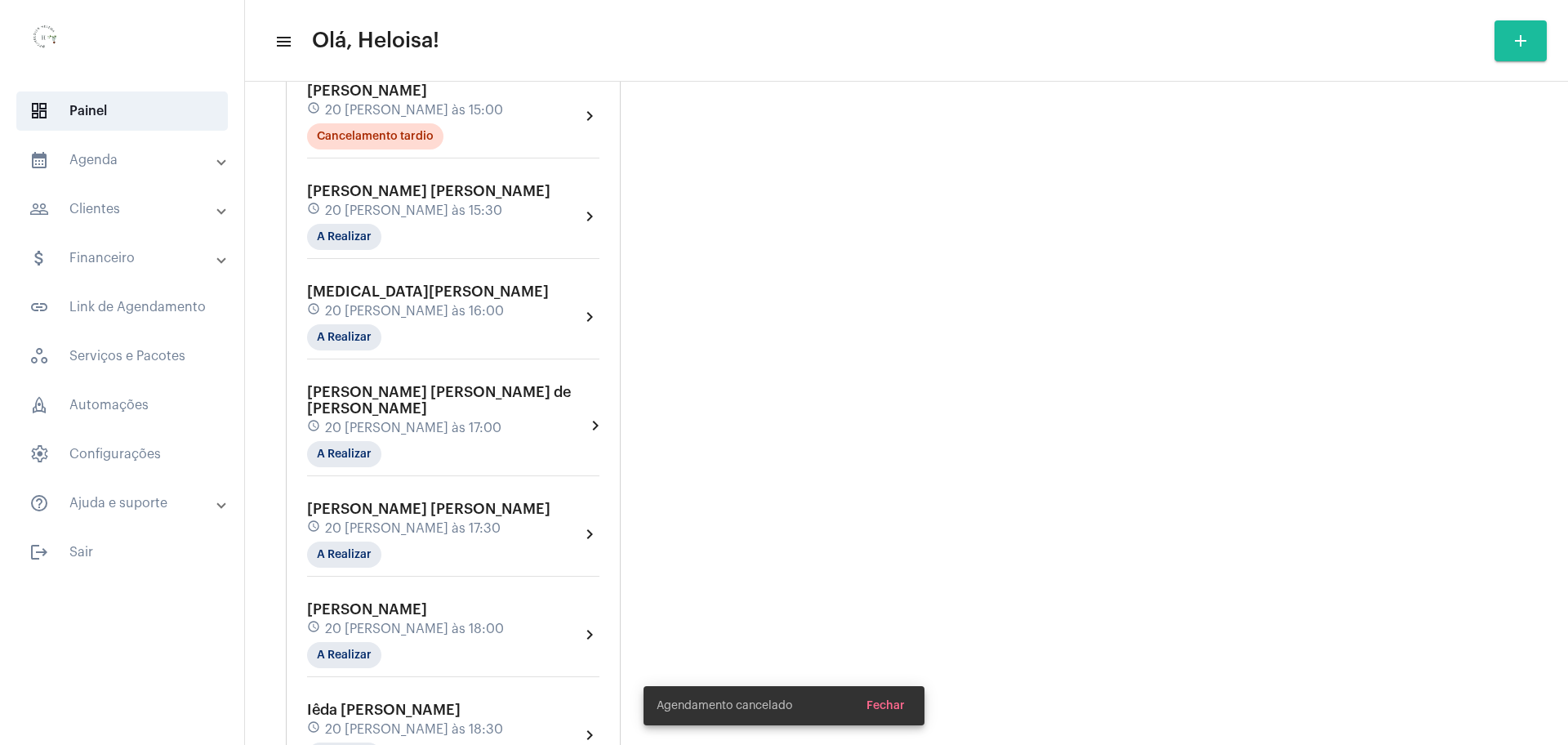
scroll to position [1633, 0]
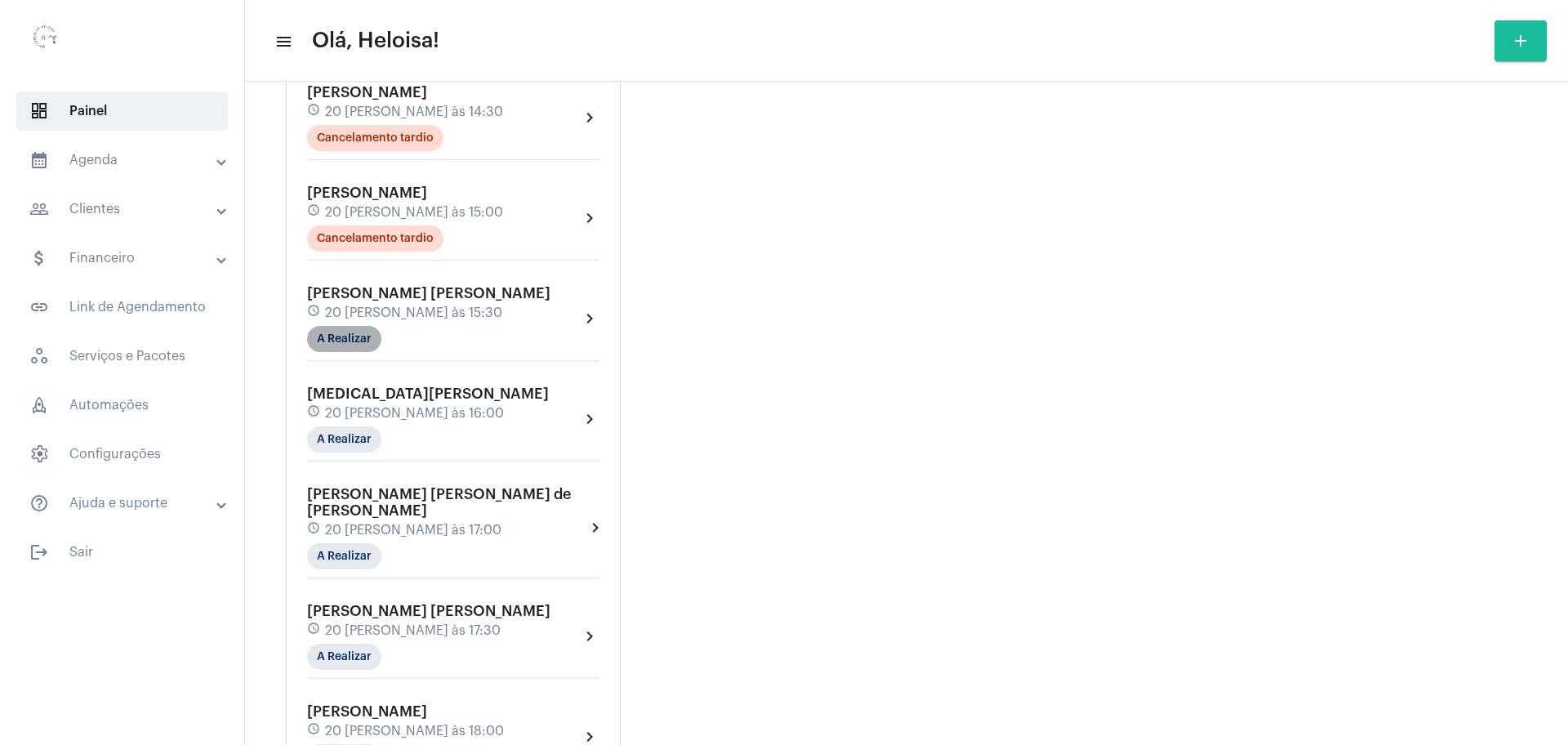
click at [335, 326] on mat-chip "A Realizar" at bounding box center [344, 339] width 74 height 26
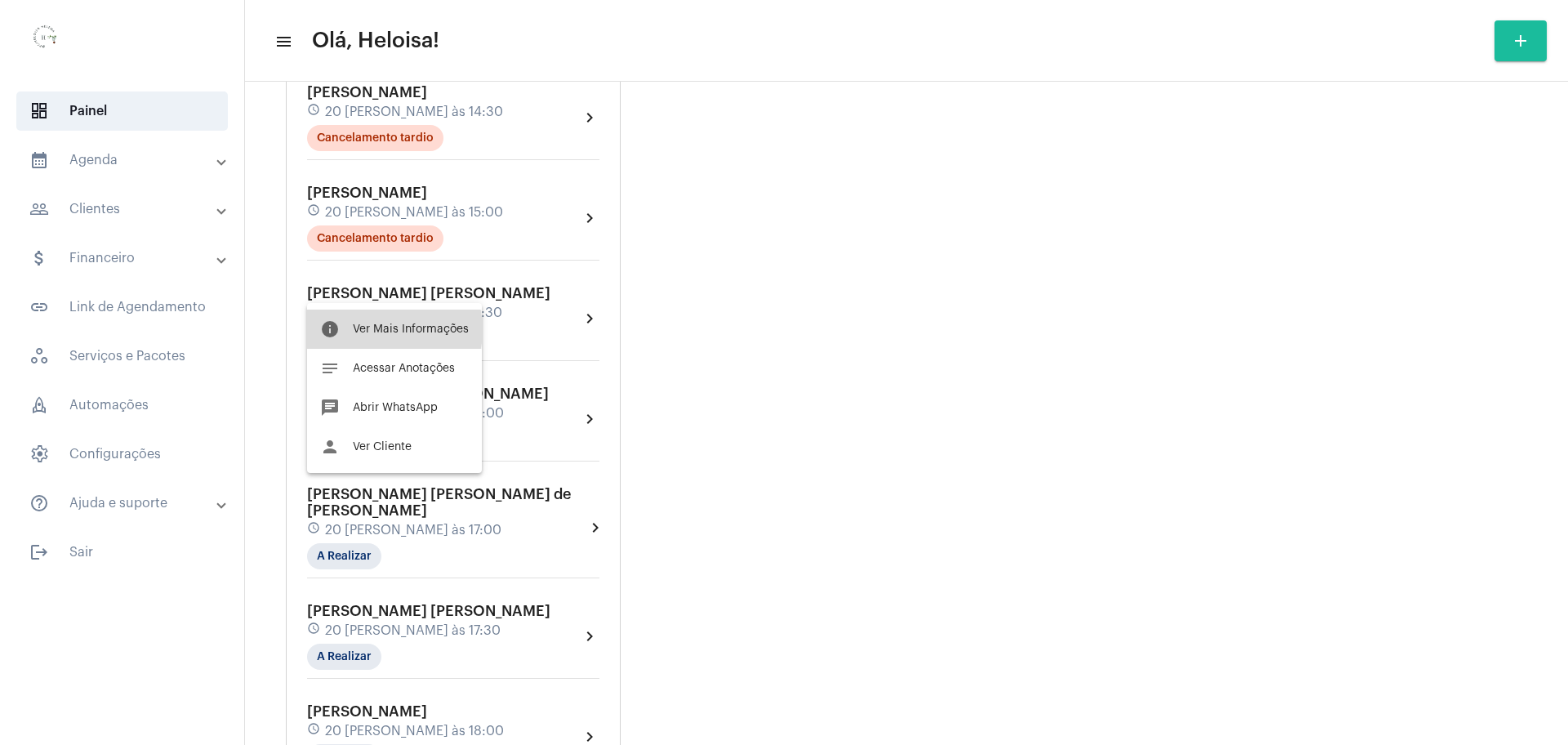
click at [374, 330] on span "Ver Mais Informações" at bounding box center [411, 329] width 116 height 12
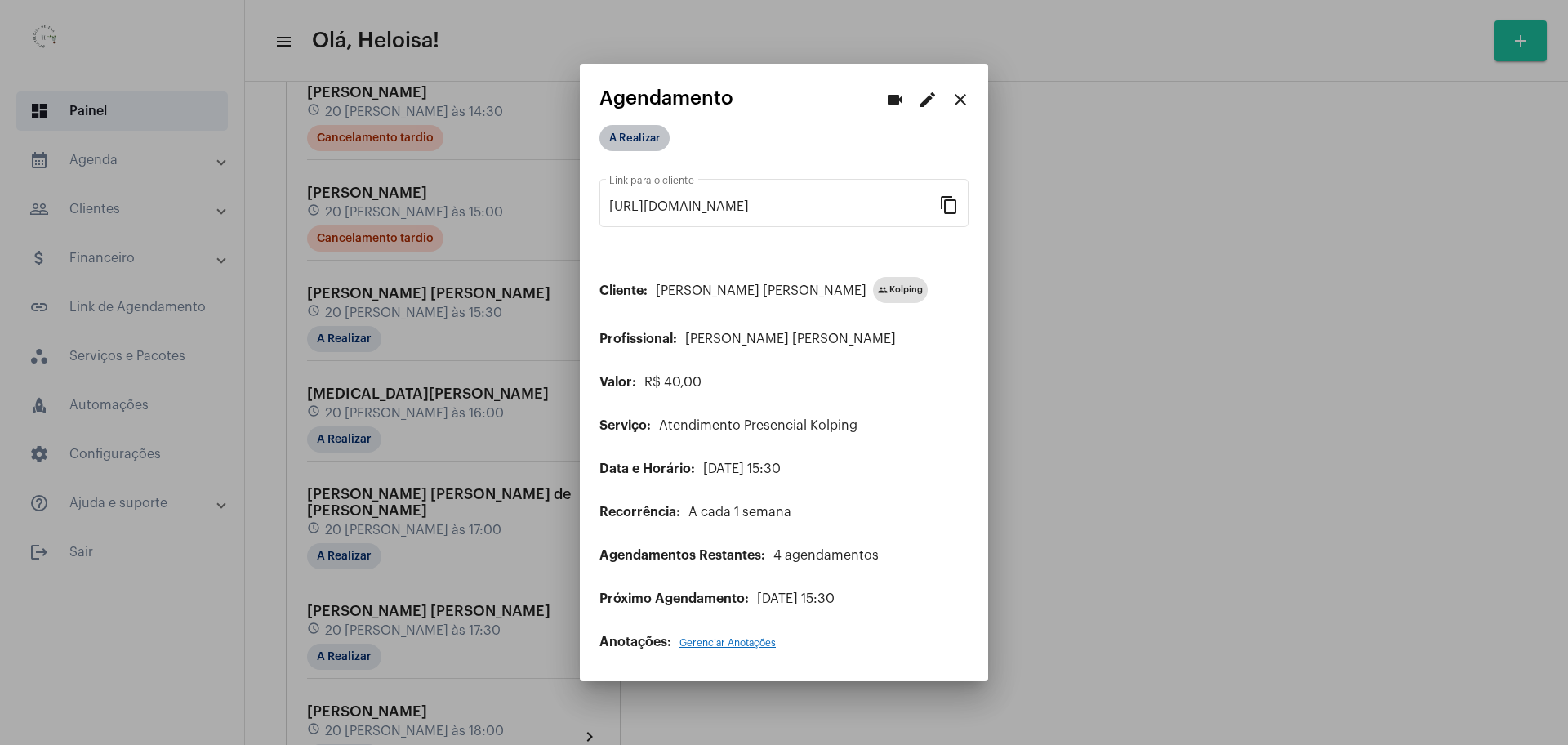
click at [623, 133] on mat-chip "A Realizar" at bounding box center [634, 138] width 70 height 26
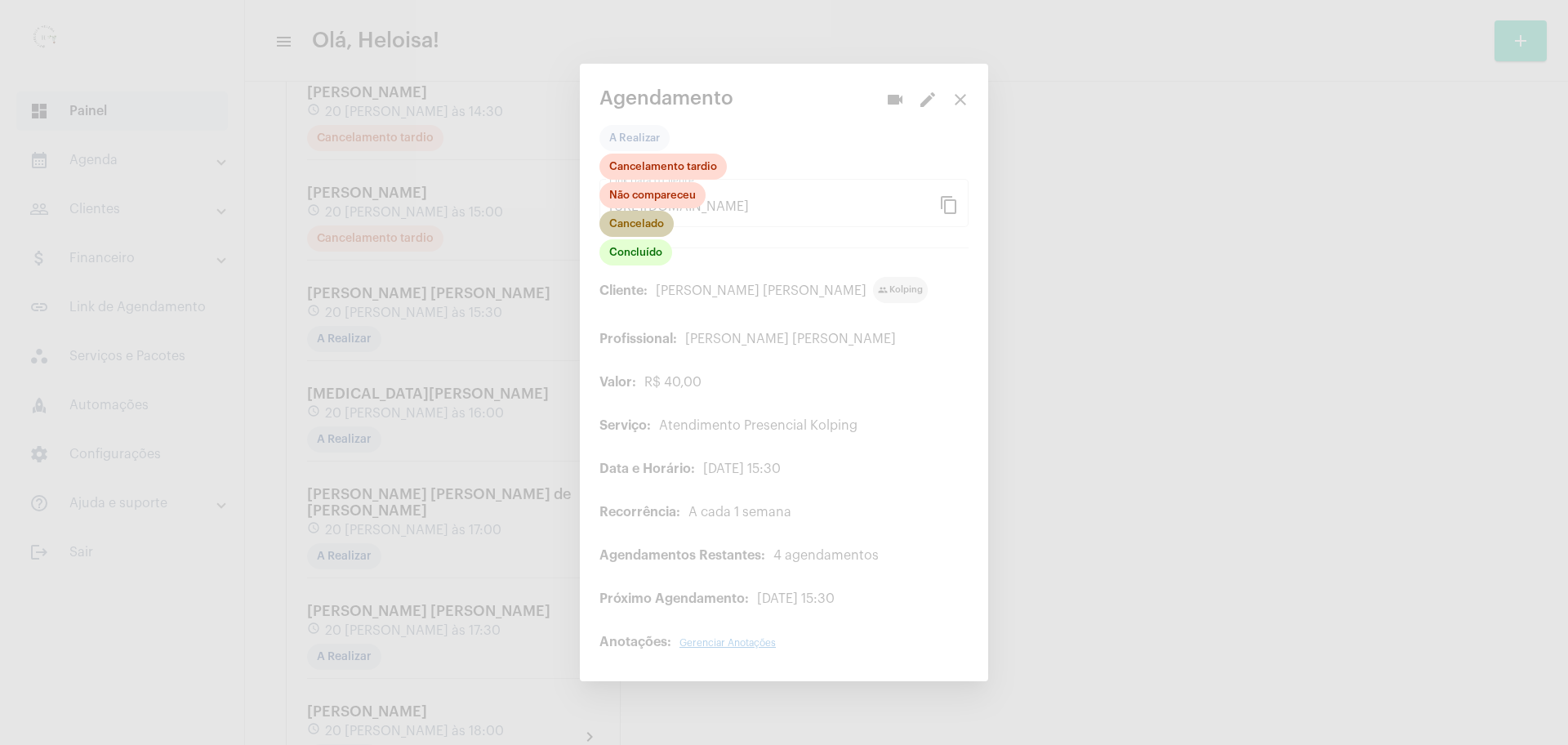
click at [649, 229] on mat-chip "Cancelado" at bounding box center [636, 223] width 74 height 26
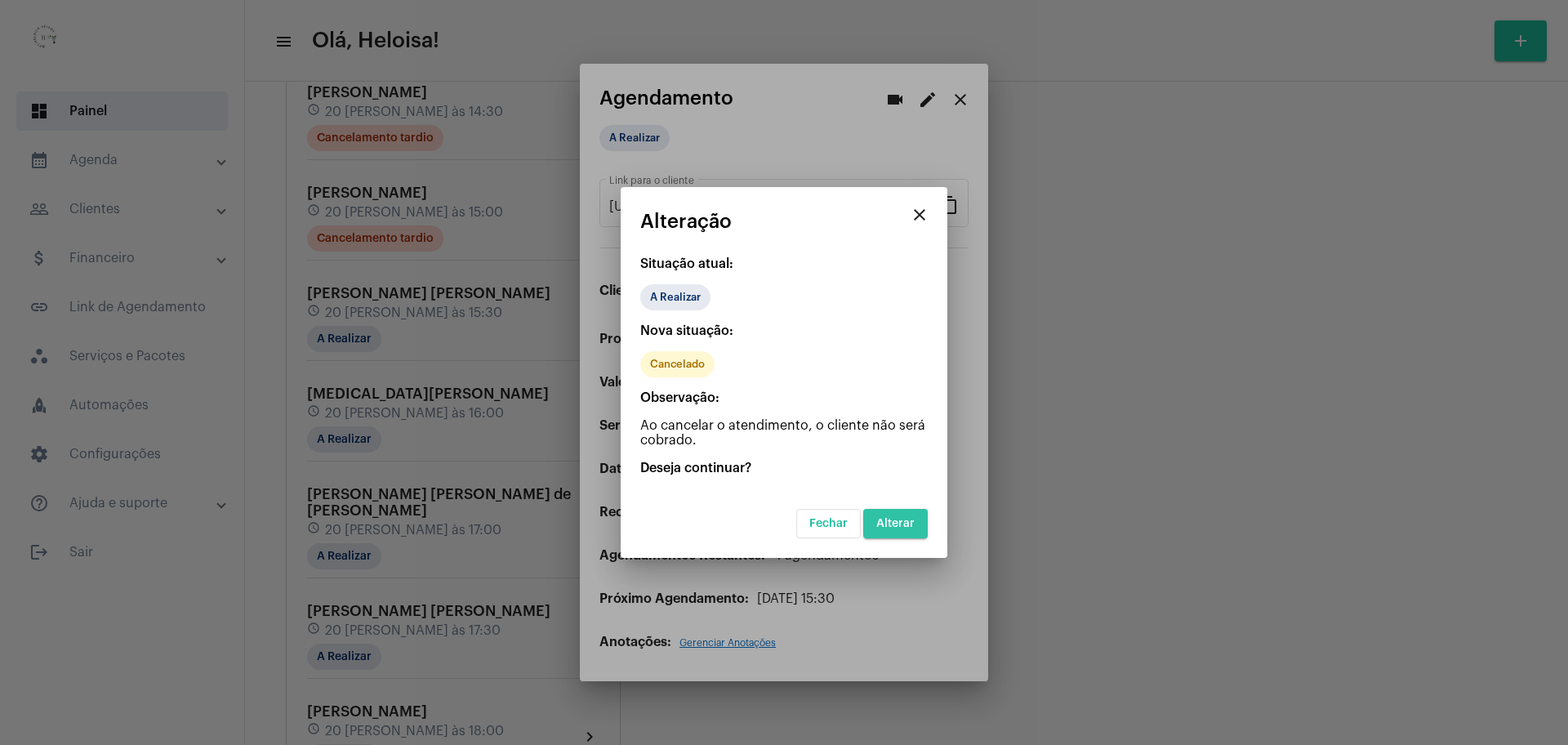
click at [927, 525] on button "Alterar" at bounding box center [896, 523] width 65 height 30
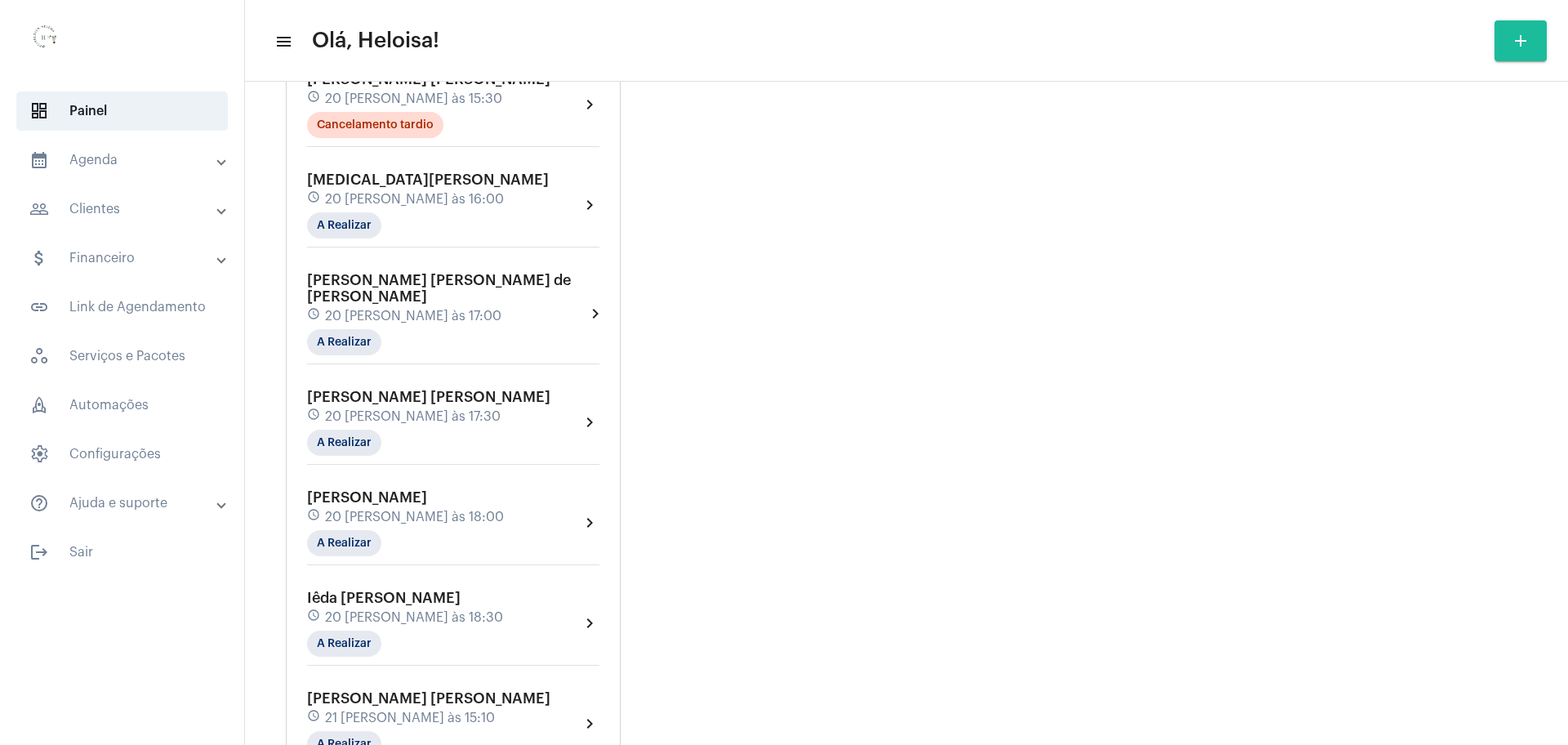
scroll to position [1837, 0]
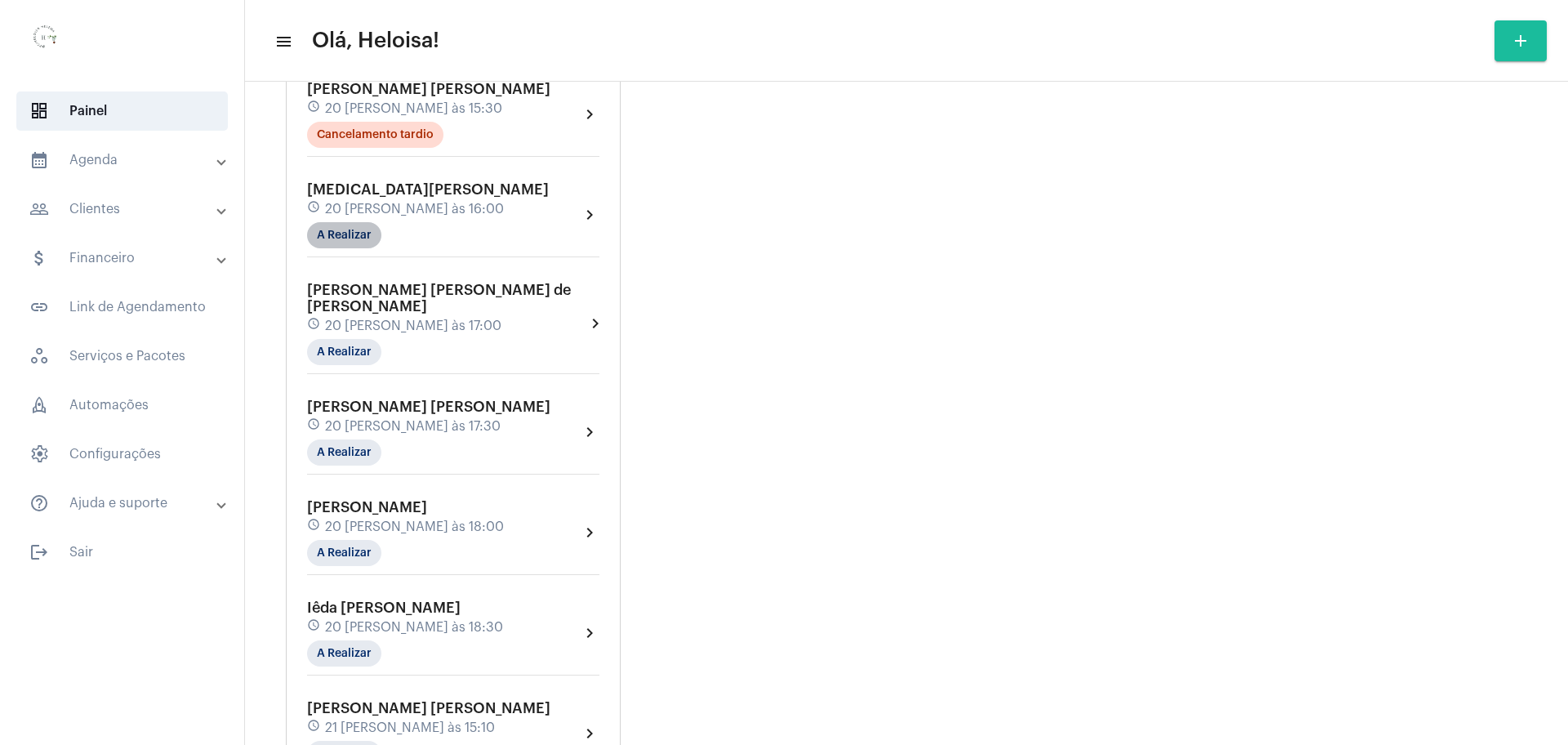
click at [342, 223] on mat-chip "A Realizar" at bounding box center [344, 235] width 74 height 26
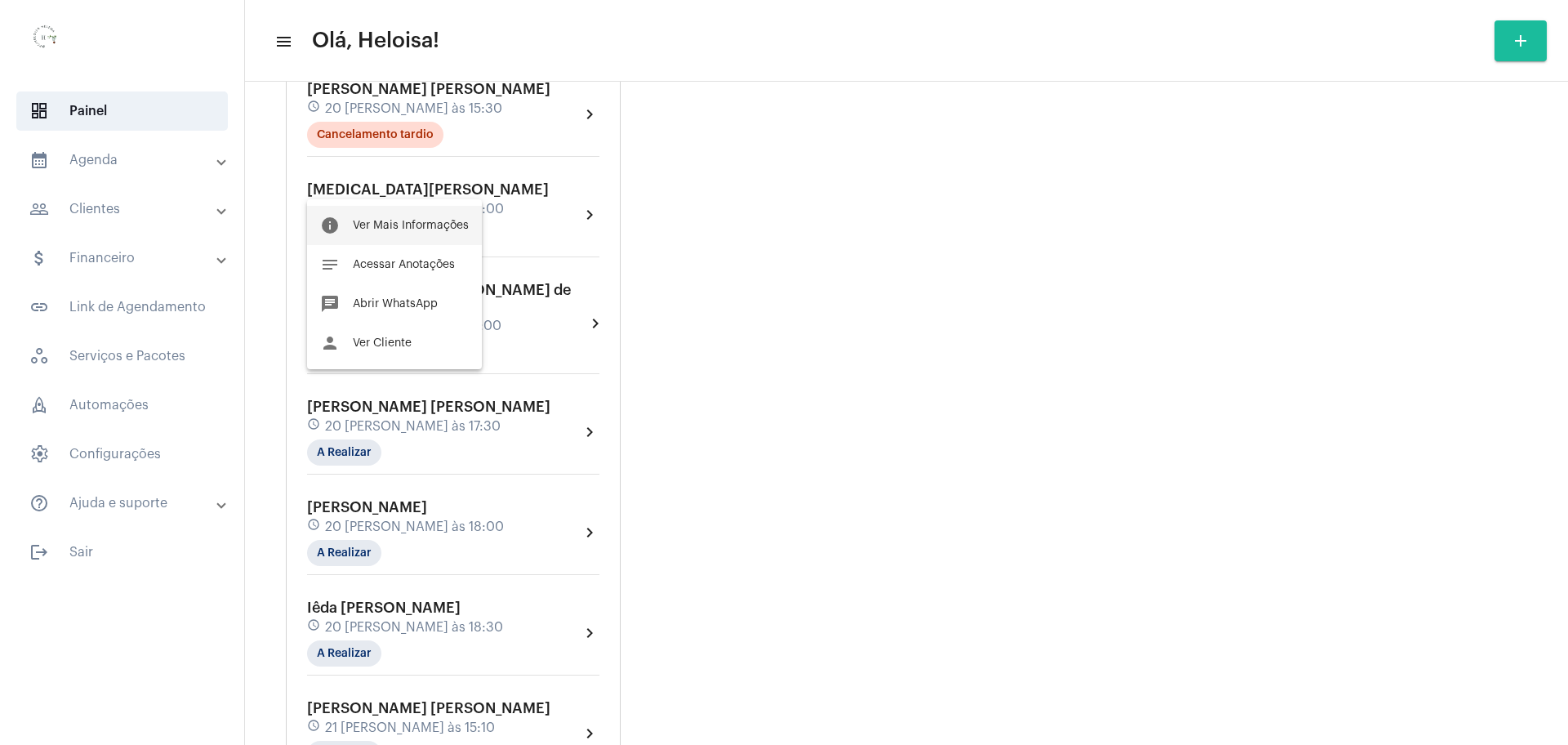
click at [359, 221] on span "Ver Mais Informações" at bounding box center [411, 225] width 116 height 12
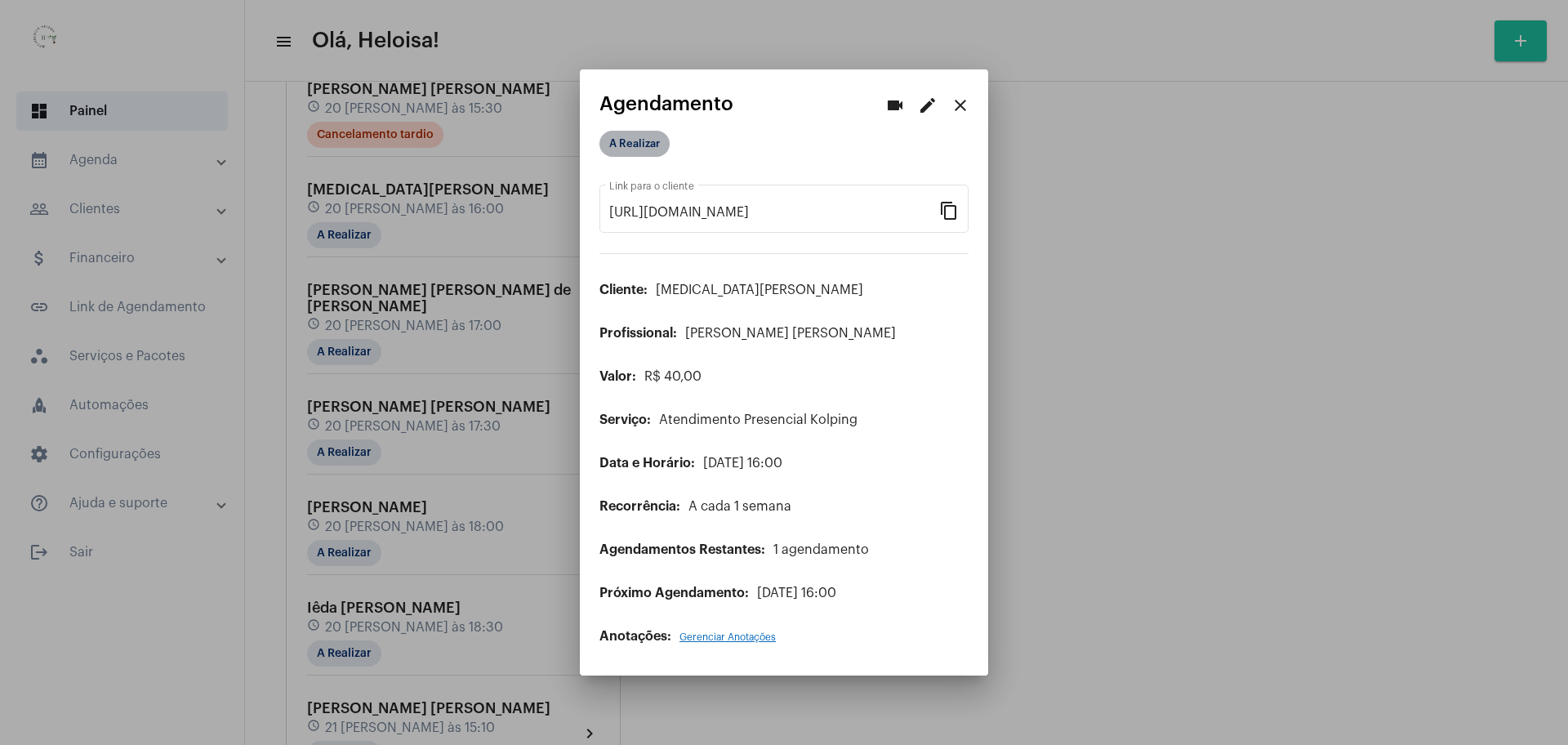
click at [624, 149] on mat-chip "A Realizar" at bounding box center [634, 143] width 70 height 26
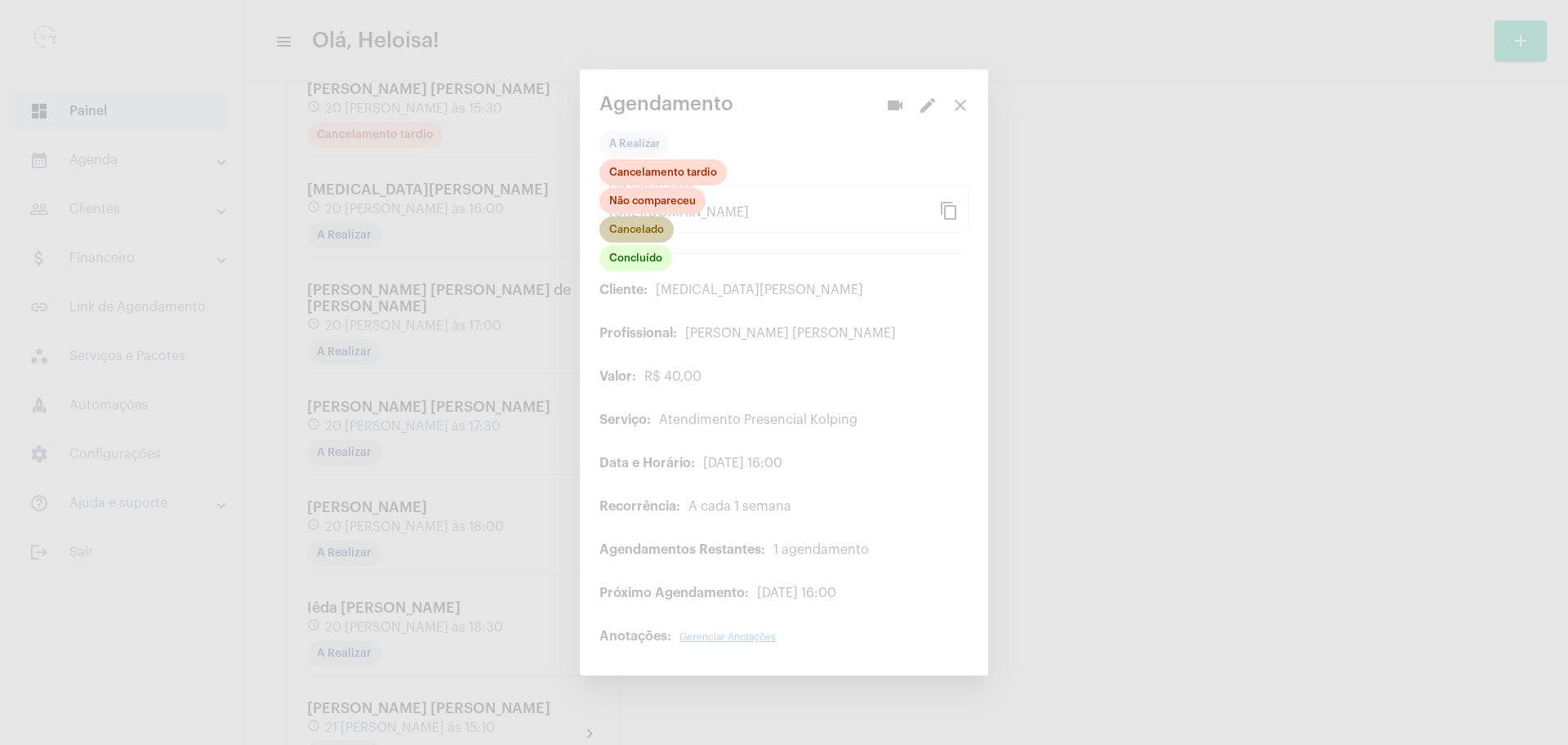
click at [632, 232] on mat-chip "Cancelado" at bounding box center [636, 229] width 74 height 26
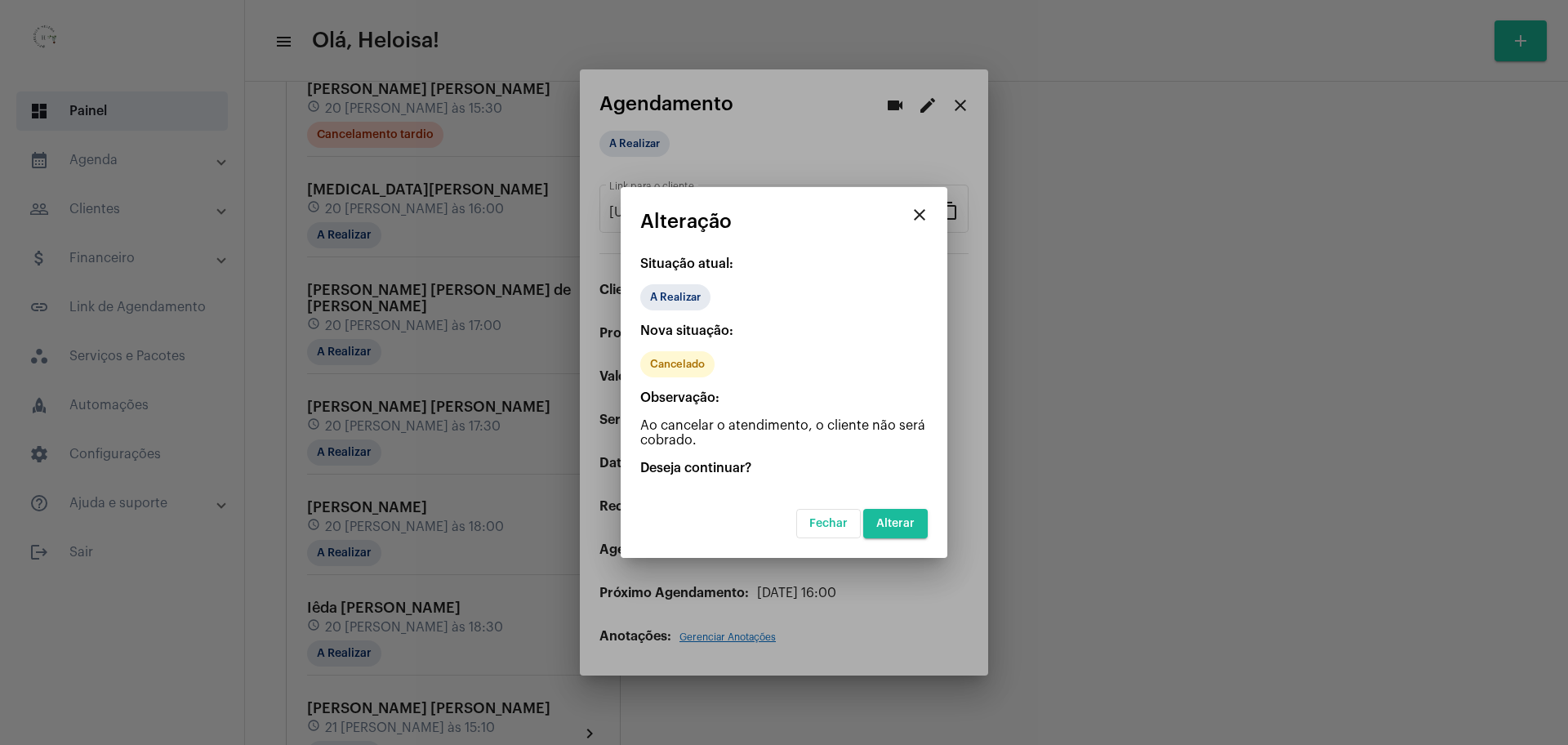
click at [912, 527] on span "Alterar" at bounding box center [895, 523] width 39 height 12
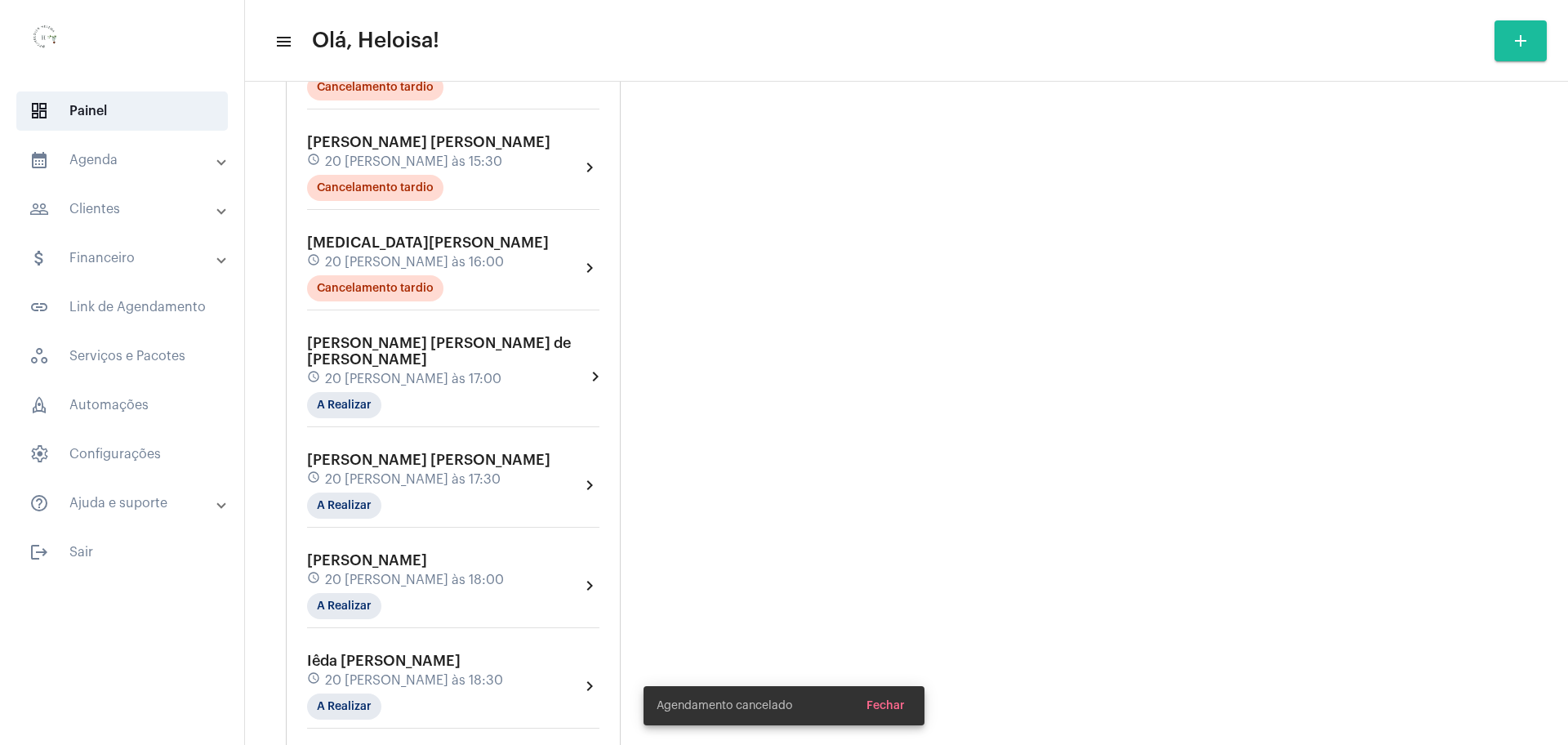
scroll to position [1837, 0]
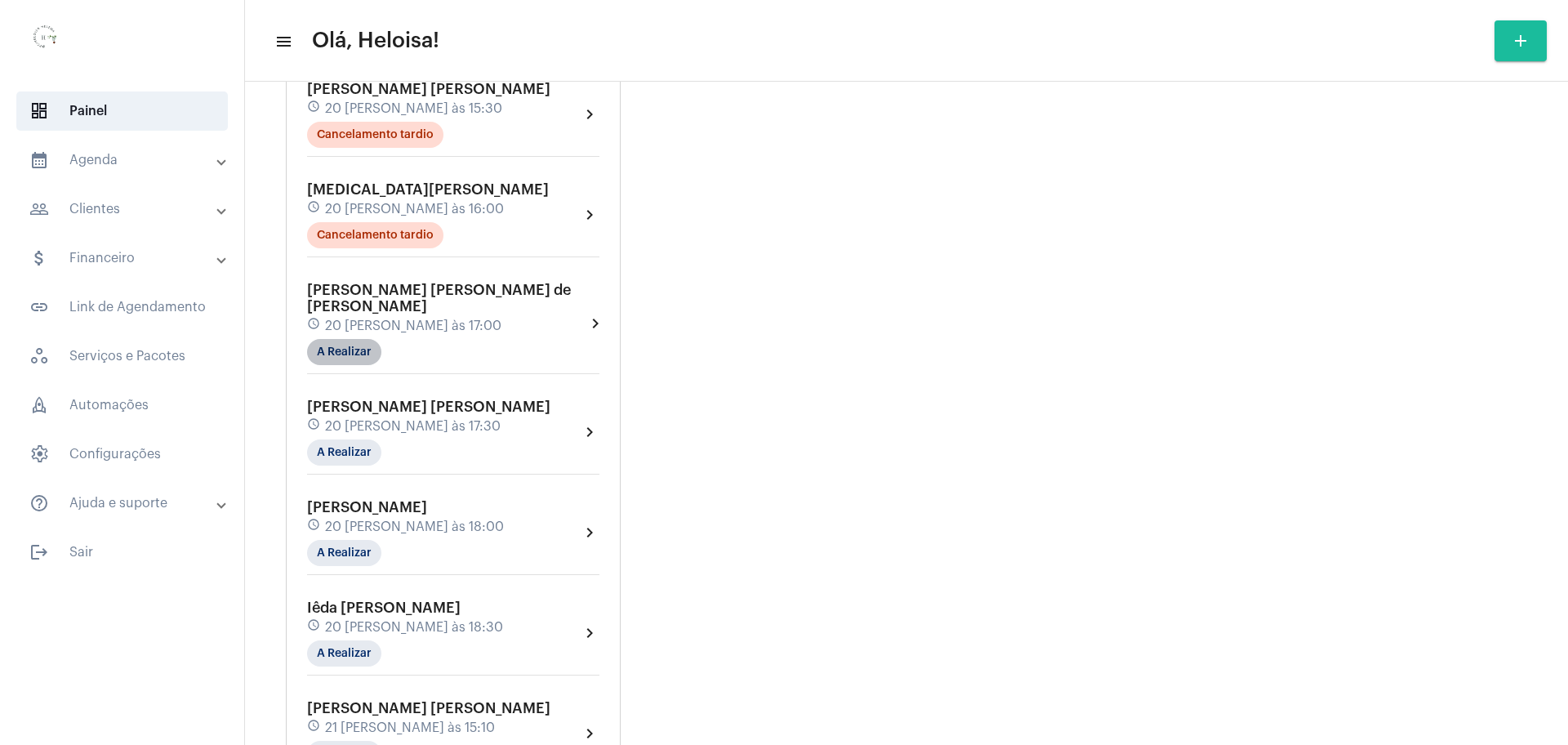
click at [333, 339] on mat-chip "A Realizar" at bounding box center [344, 351] width 74 height 26
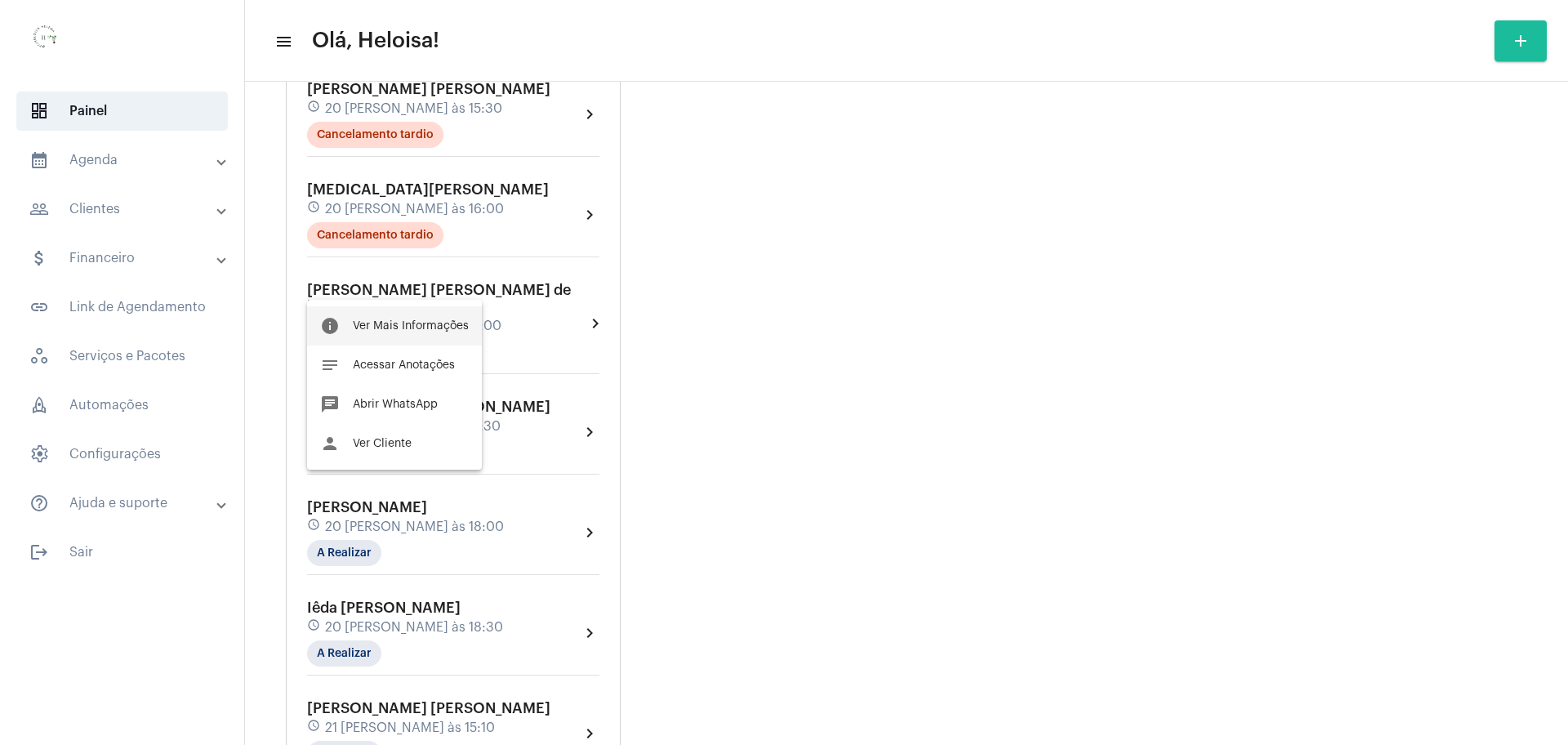
click at [370, 320] on span "Ver Mais Informações" at bounding box center [411, 325] width 116 height 12
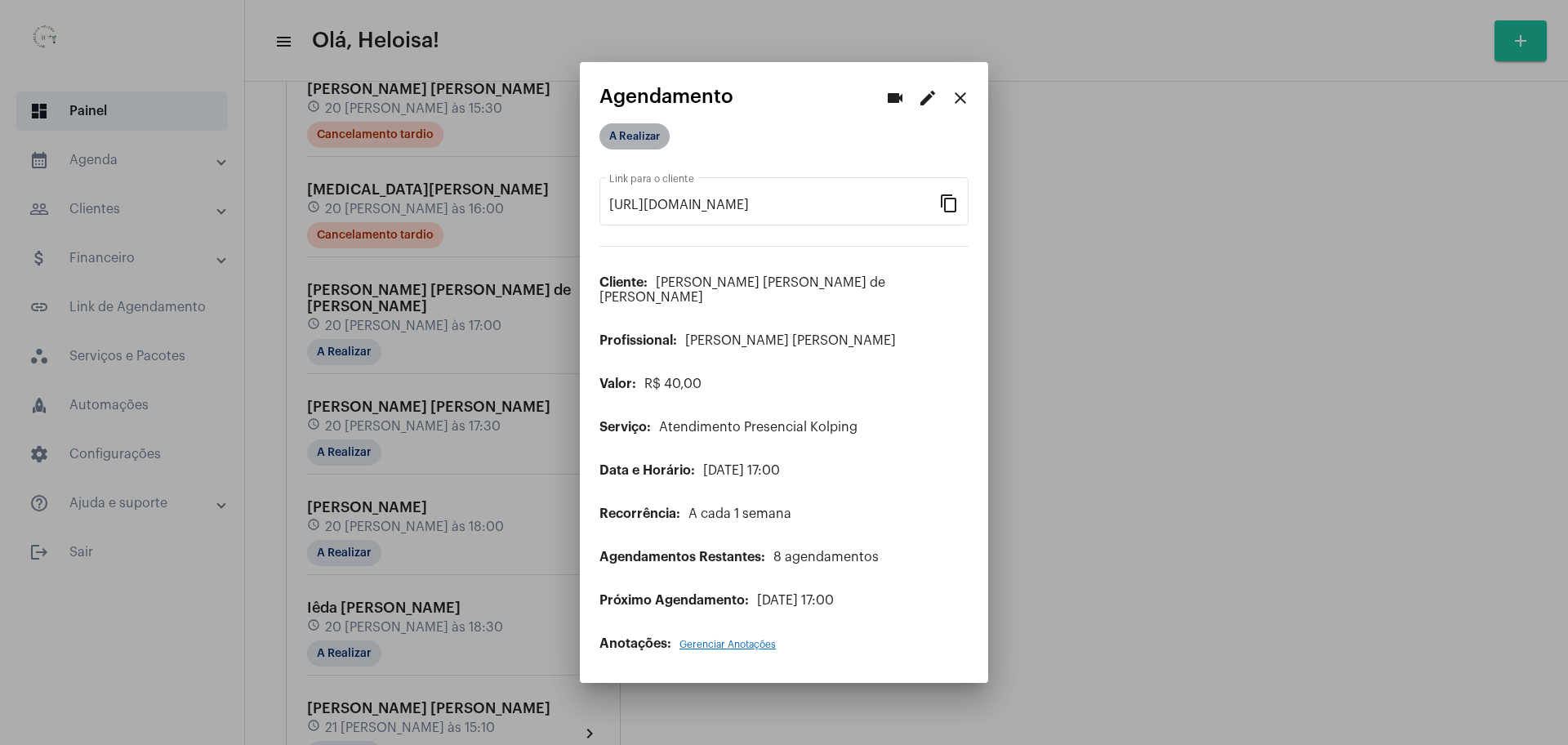
click at [630, 147] on mat-chip "A Realizar" at bounding box center [634, 136] width 70 height 26
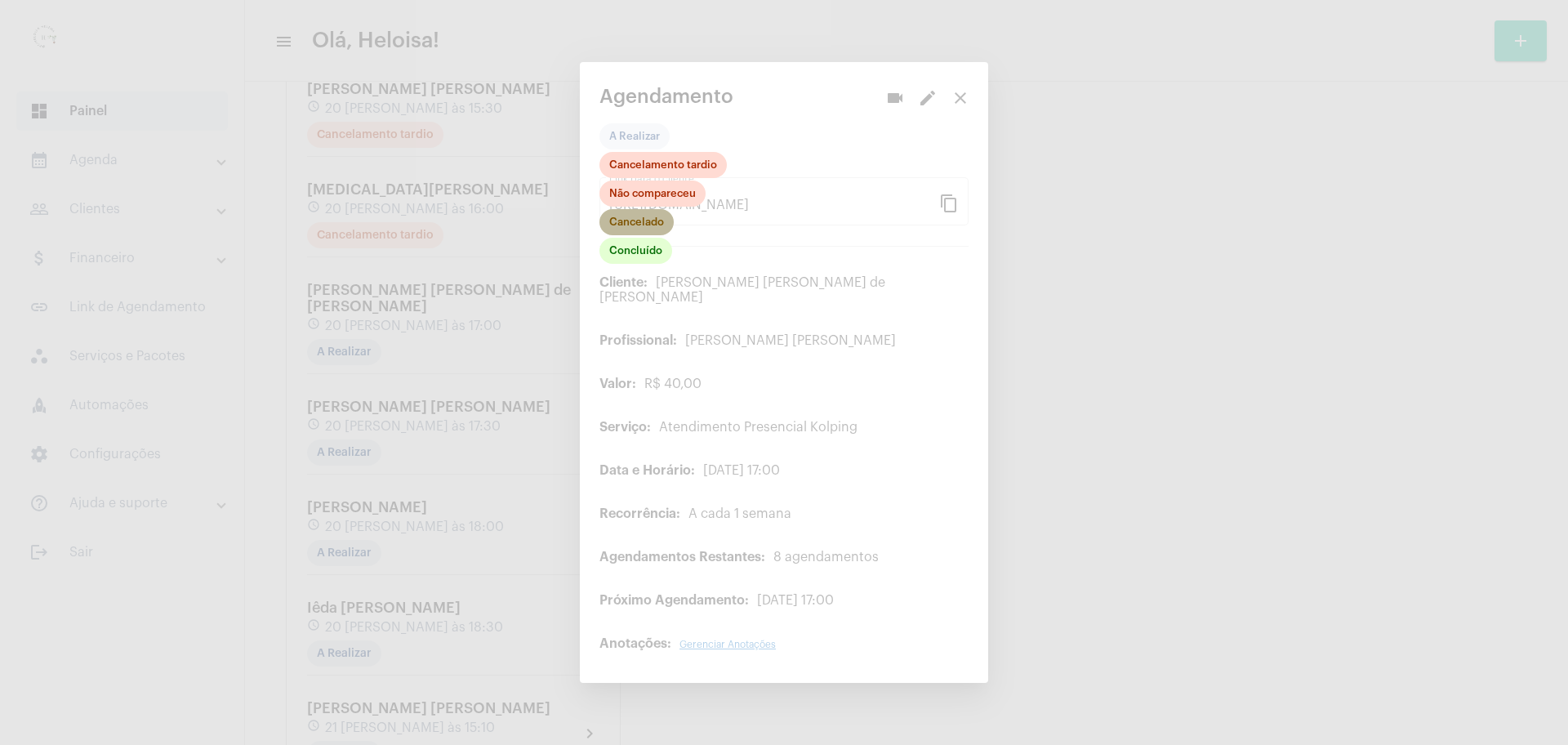
click at [633, 230] on mat-chip "Cancelado" at bounding box center [636, 222] width 74 height 26
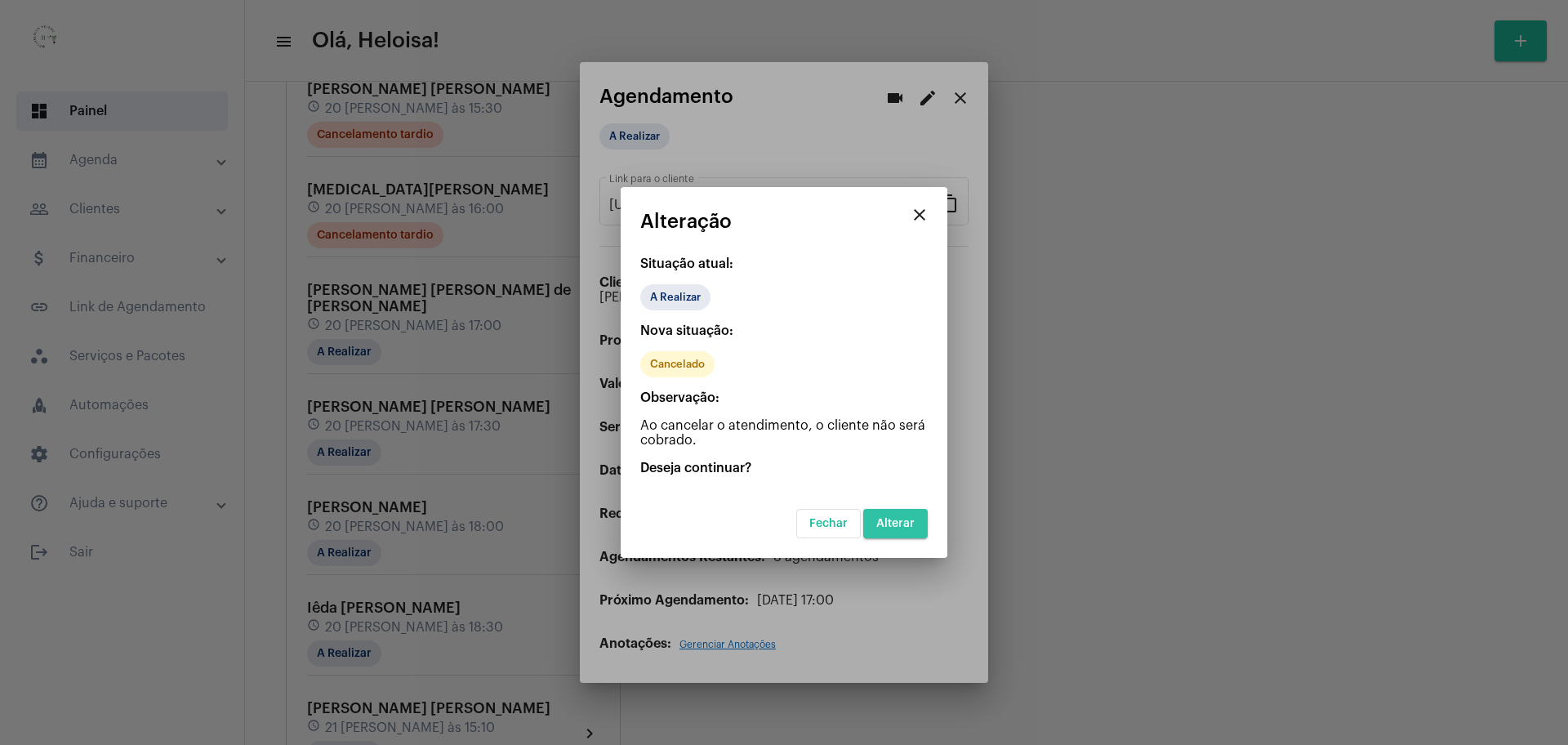
click at [897, 528] on span "Alterar" at bounding box center [895, 523] width 39 height 12
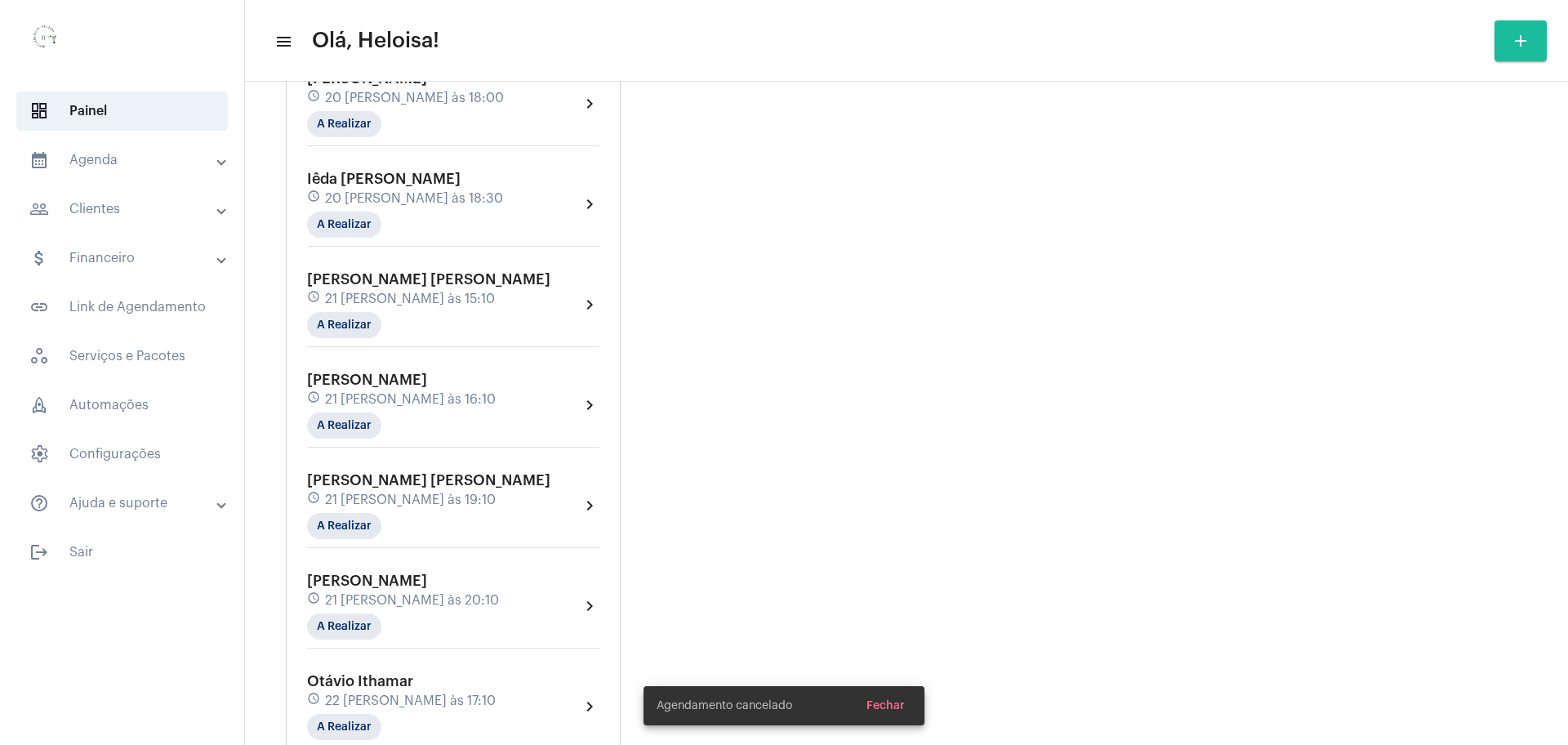
scroll to position [1858, 0]
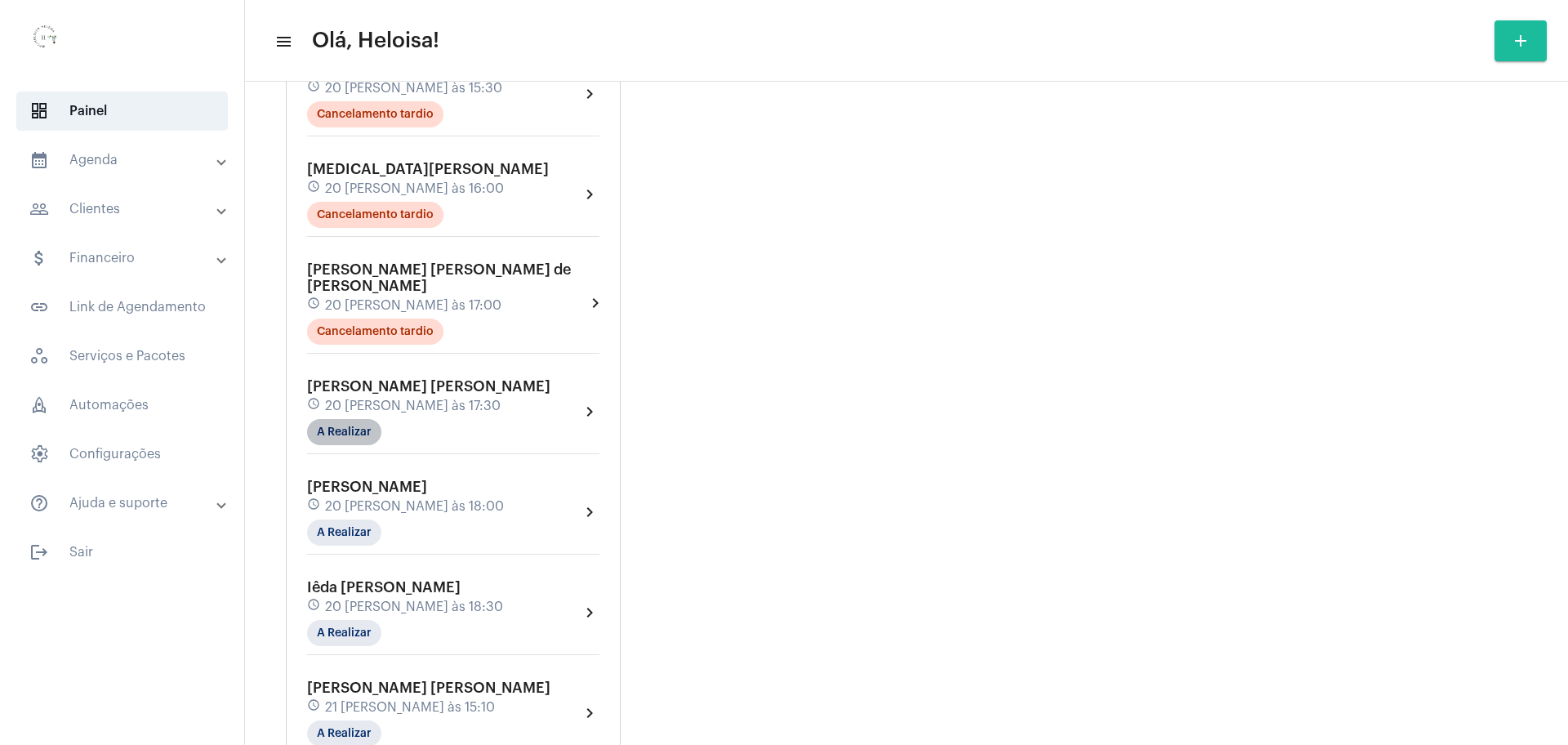
click at [343, 419] on mat-chip "A Realizar" at bounding box center [344, 432] width 74 height 26
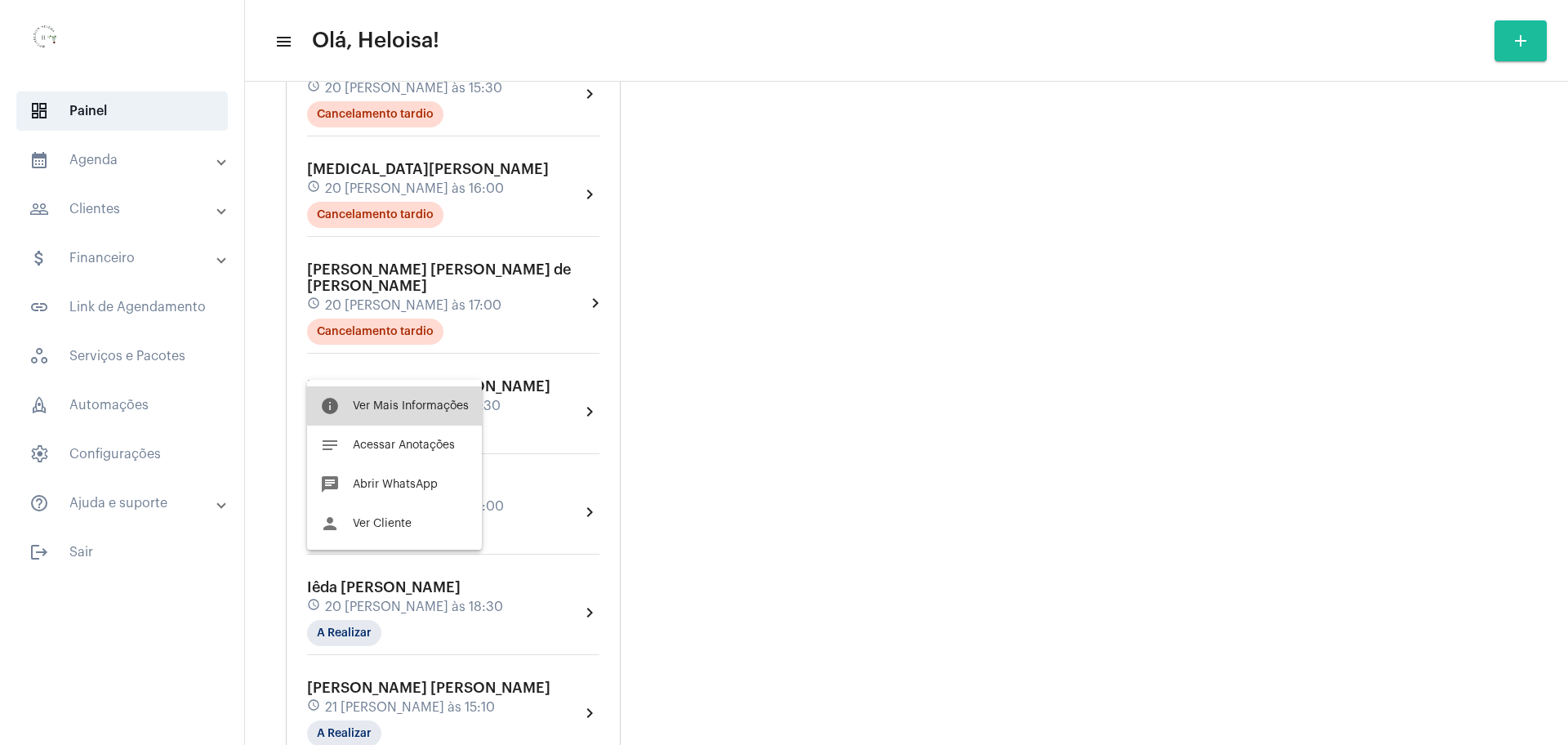
click at [411, 397] on button "info Ver Mais Informações" at bounding box center [395, 406] width 175 height 40
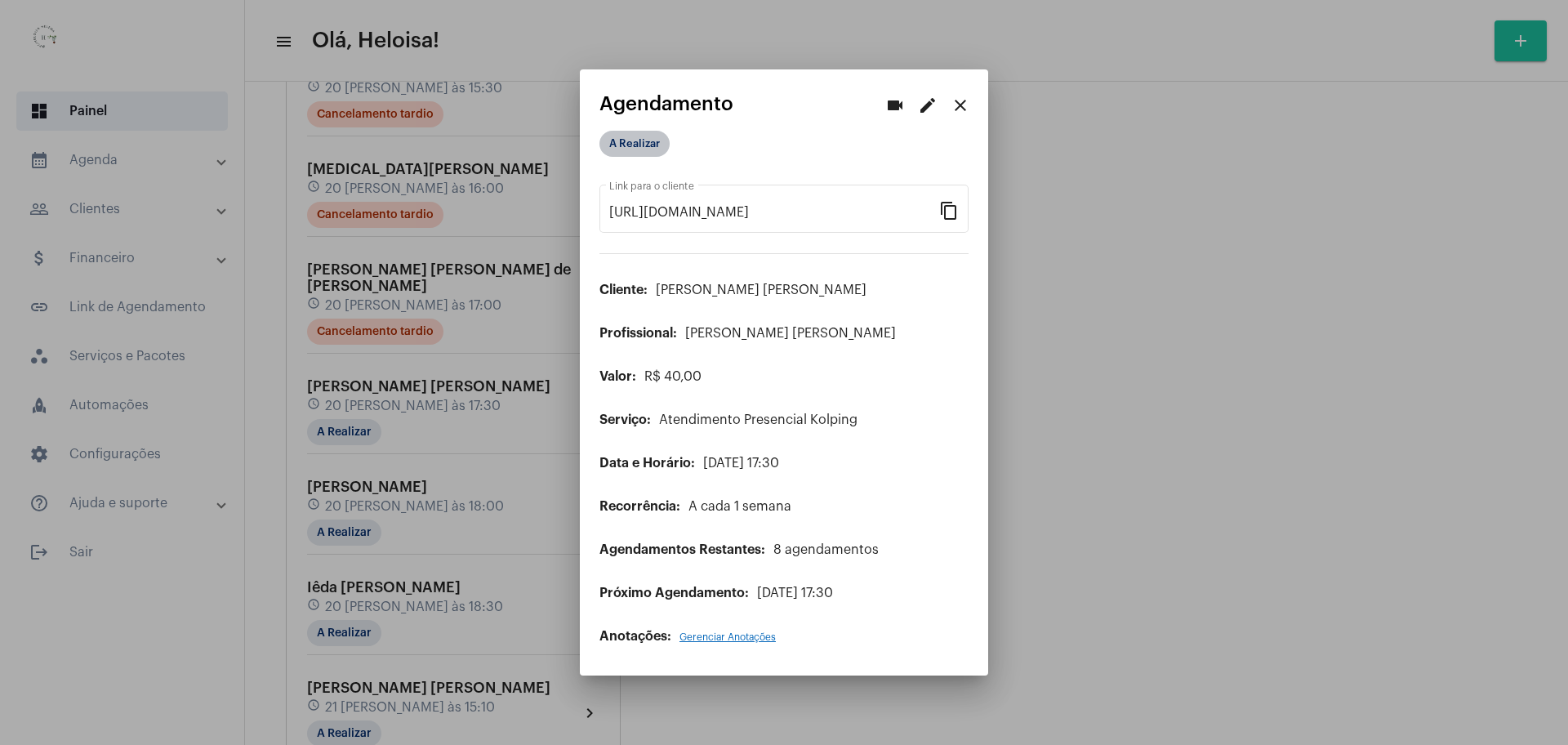
click at [612, 145] on mat-chip "A Realizar" at bounding box center [634, 143] width 70 height 26
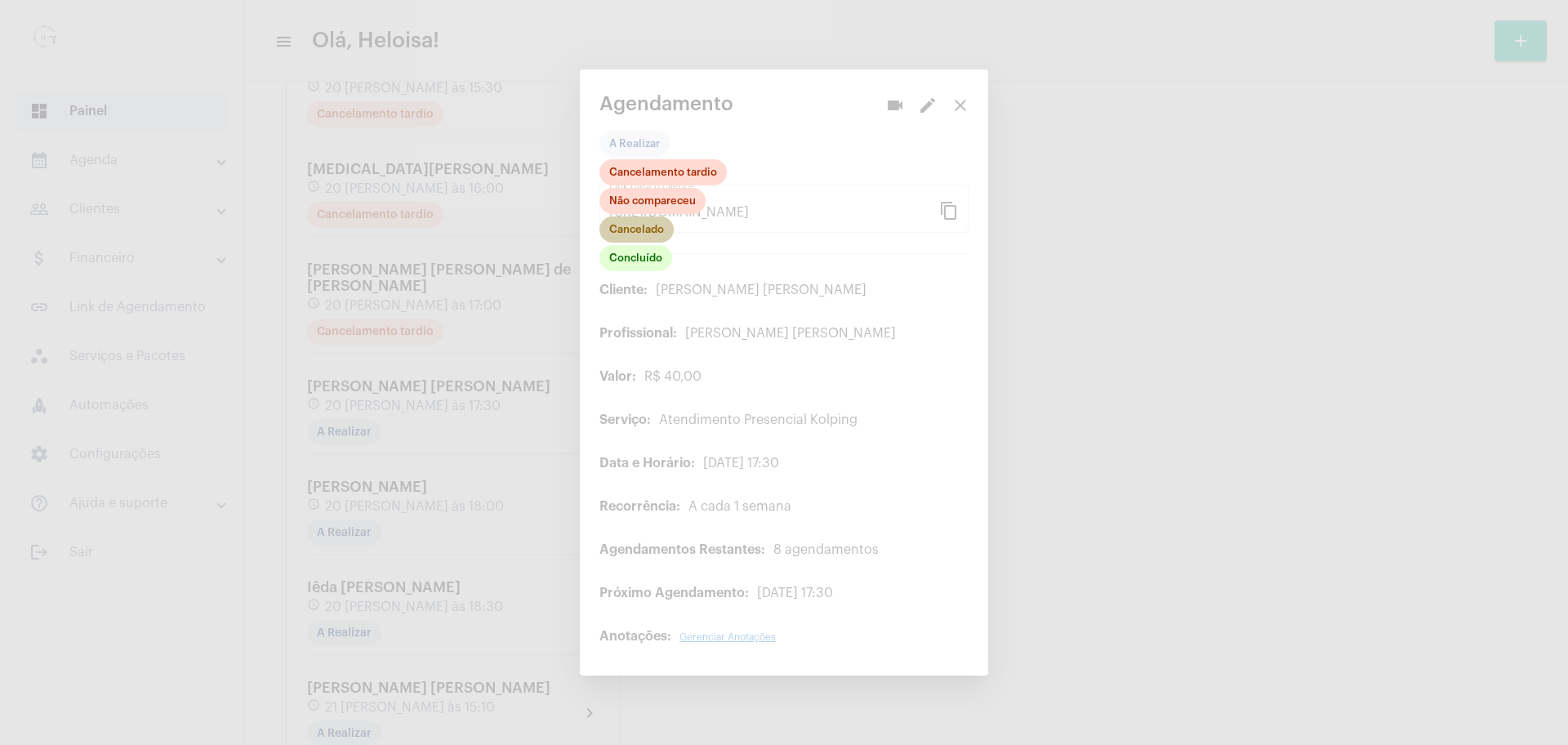
click at [641, 226] on mat-chip "Cancelado" at bounding box center [636, 229] width 74 height 26
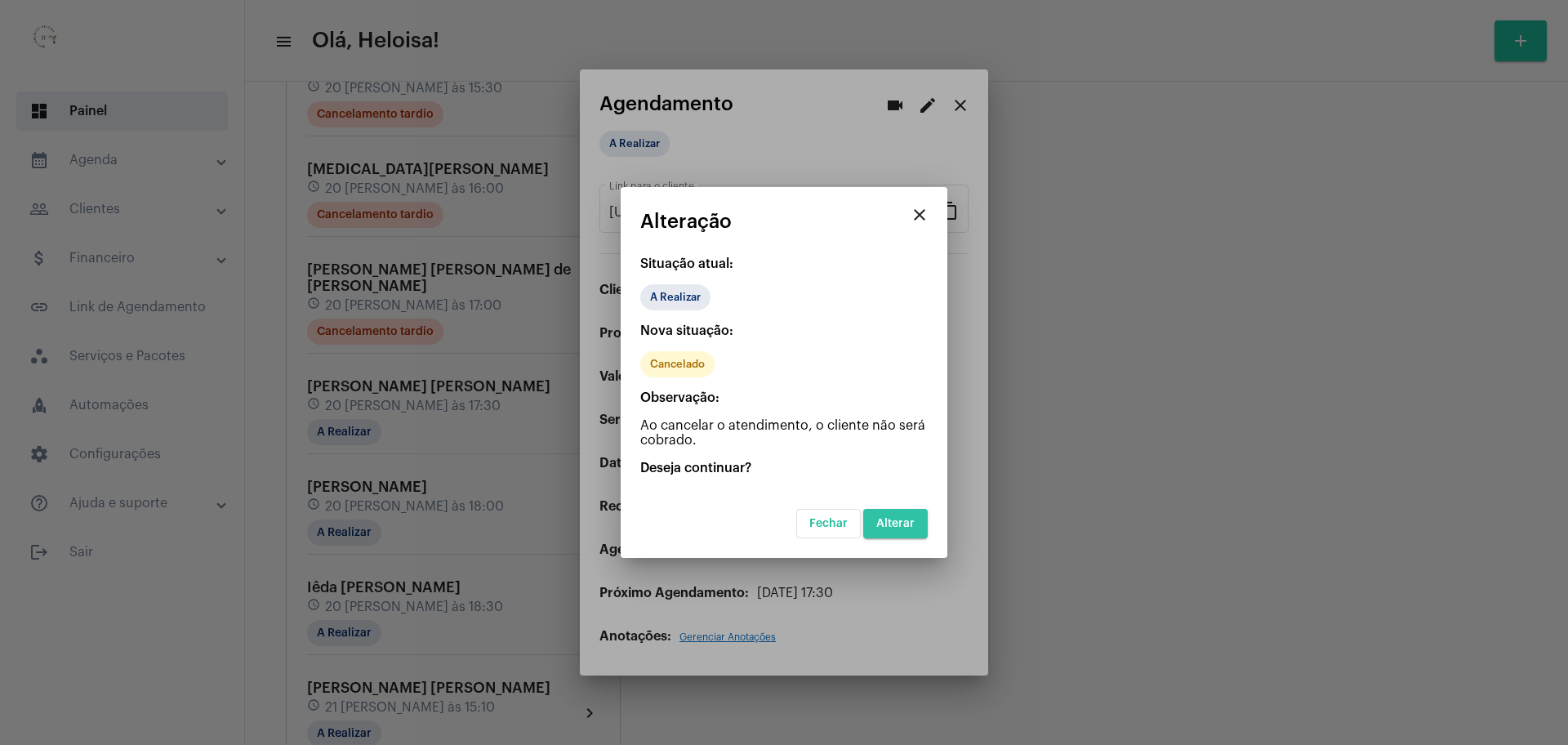
click at [913, 518] on span "Alterar" at bounding box center [895, 523] width 39 height 12
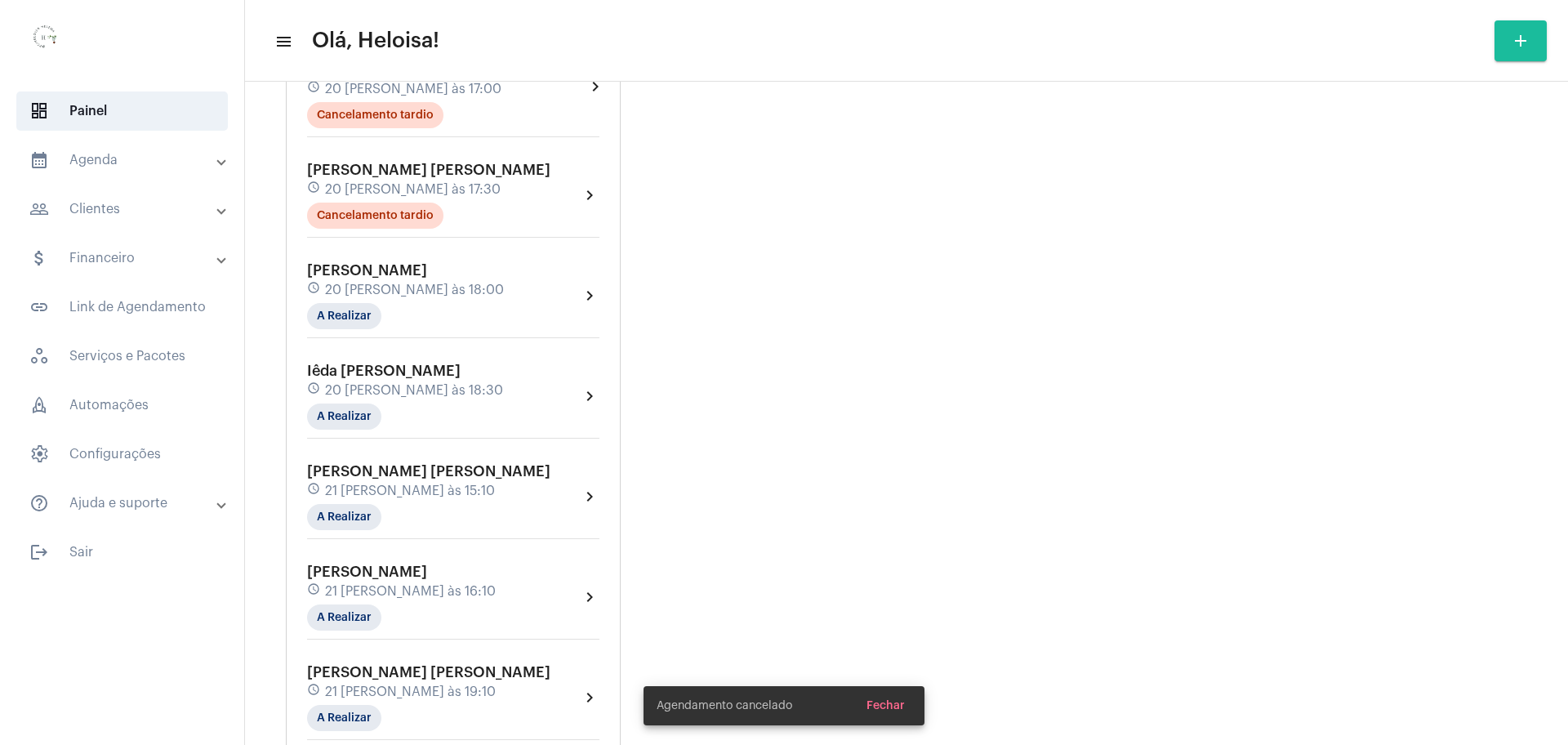
scroll to position [1939, 0]
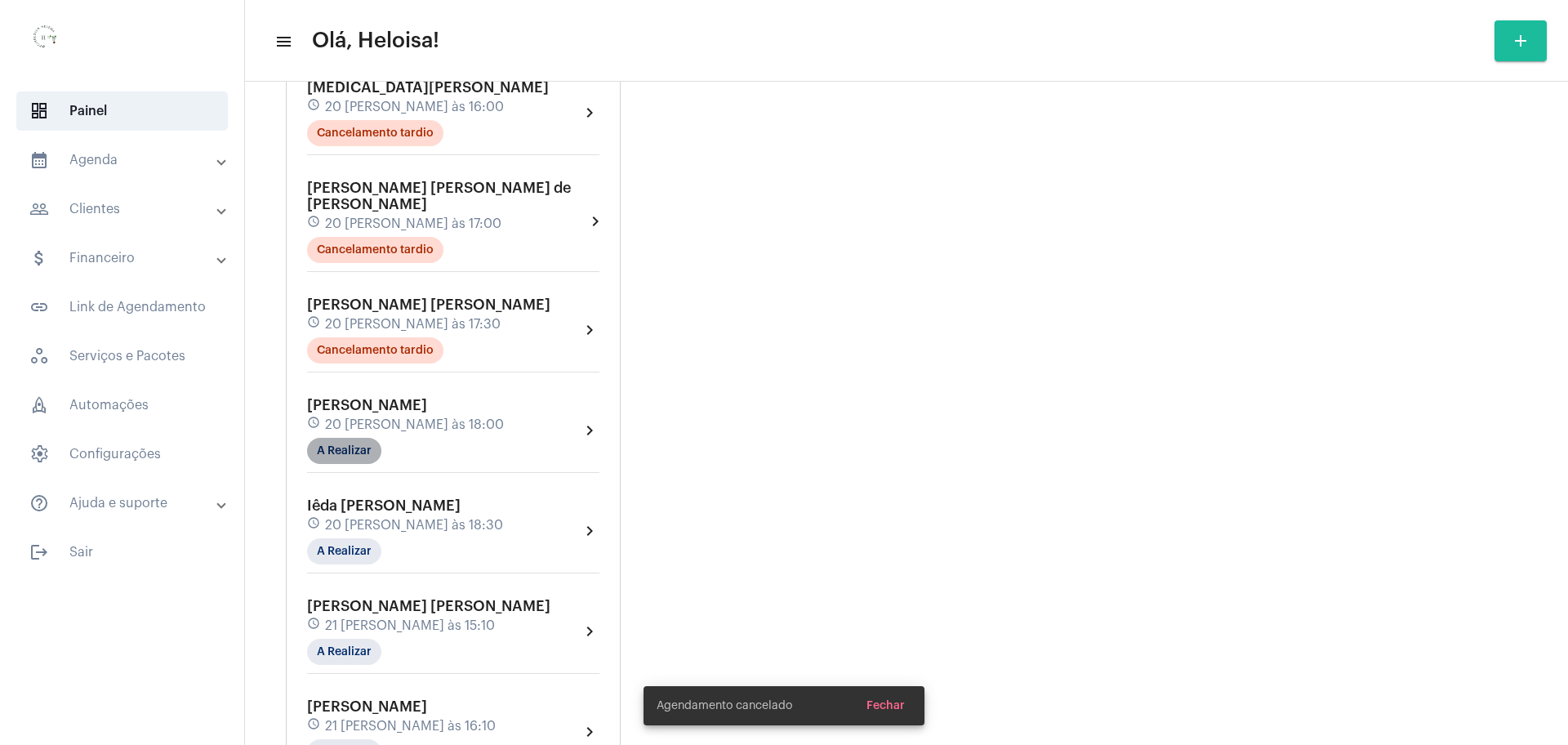
click at [332, 438] on mat-chip "A Realizar" at bounding box center [344, 450] width 74 height 26
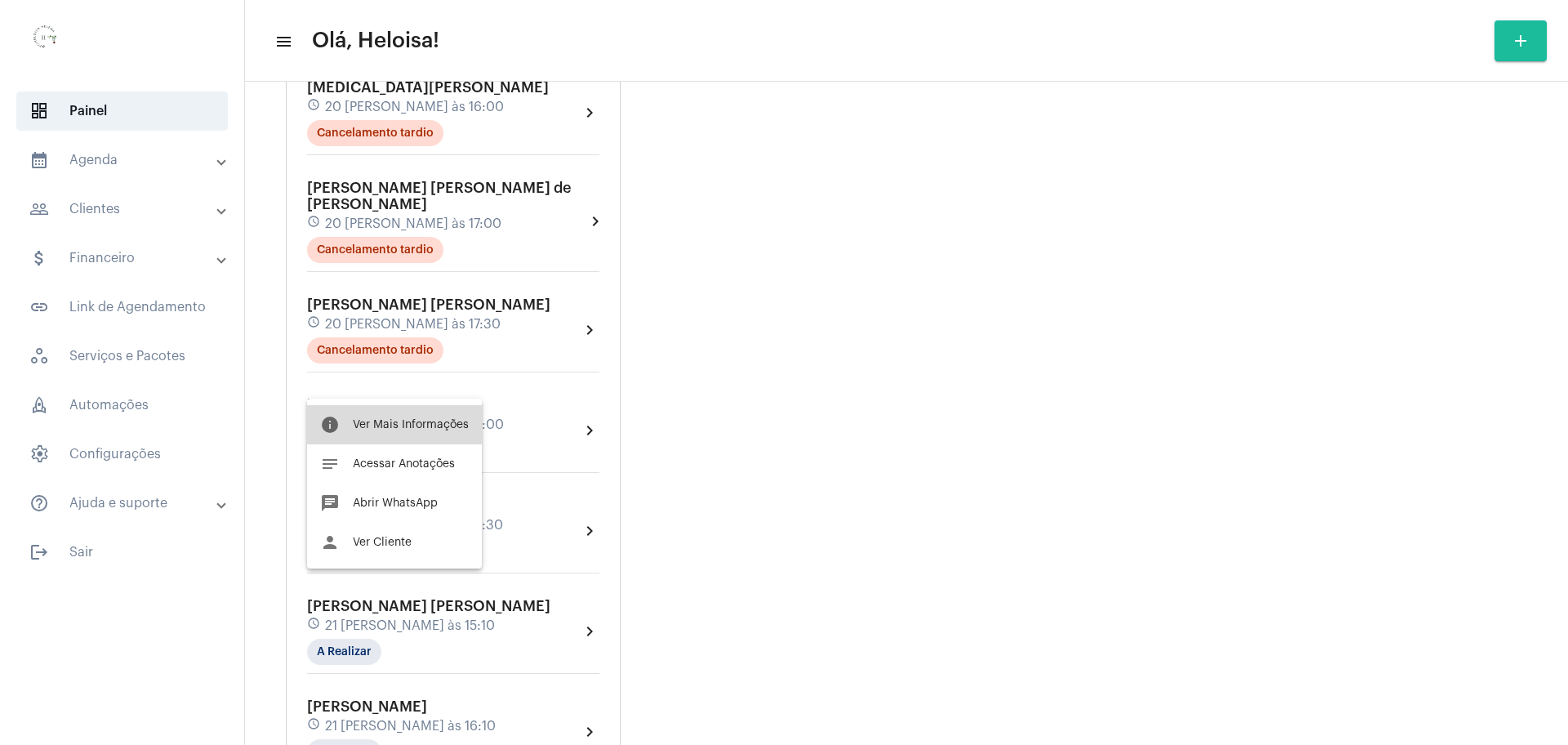
click at [410, 433] on button "info Ver Mais Informações" at bounding box center [395, 425] width 175 height 40
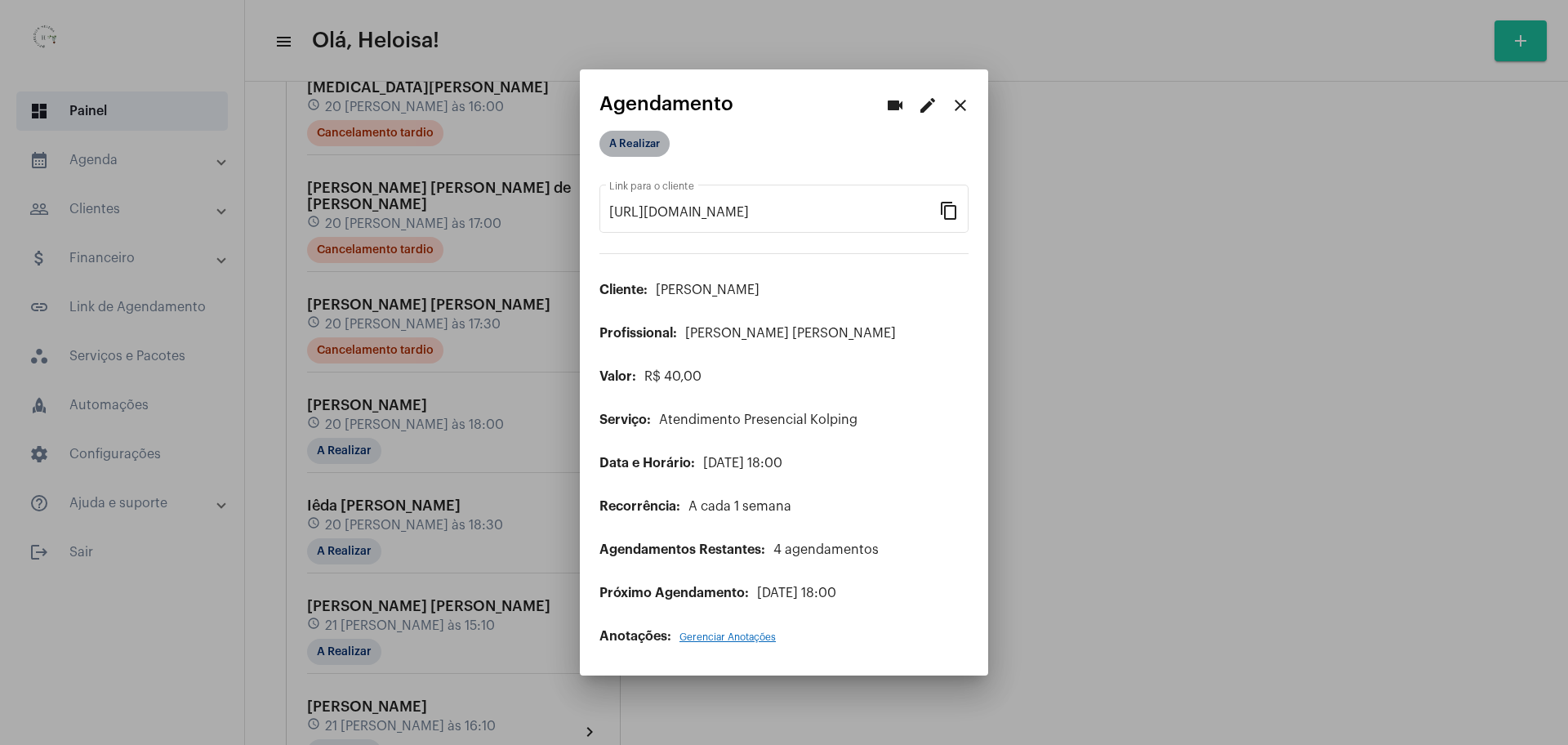
click at [636, 151] on mat-chip "A Realizar" at bounding box center [634, 143] width 70 height 26
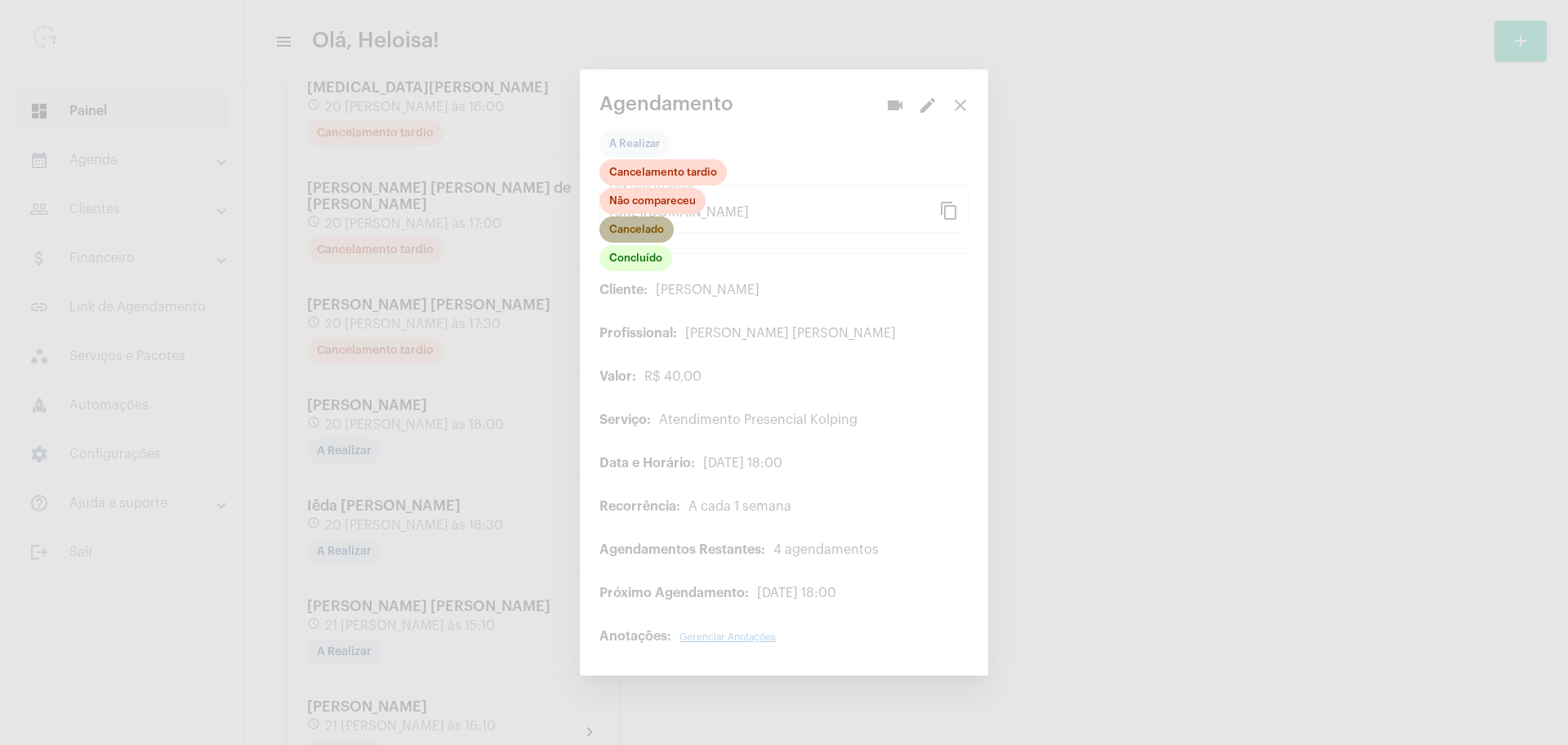
click at [626, 231] on mat-chip "Cancelado" at bounding box center [636, 229] width 74 height 26
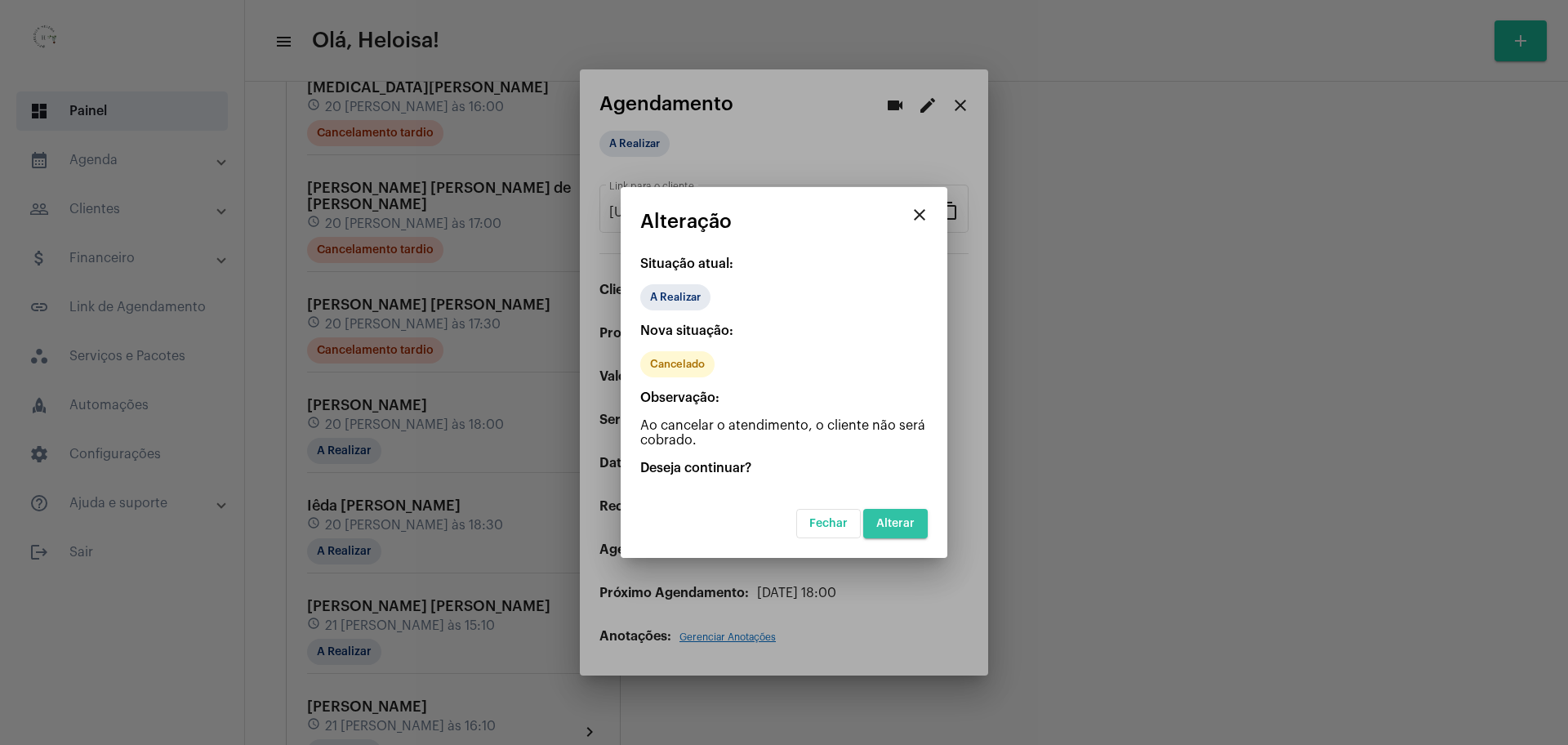
click at [906, 518] on span "Alterar" at bounding box center [895, 523] width 39 height 12
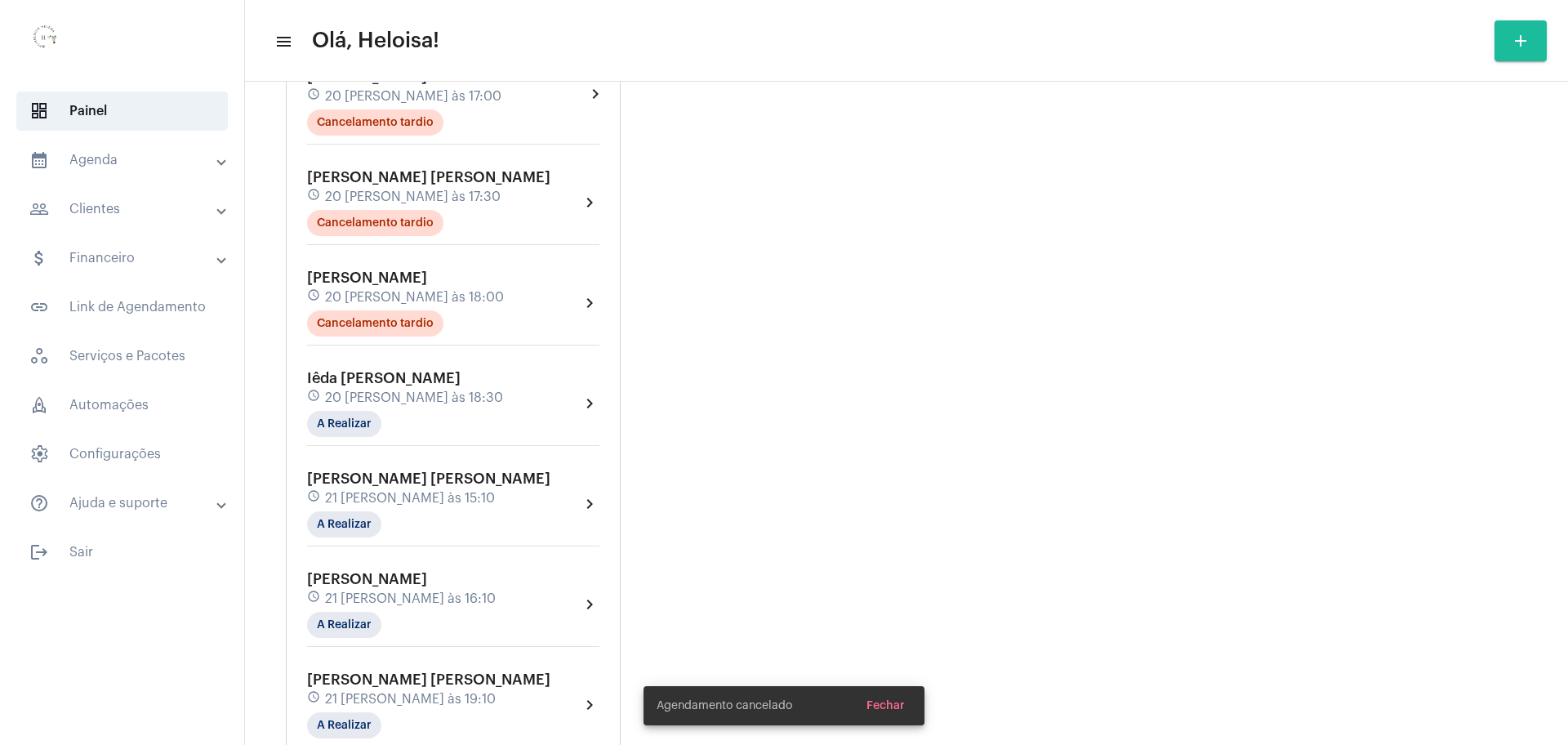
scroll to position [2061, 0]
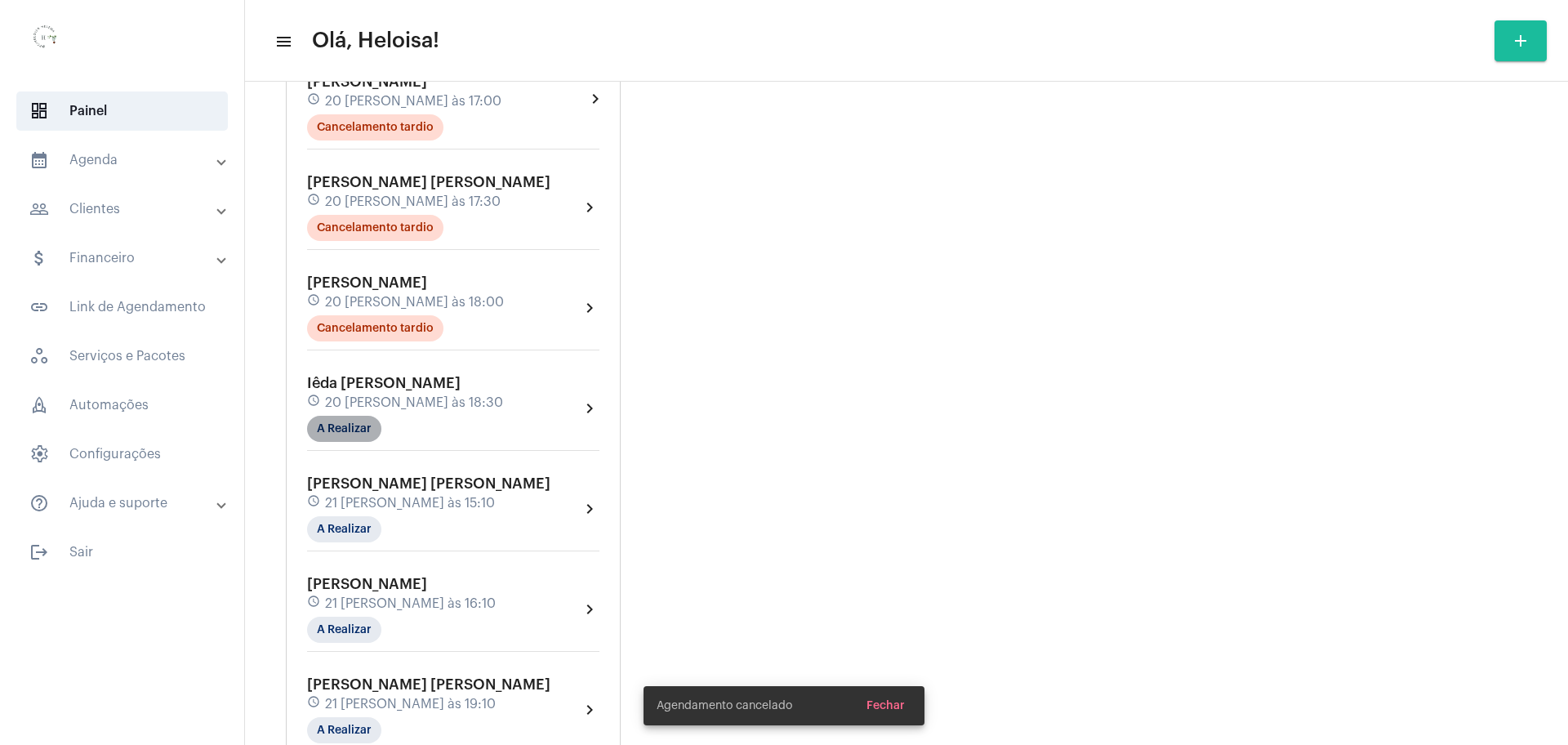
click at [341, 415] on mat-chip "A Realizar" at bounding box center [344, 428] width 74 height 26
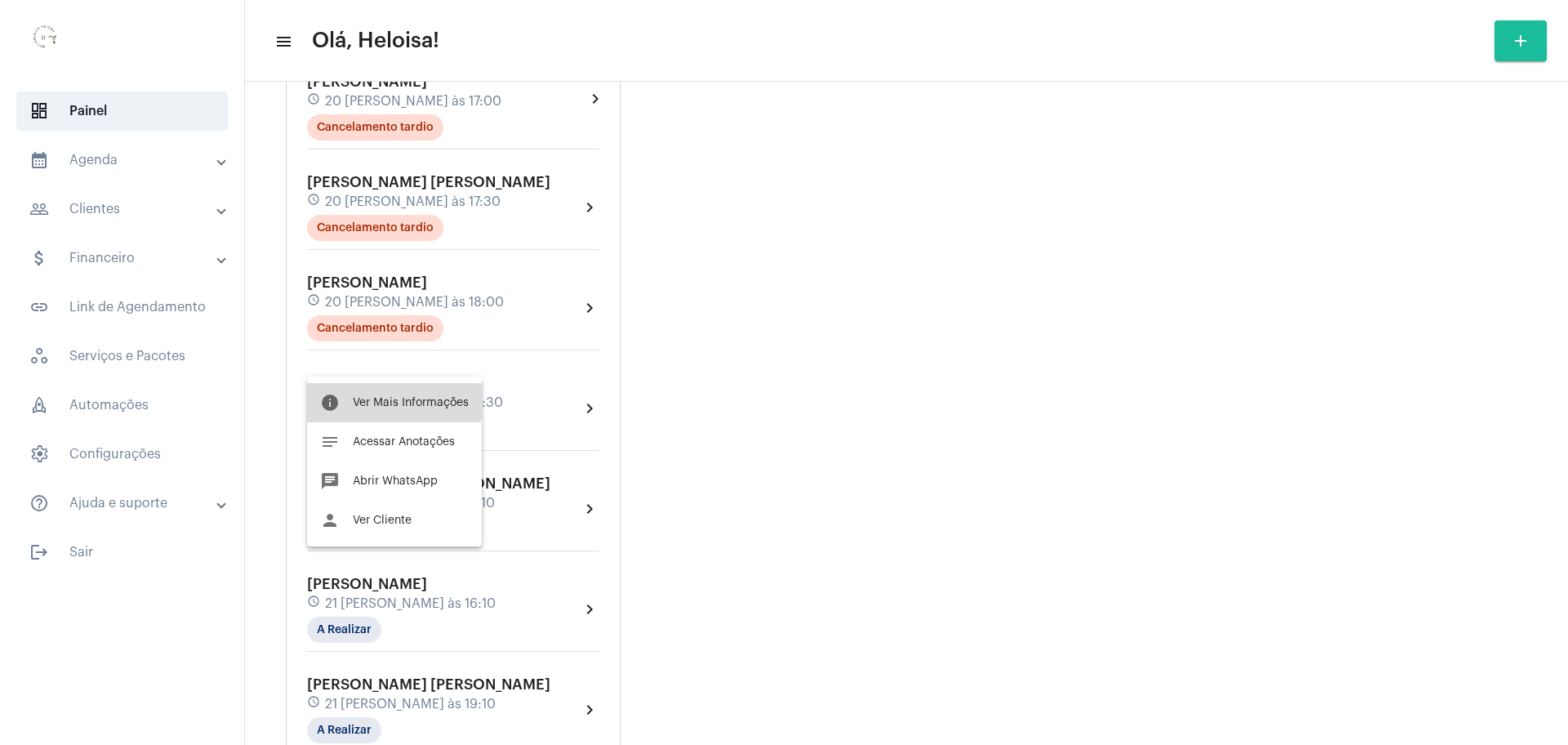
click at [391, 399] on span "Ver Mais Informações" at bounding box center [411, 402] width 116 height 12
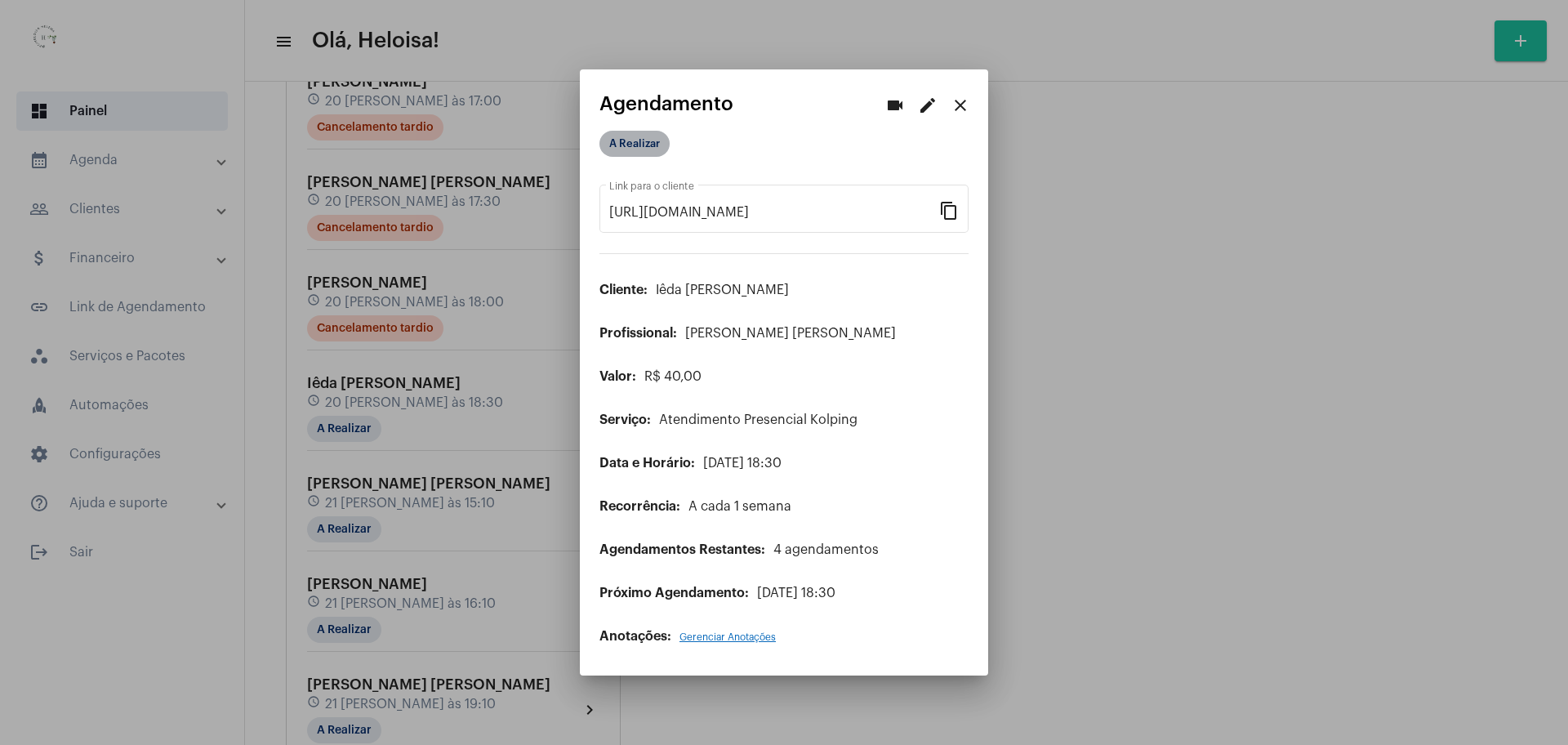
click at [629, 148] on mat-chip "A Realizar" at bounding box center [634, 143] width 70 height 26
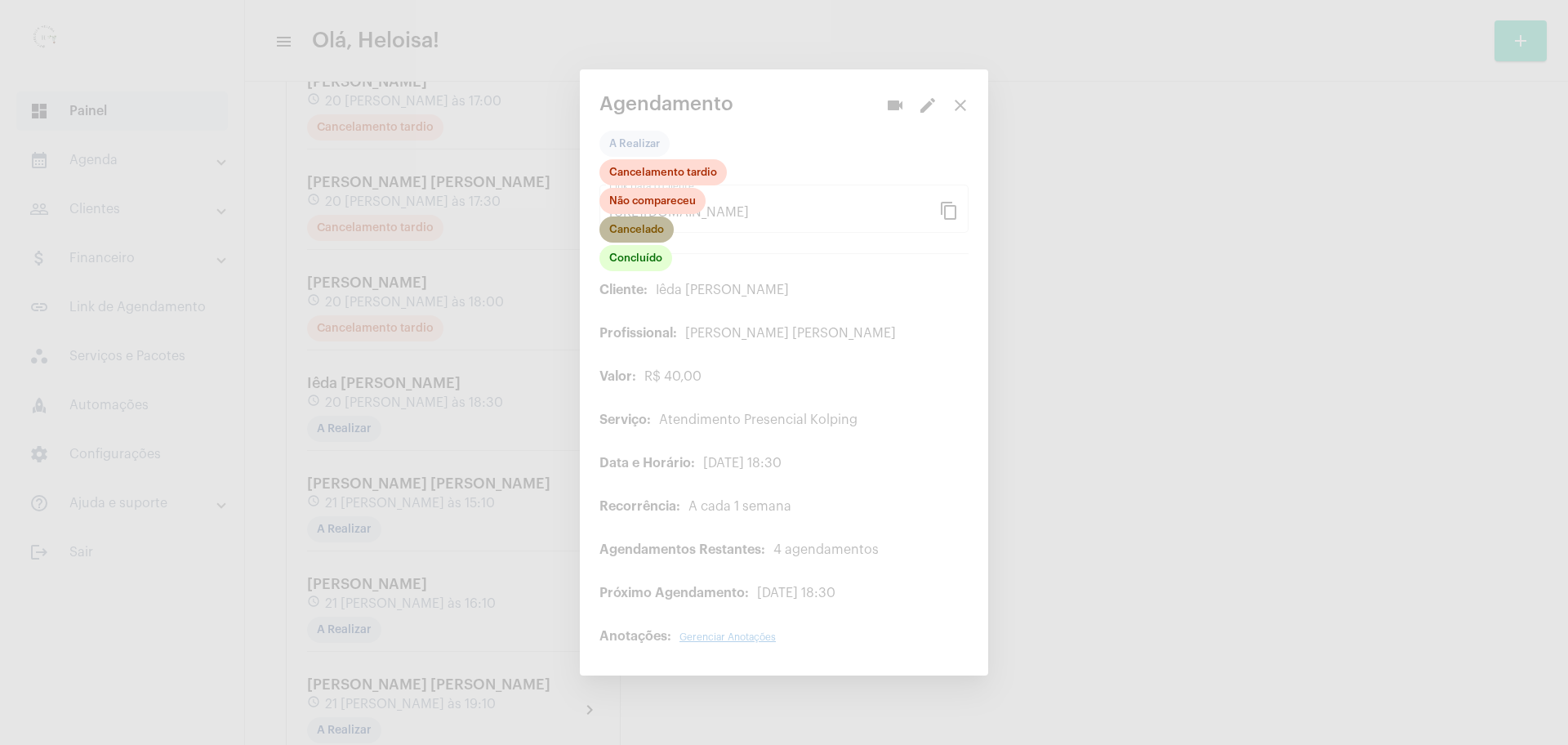
click at [641, 234] on mat-chip "Cancelado" at bounding box center [636, 229] width 74 height 26
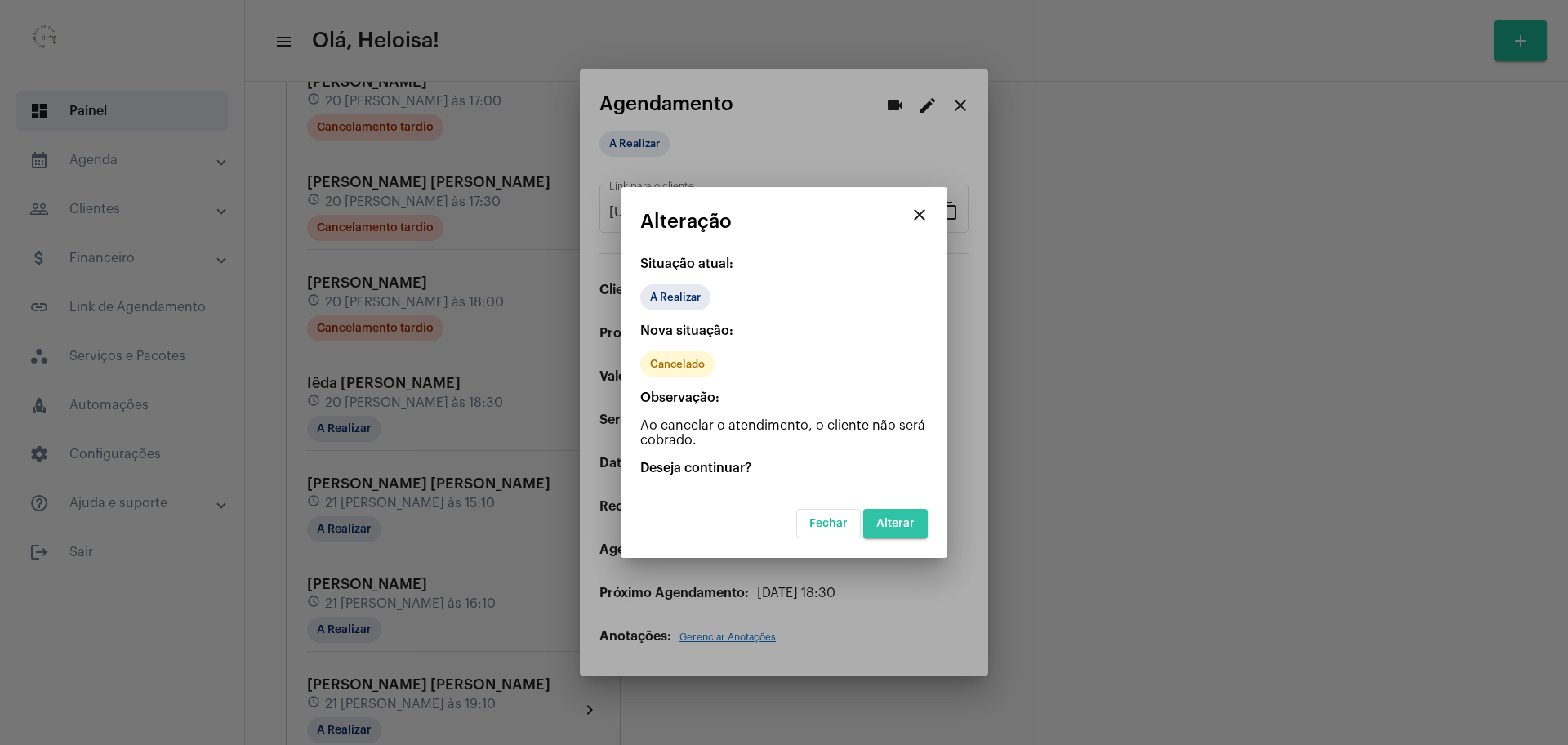
click at [889, 534] on button "Alterar" at bounding box center [896, 523] width 65 height 30
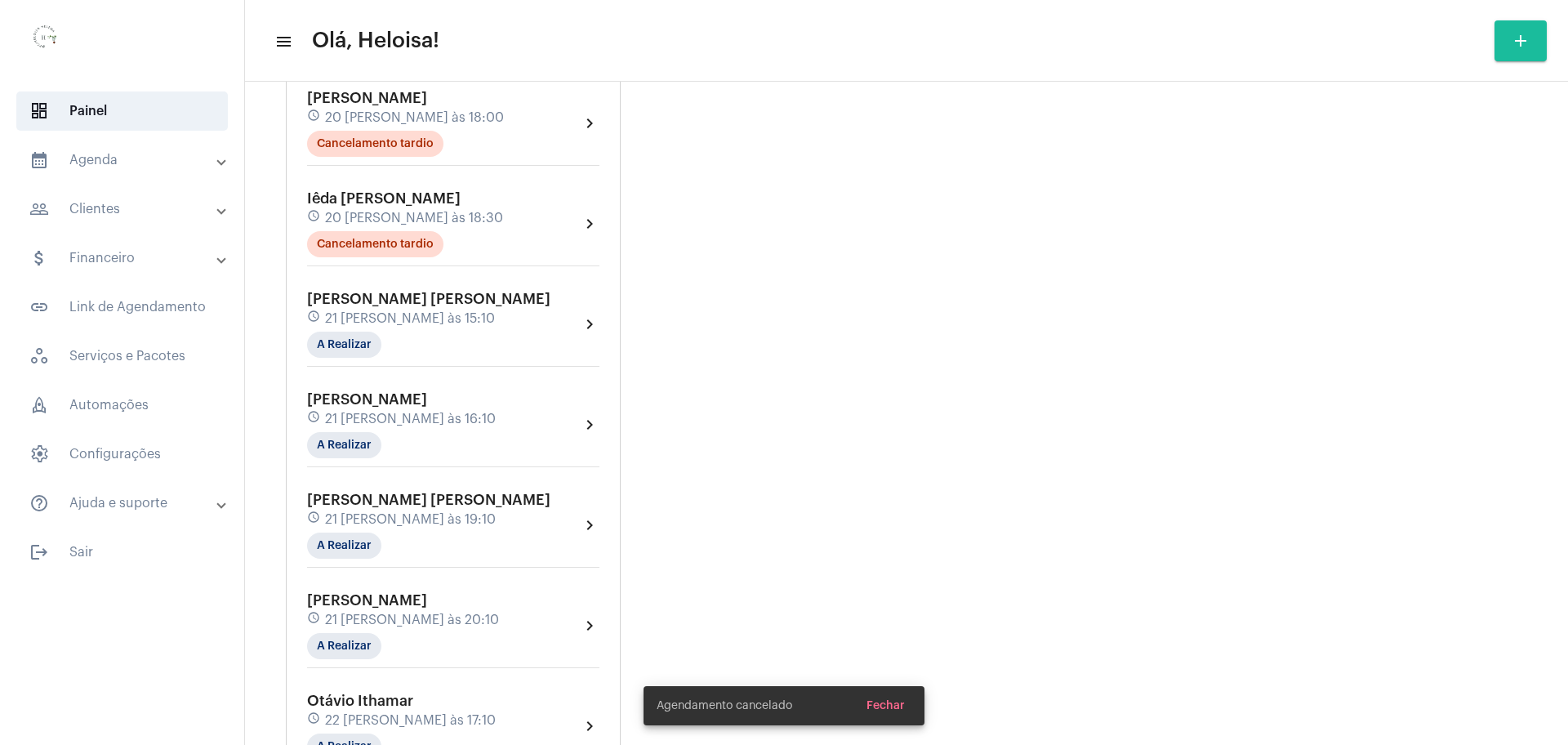
scroll to position [2266, 0]
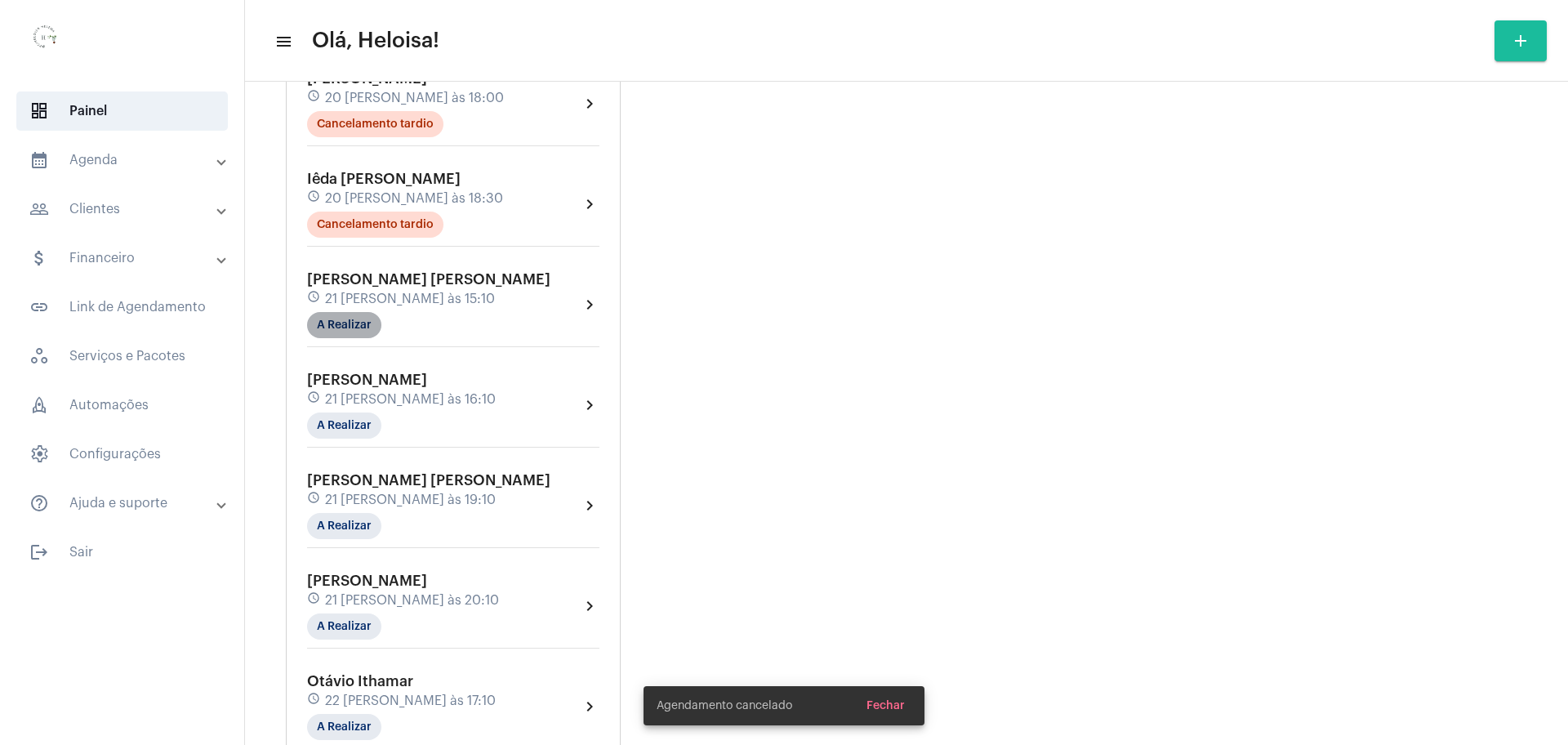
click at [341, 312] on mat-chip "A Realizar" at bounding box center [344, 324] width 74 height 26
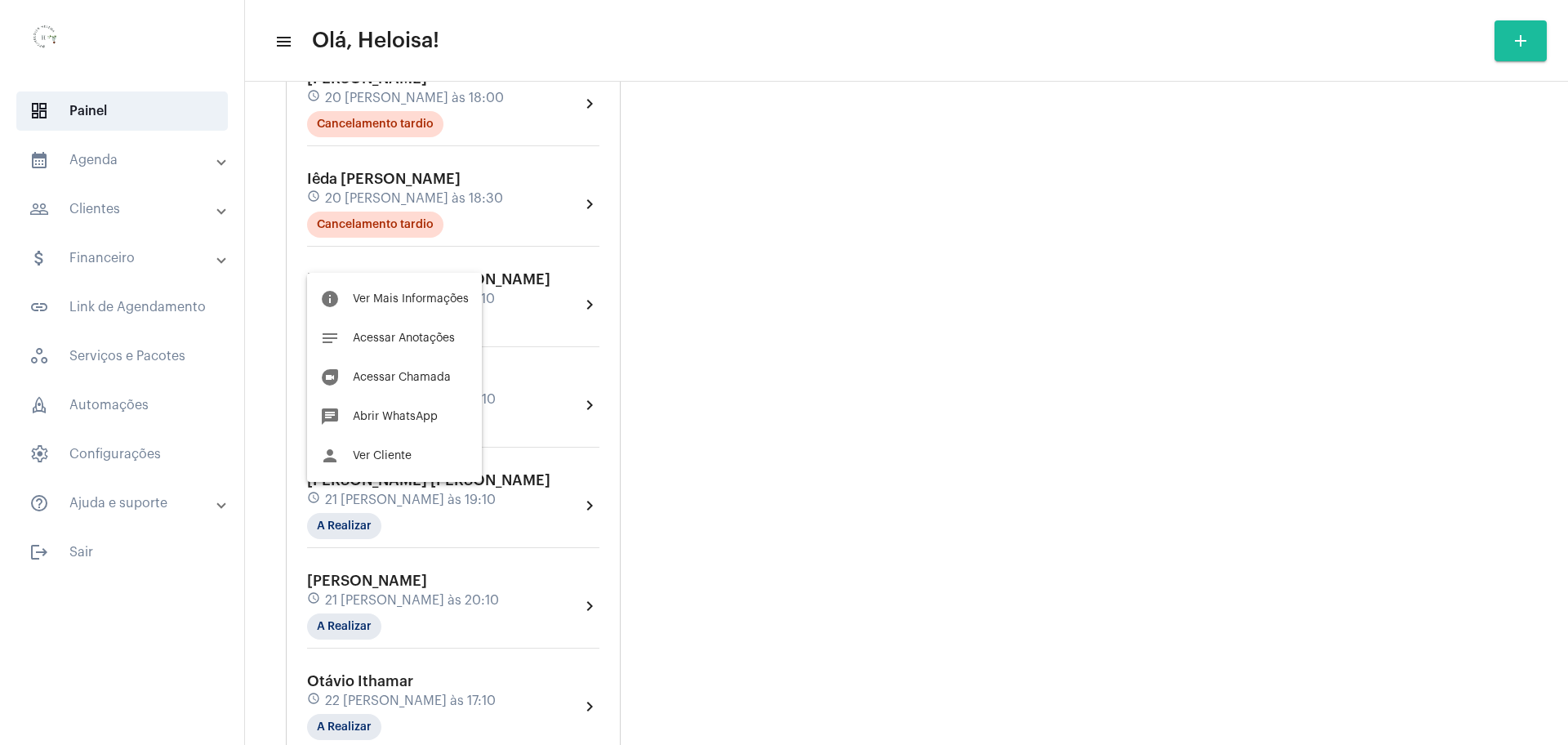
click at [759, 298] on div at bounding box center [784, 372] width 1568 height 745
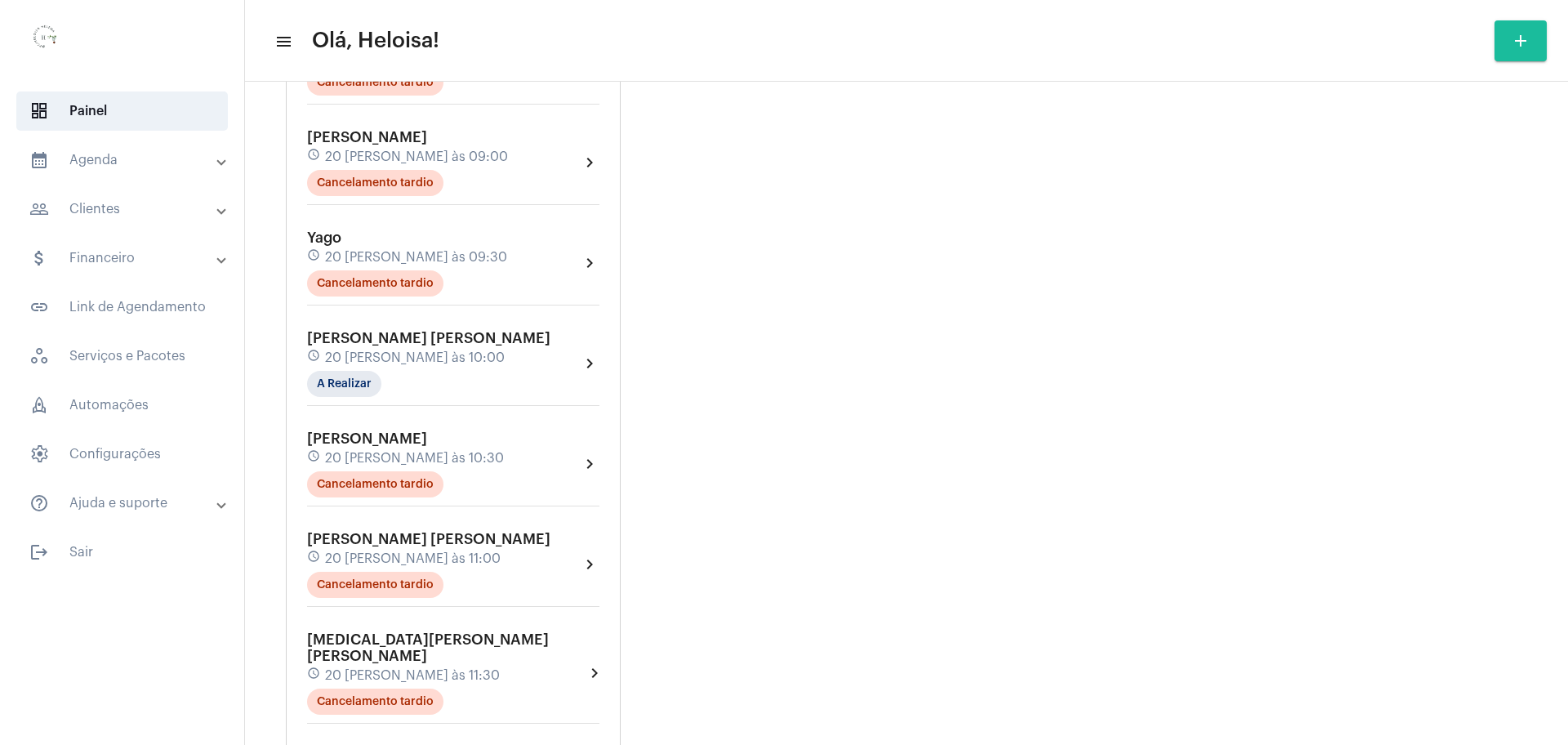
scroll to position [735, 0]
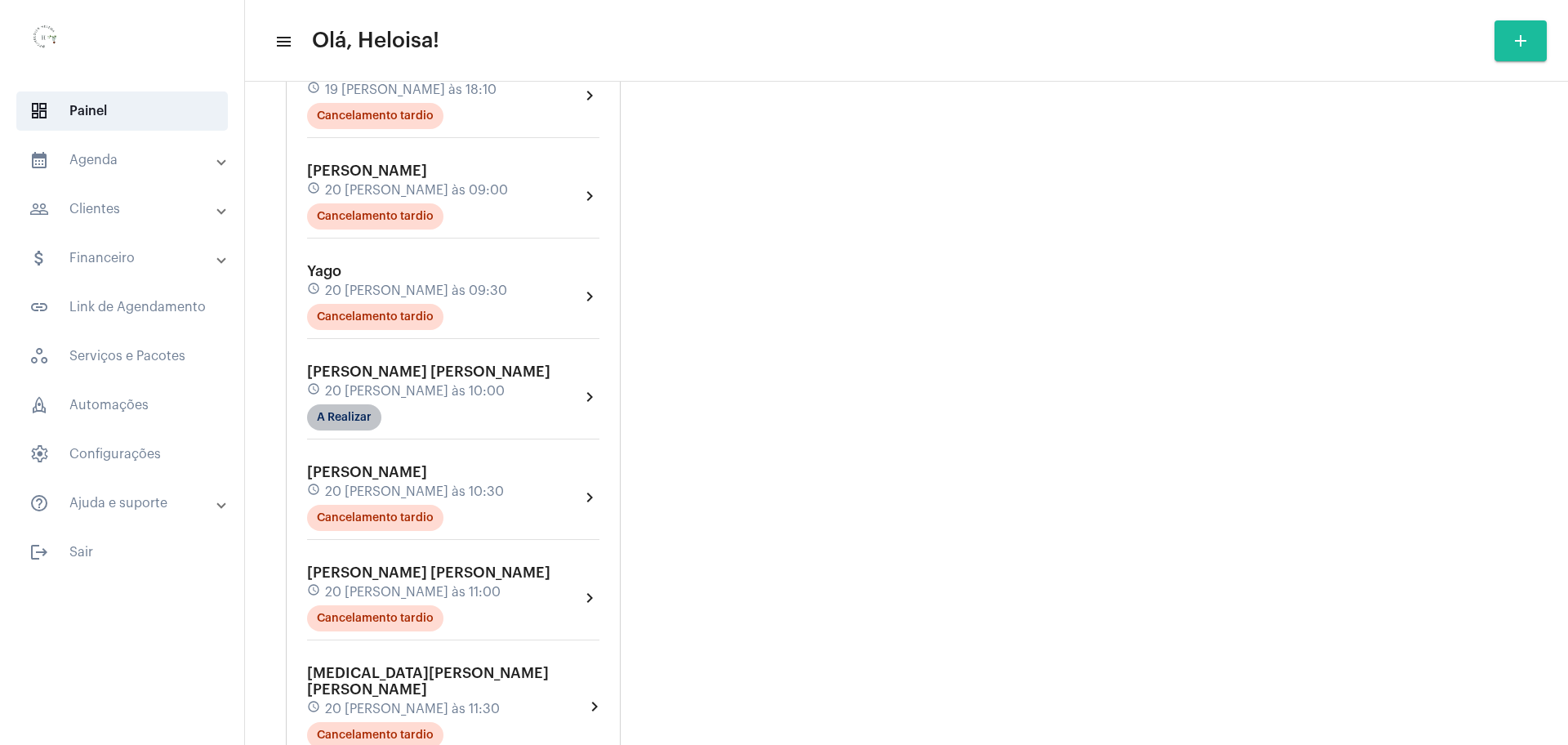
click at [363, 404] on mat-chip "A Realizar" at bounding box center [344, 417] width 74 height 26
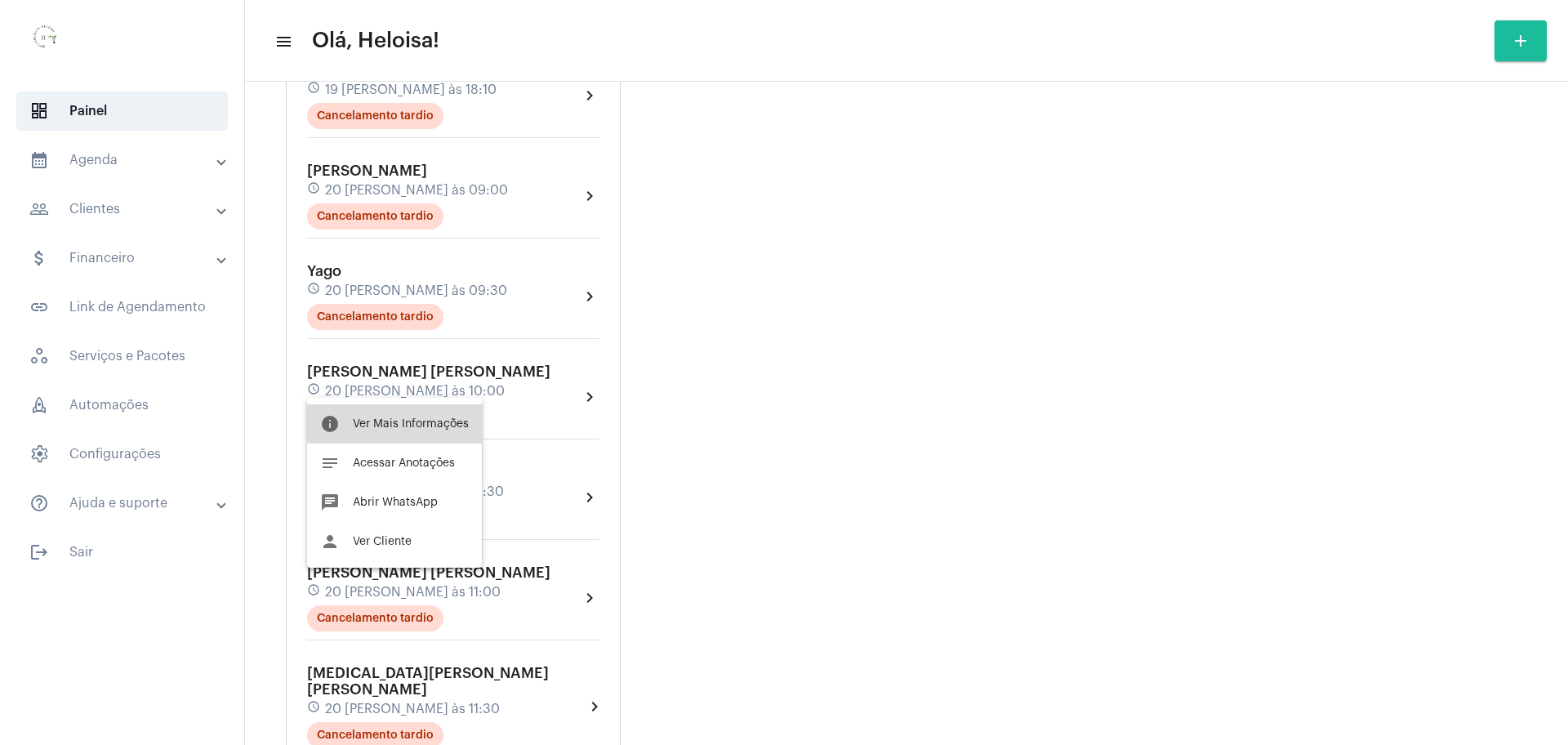
click at [406, 416] on button "info Ver Mais Informações" at bounding box center [395, 424] width 175 height 40
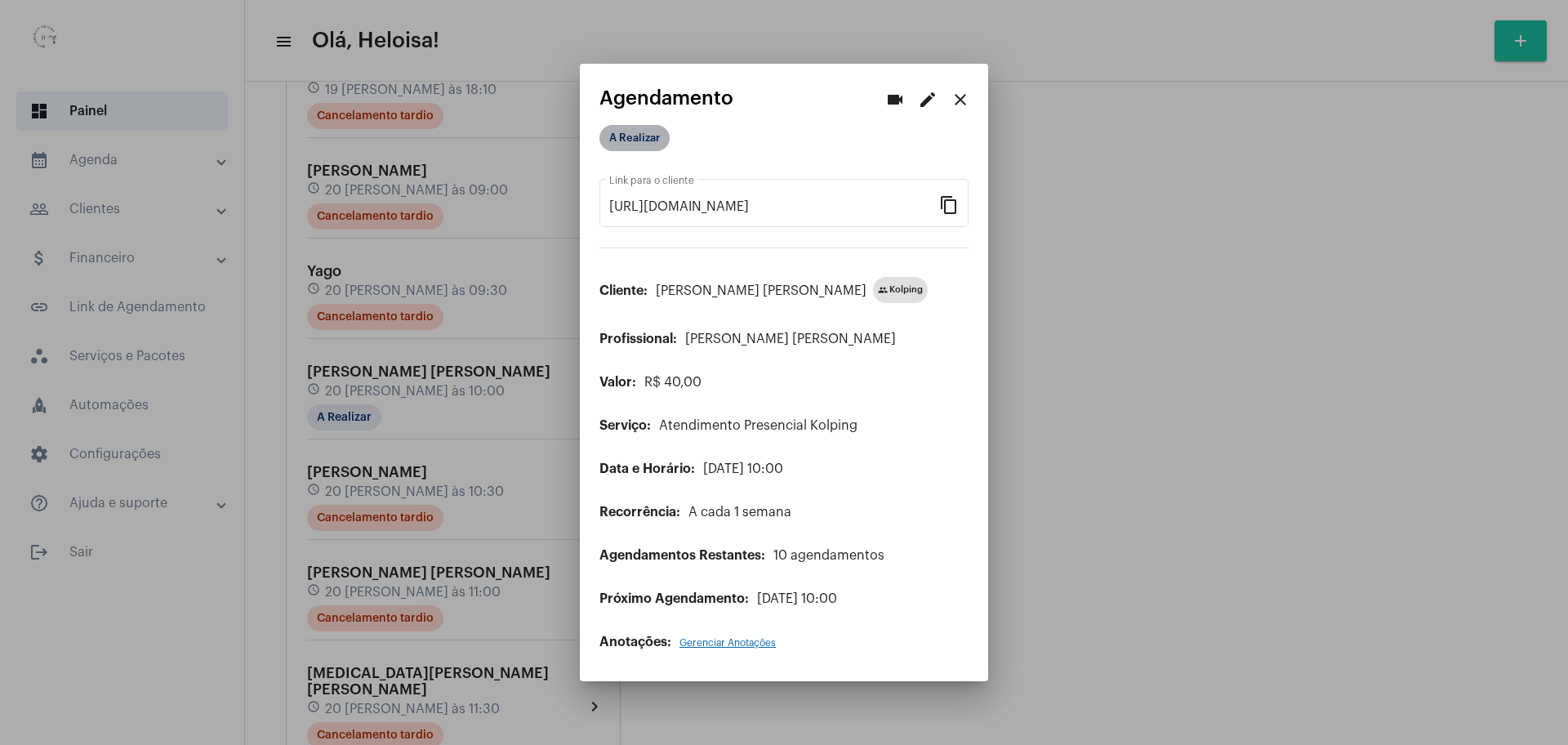
click at [635, 140] on mat-chip "A Realizar" at bounding box center [634, 138] width 70 height 26
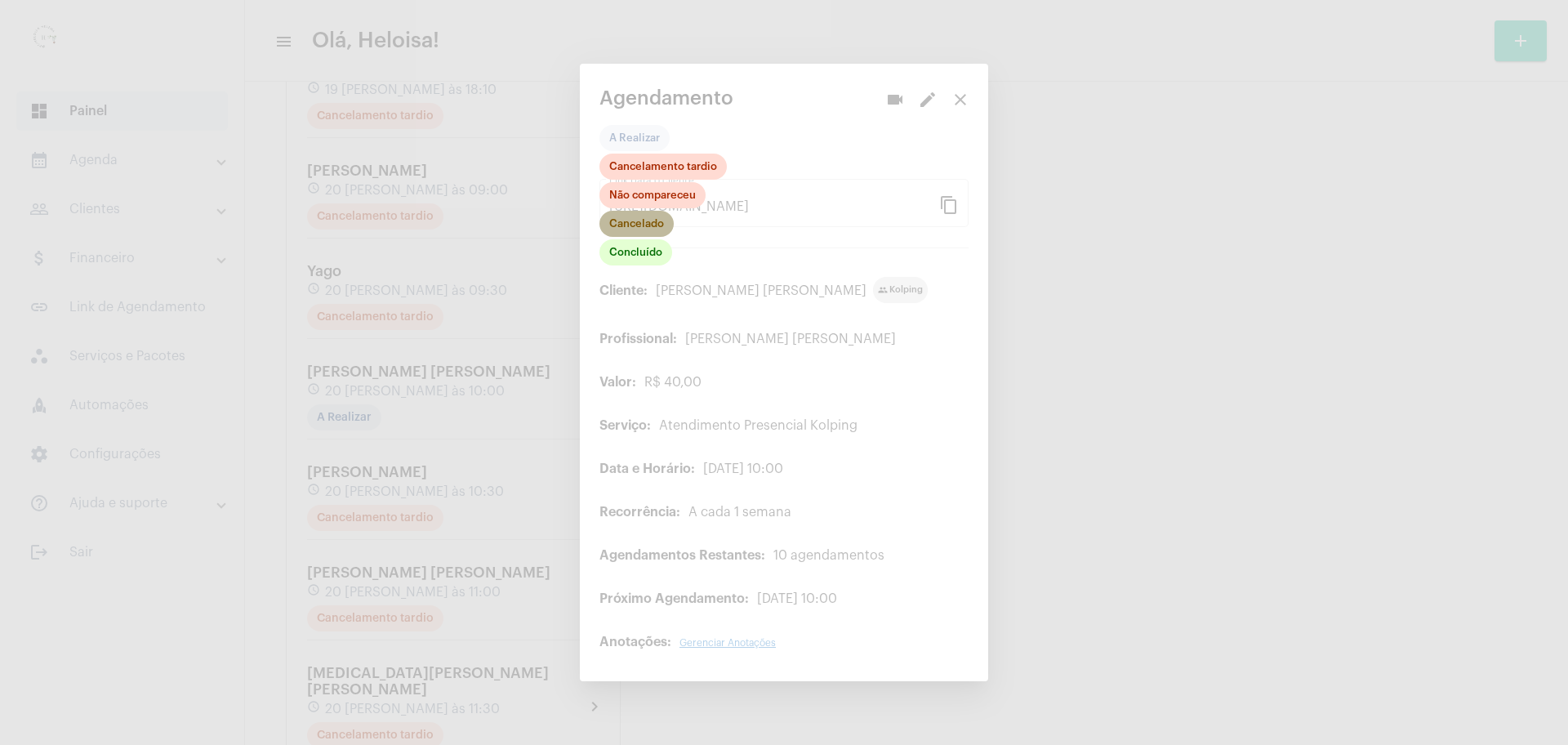
click at [644, 231] on mat-chip "Cancelado" at bounding box center [636, 223] width 74 height 26
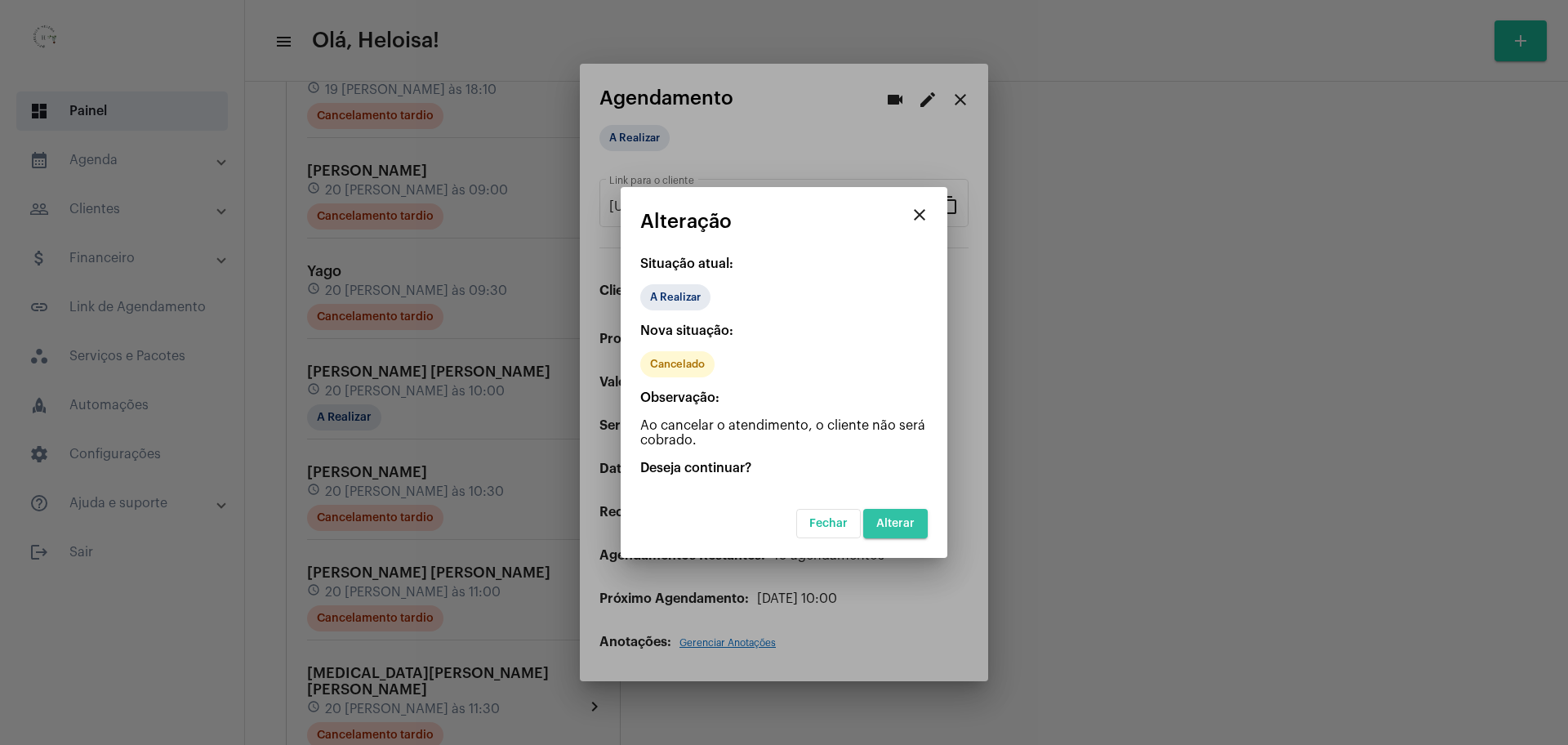
click at [884, 512] on button "Alterar" at bounding box center [896, 523] width 65 height 30
